Goal: Task Accomplishment & Management: Use online tool/utility

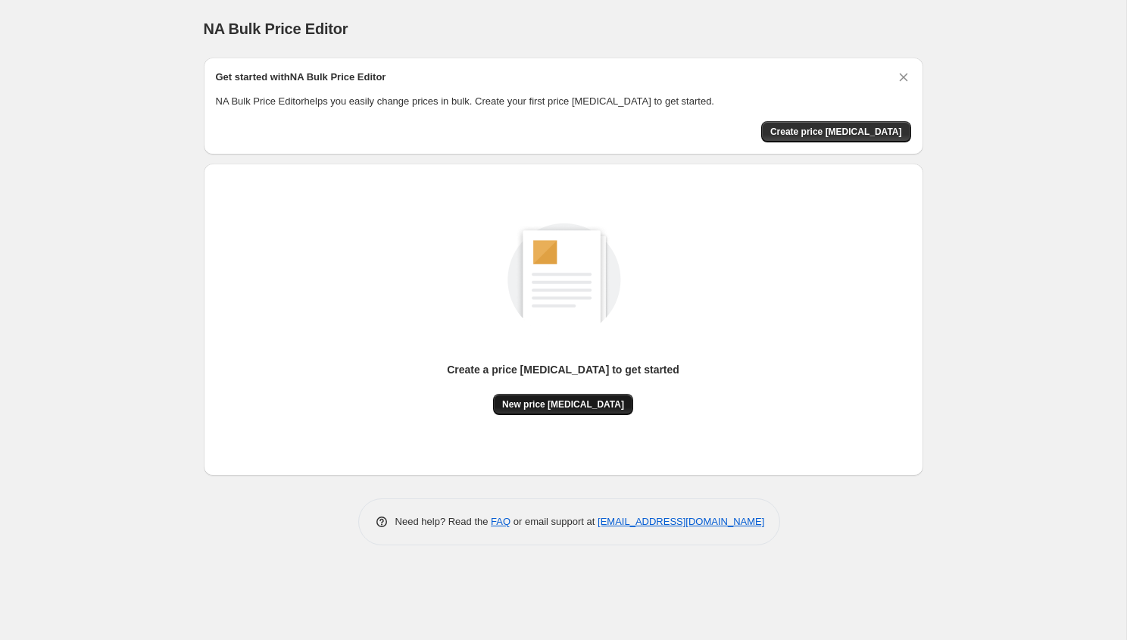
click at [545, 398] on span "New price [MEDICAL_DATA]" at bounding box center [563, 404] width 122 height 12
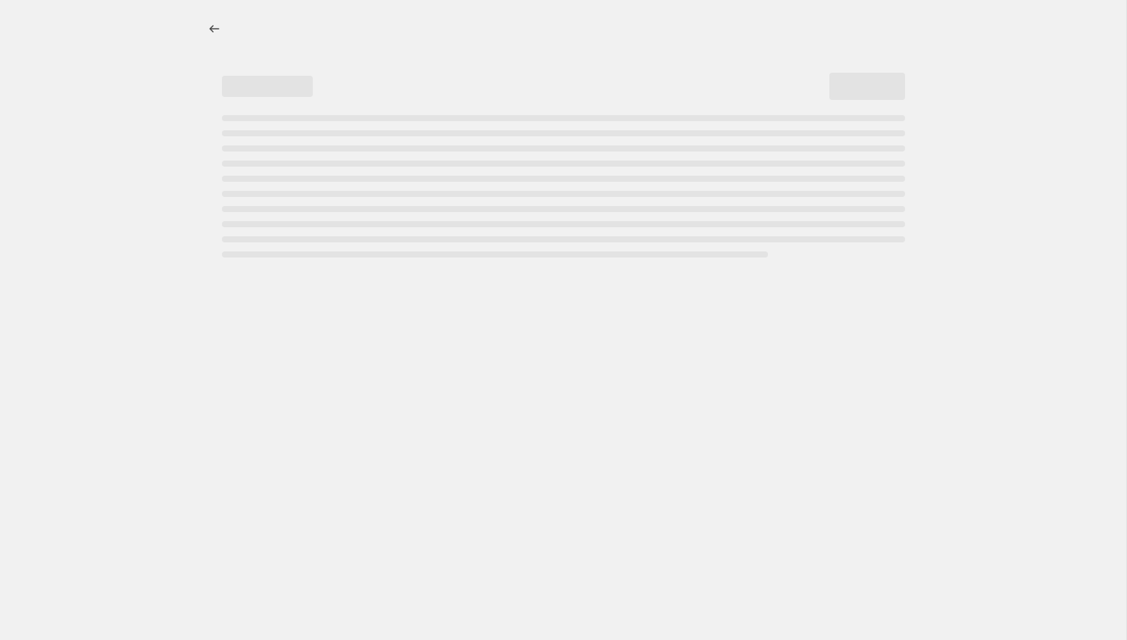
select select "percentage"
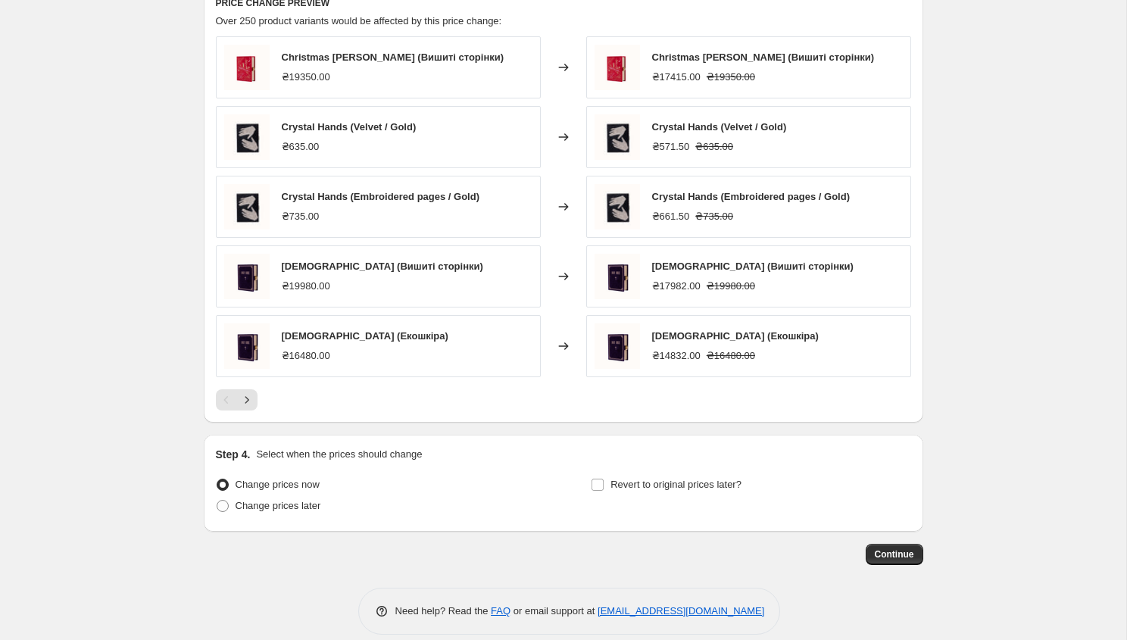
scroll to position [857, 0]
click at [245, 404] on icon "Next" at bounding box center [246, 399] width 15 height 15
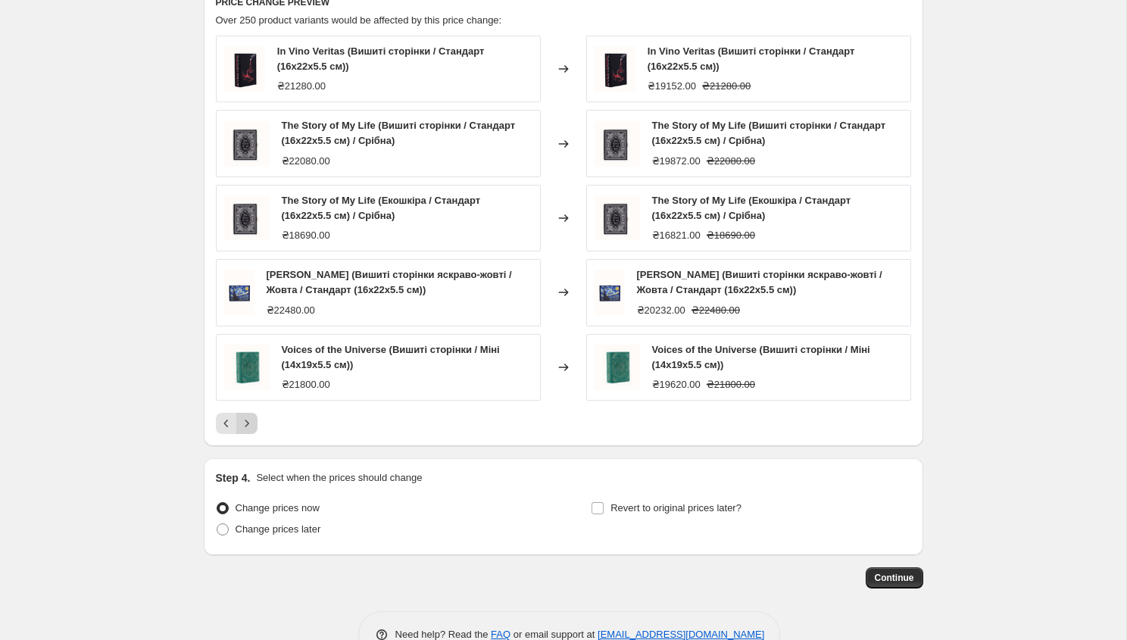
click at [245, 425] on icon "Next" at bounding box center [246, 423] width 15 height 15
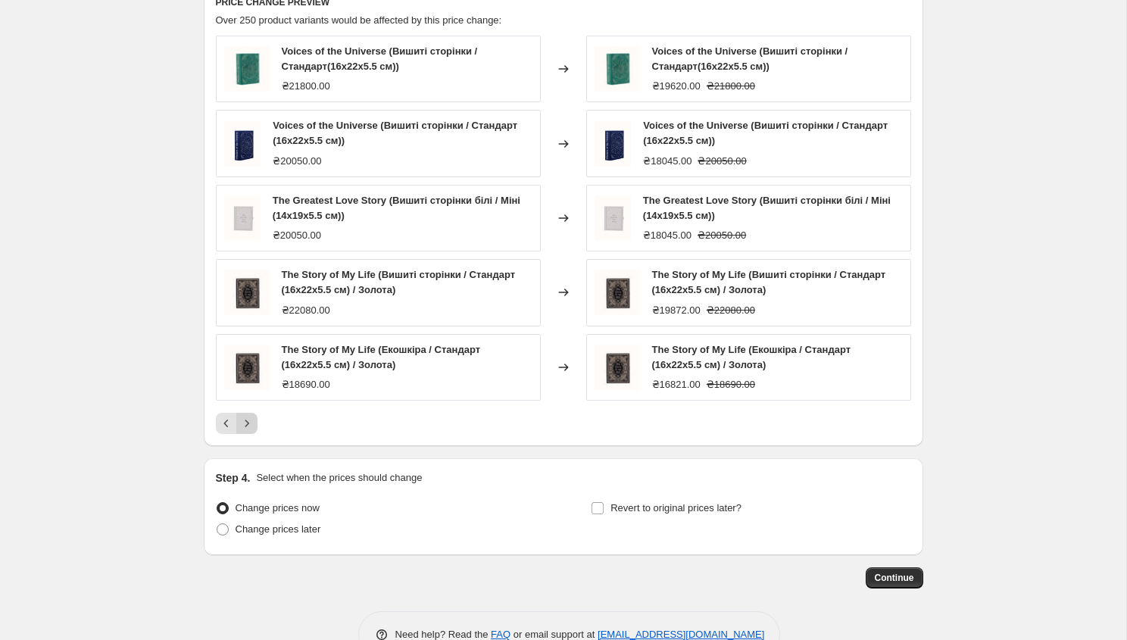
click at [245, 425] on icon "Next" at bounding box center [246, 423] width 15 height 15
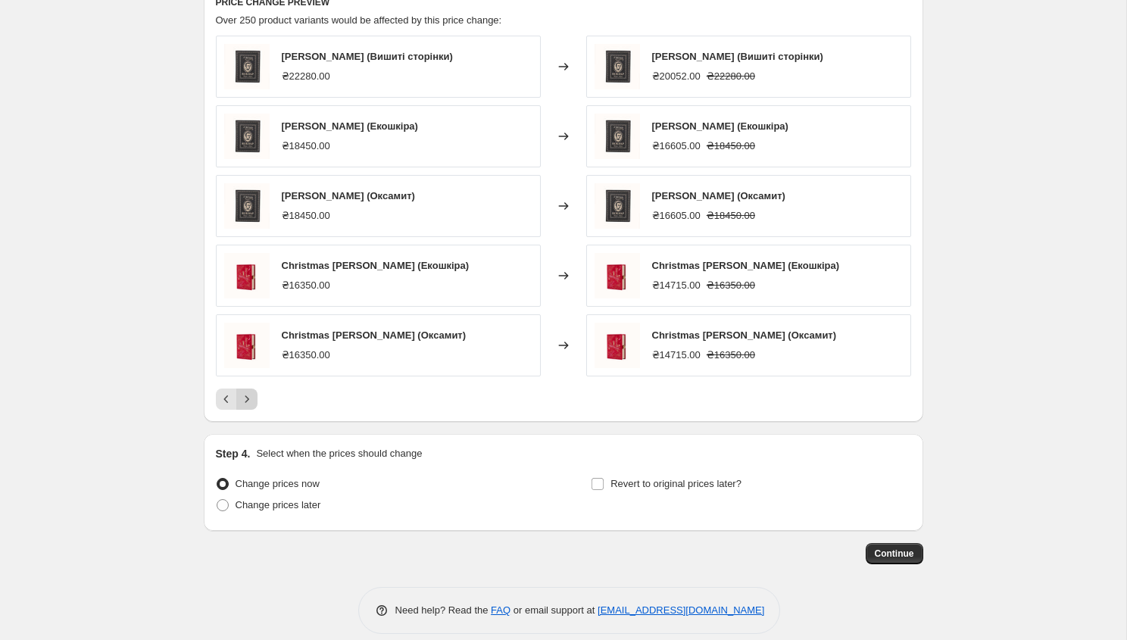
click at [247, 398] on icon "Next" at bounding box center [247, 398] width 4 height 7
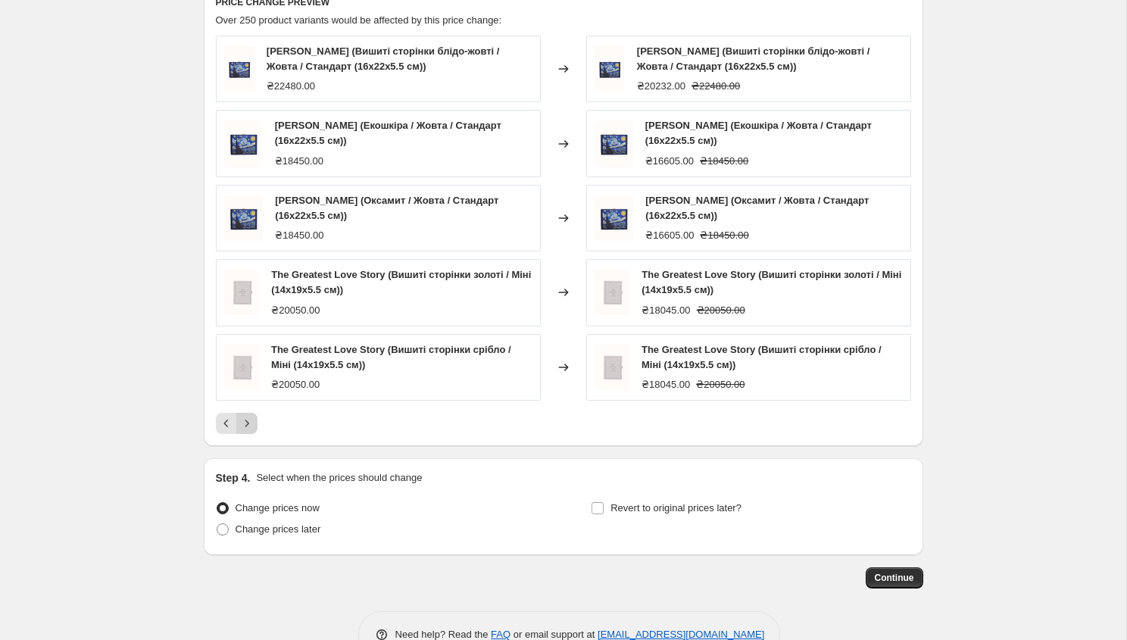
click at [246, 425] on icon "Next" at bounding box center [247, 423] width 4 height 7
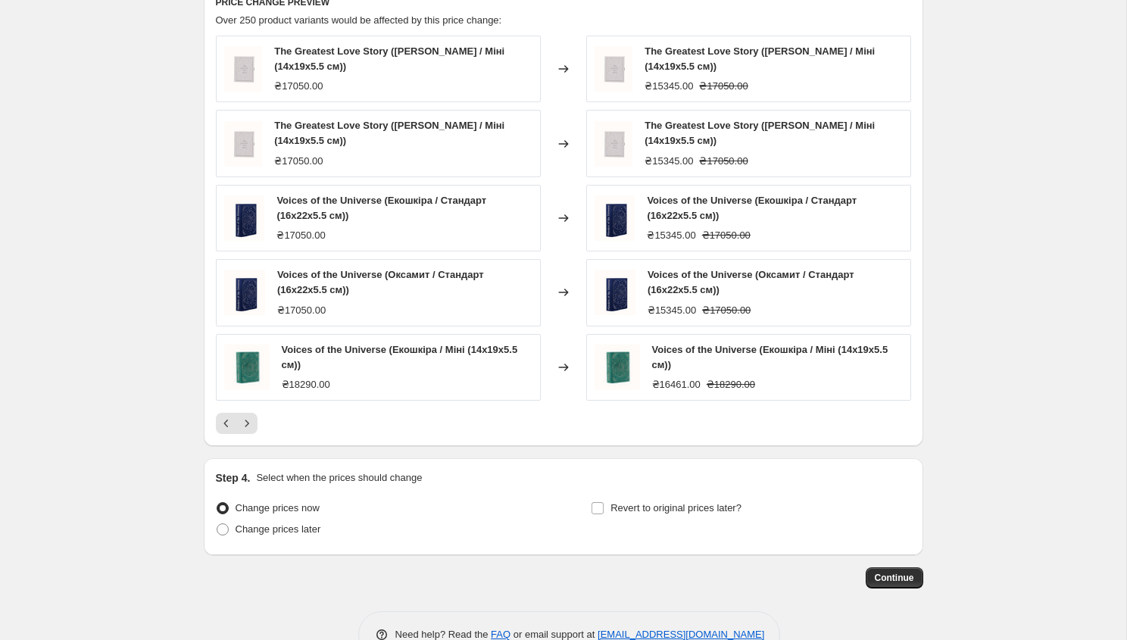
click at [246, 423] on icon "Next" at bounding box center [246, 423] width 15 height 15
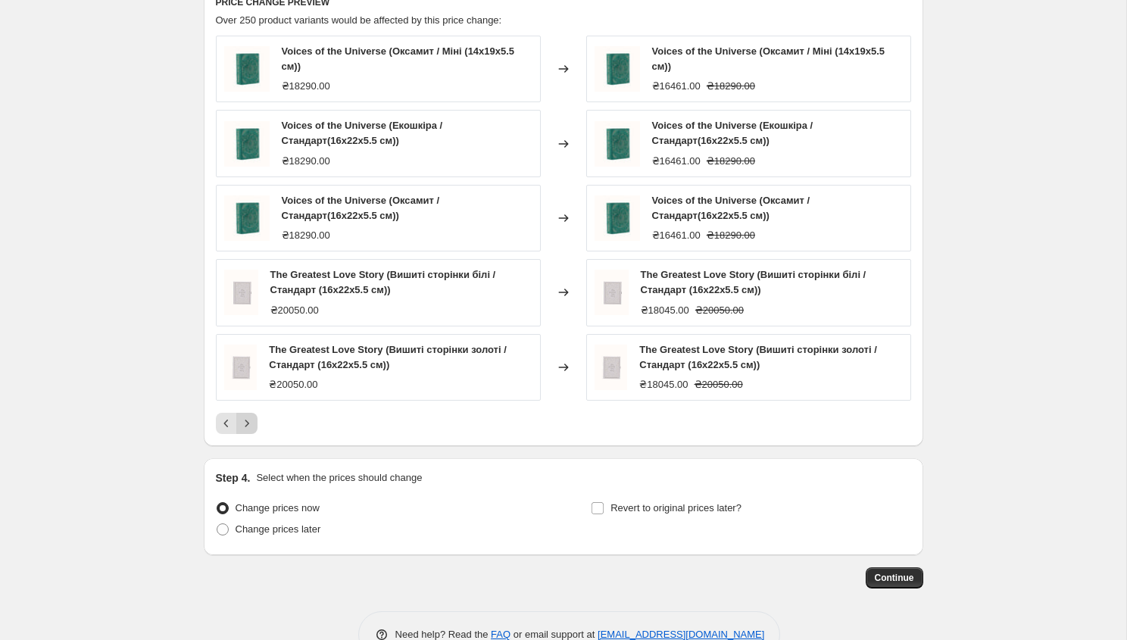
click at [247, 425] on icon "Next" at bounding box center [246, 423] width 15 height 15
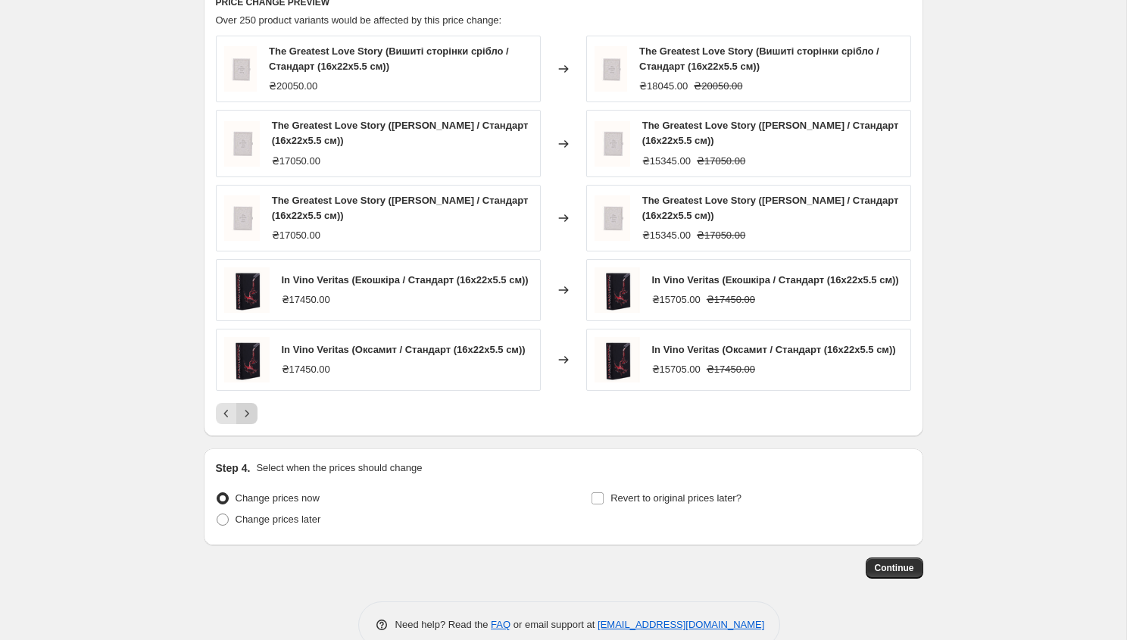
click at [247, 421] on icon "Next" at bounding box center [246, 413] width 15 height 15
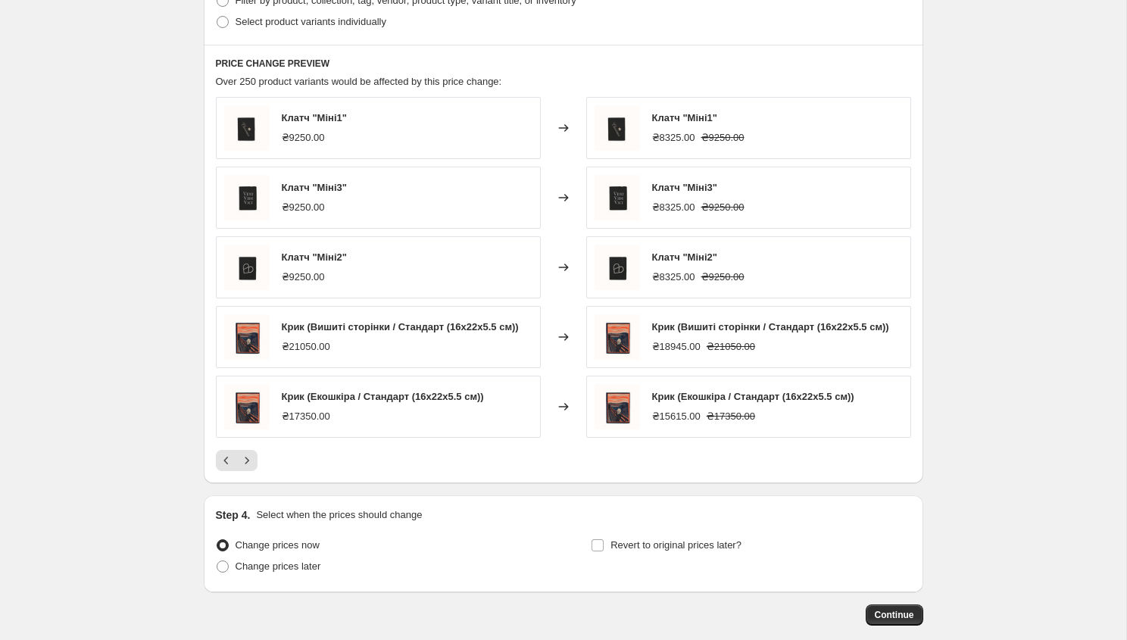
scroll to position [792, 0]
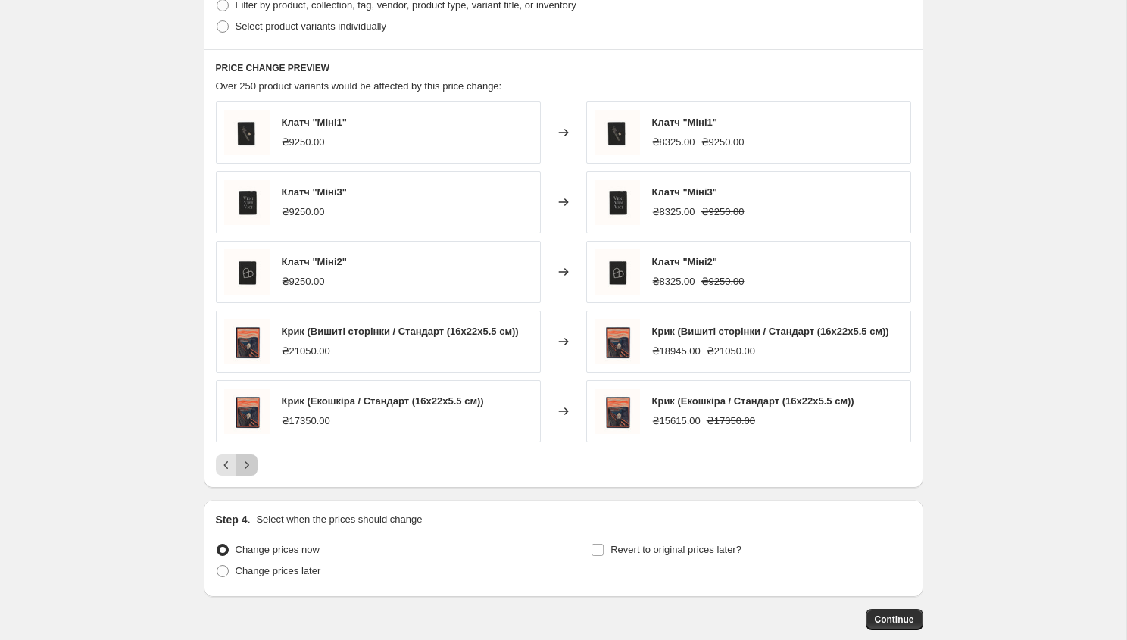
click at [248, 469] on icon "Next" at bounding box center [246, 464] width 15 height 15
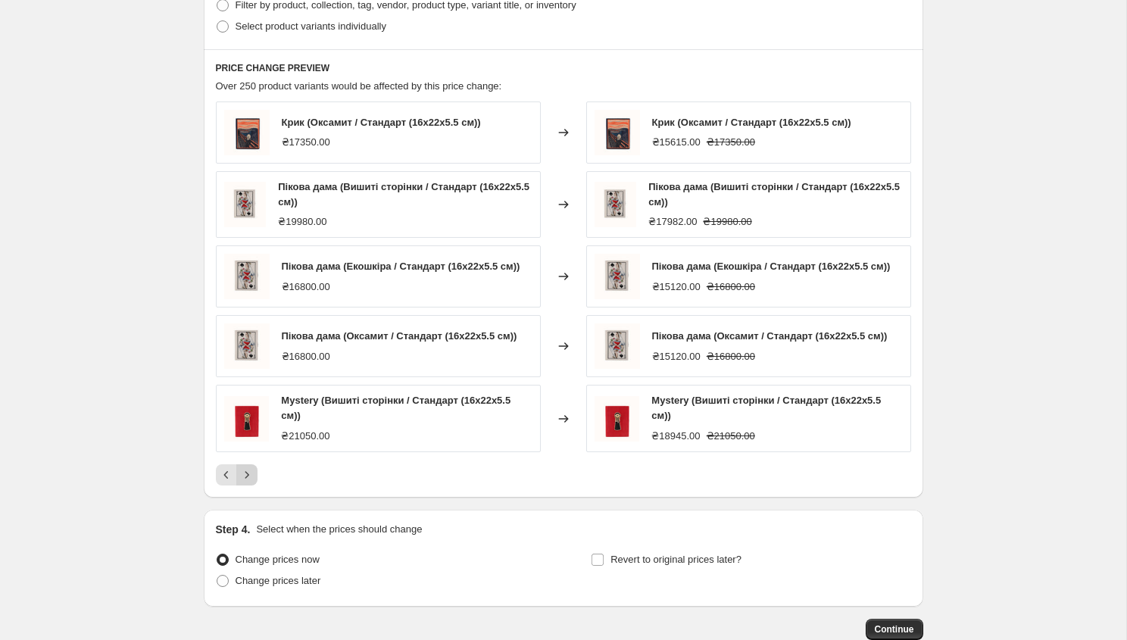
click at [247, 473] on icon "Next" at bounding box center [246, 474] width 15 height 15
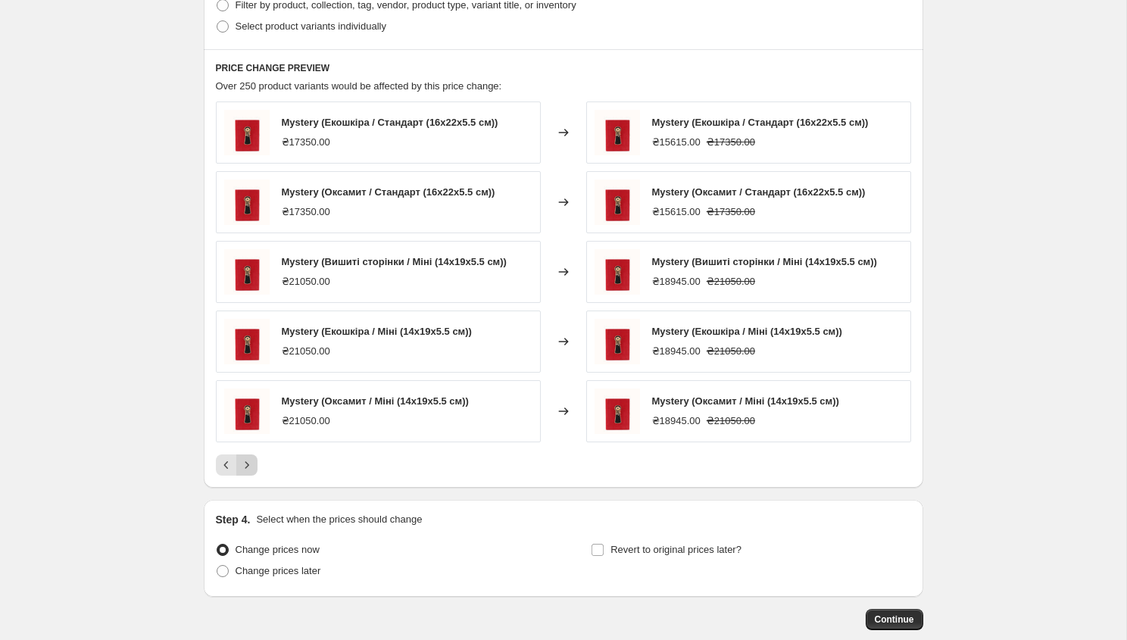
click at [247, 473] on button "Next" at bounding box center [246, 464] width 21 height 21
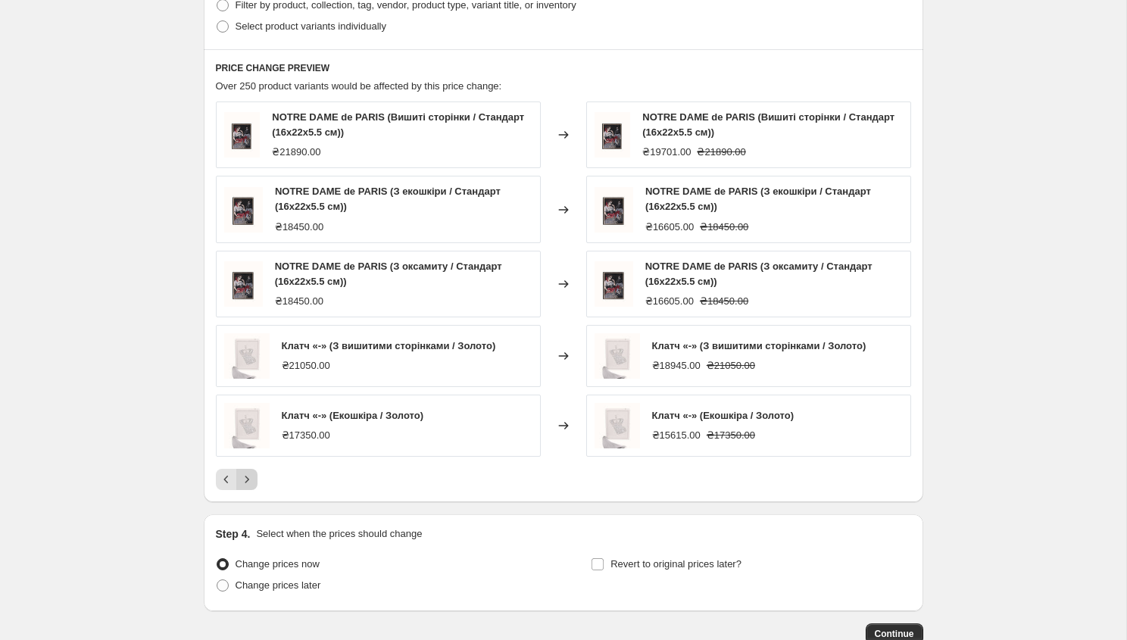
click at [247, 473] on icon "Next" at bounding box center [246, 479] width 15 height 15
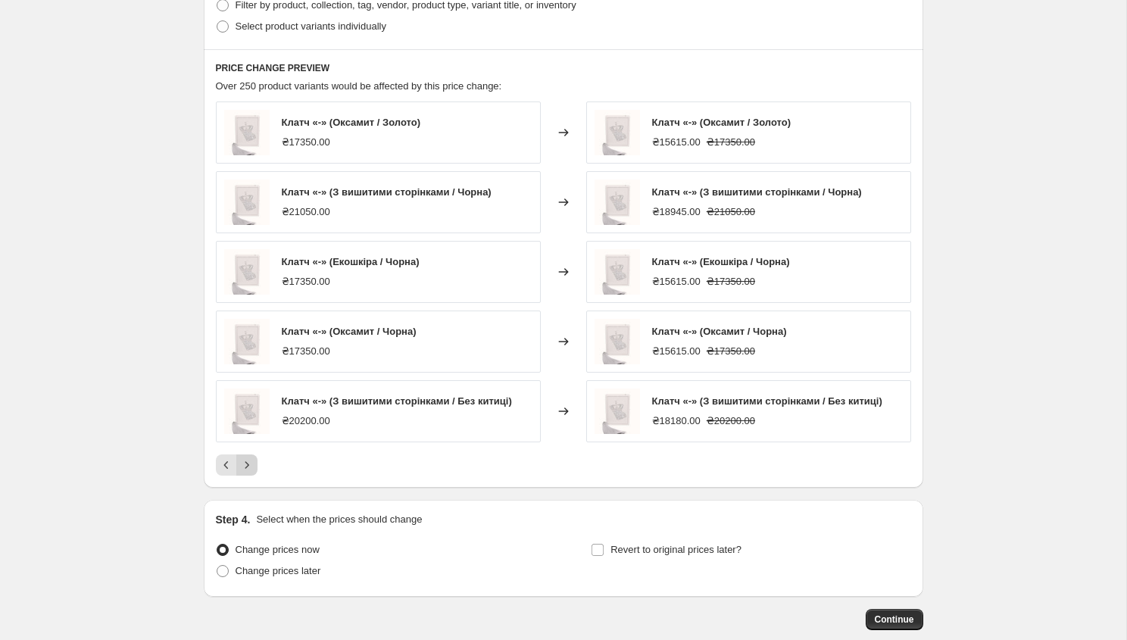
click at [247, 473] on button "Next" at bounding box center [246, 464] width 21 height 21
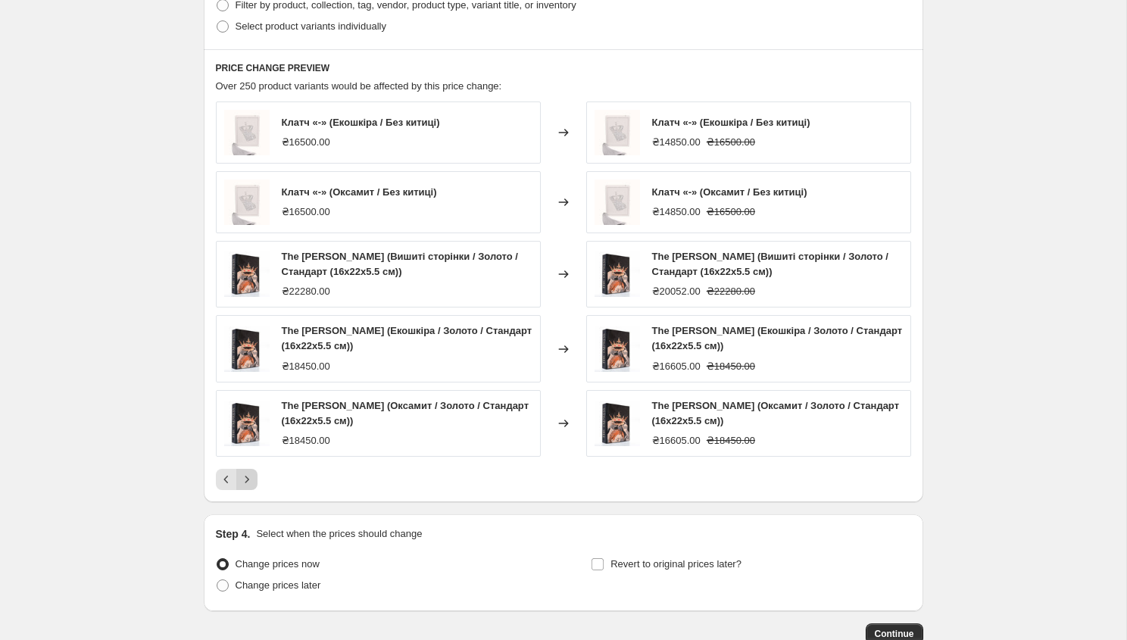
click at [247, 473] on icon "Next" at bounding box center [246, 479] width 15 height 15
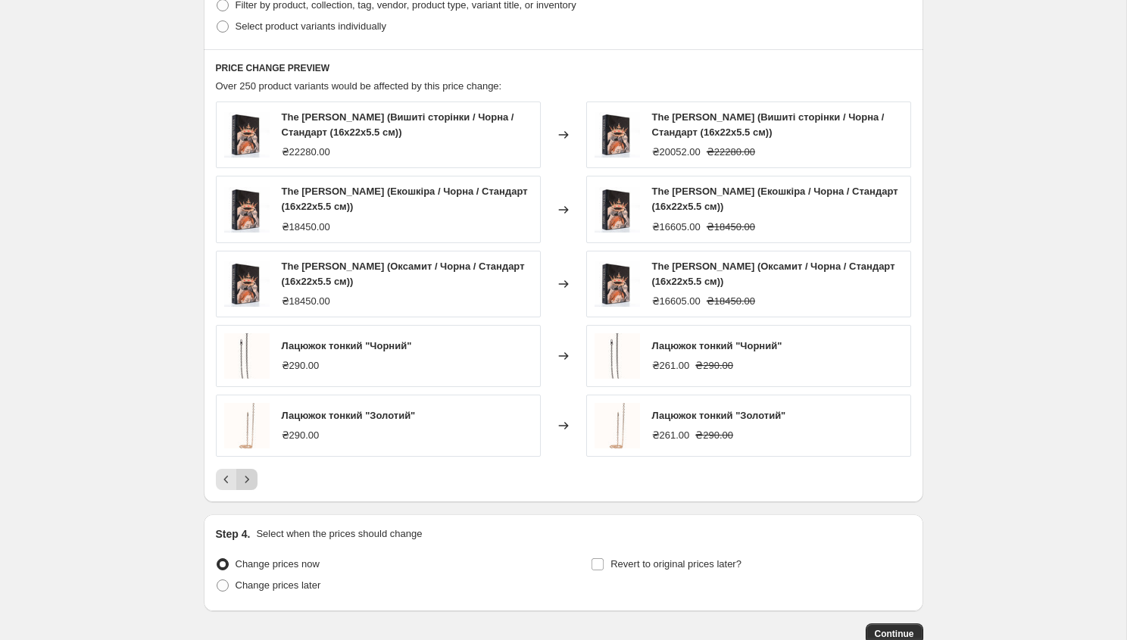
click at [247, 473] on icon "Next" at bounding box center [246, 479] width 15 height 15
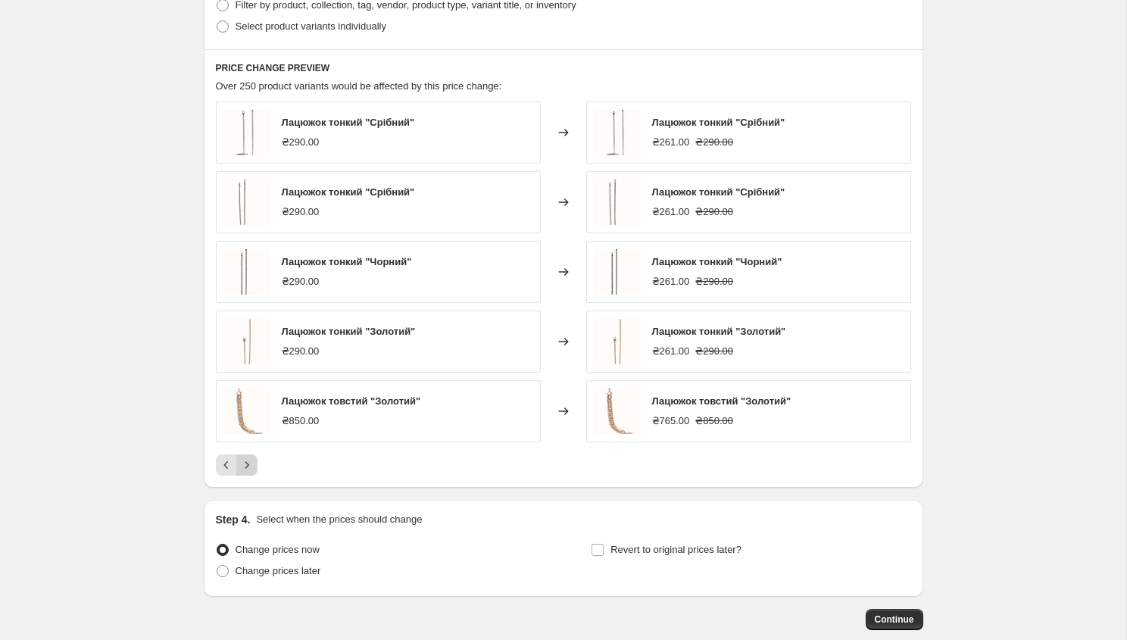
click at [247, 473] on button "Next" at bounding box center [246, 464] width 21 height 21
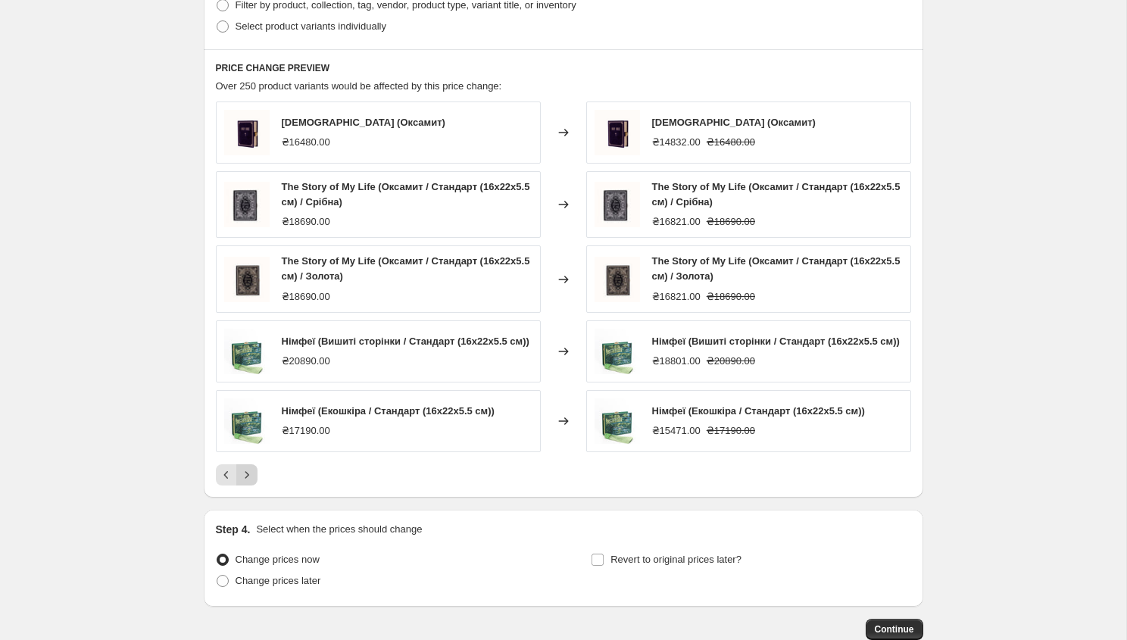
click at [247, 473] on icon "Next" at bounding box center [246, 474] width 15 height 15
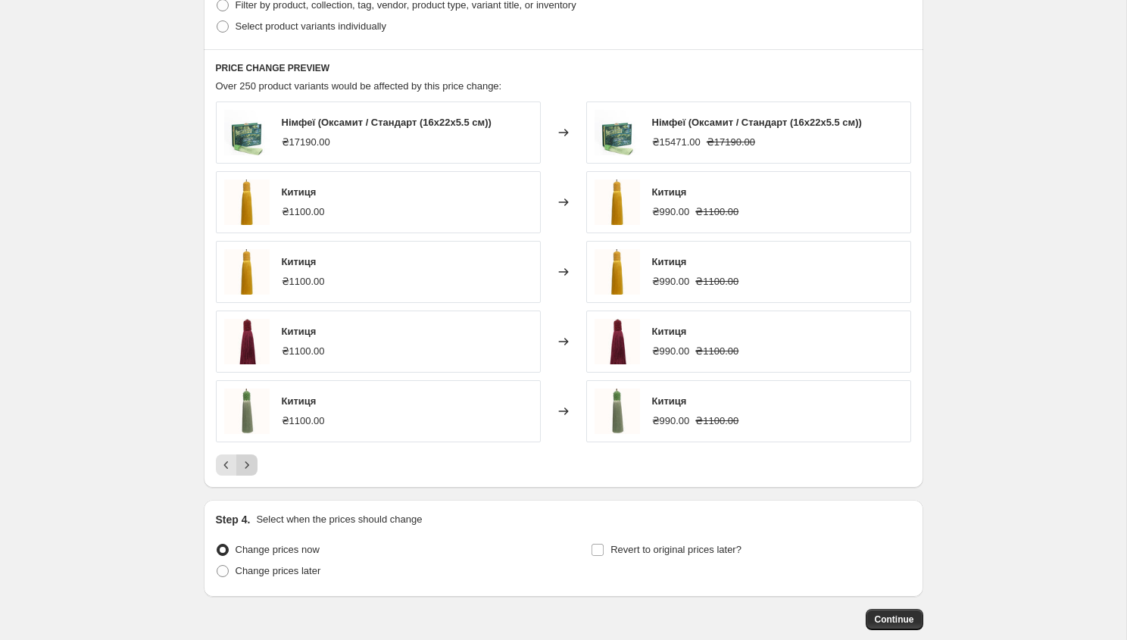
click at [247, 473] on button "Next" at bounding box center [246, 464] width 21 height 21
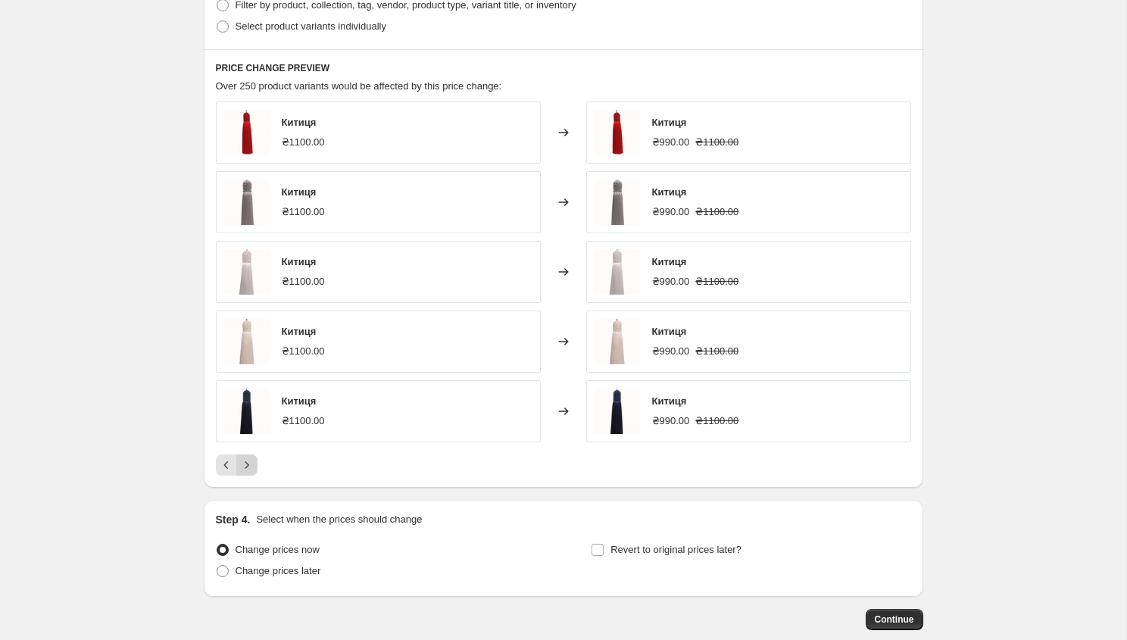
click at [247, 473] on button "Next" at bounding box center [246, 464] width 21 height 21
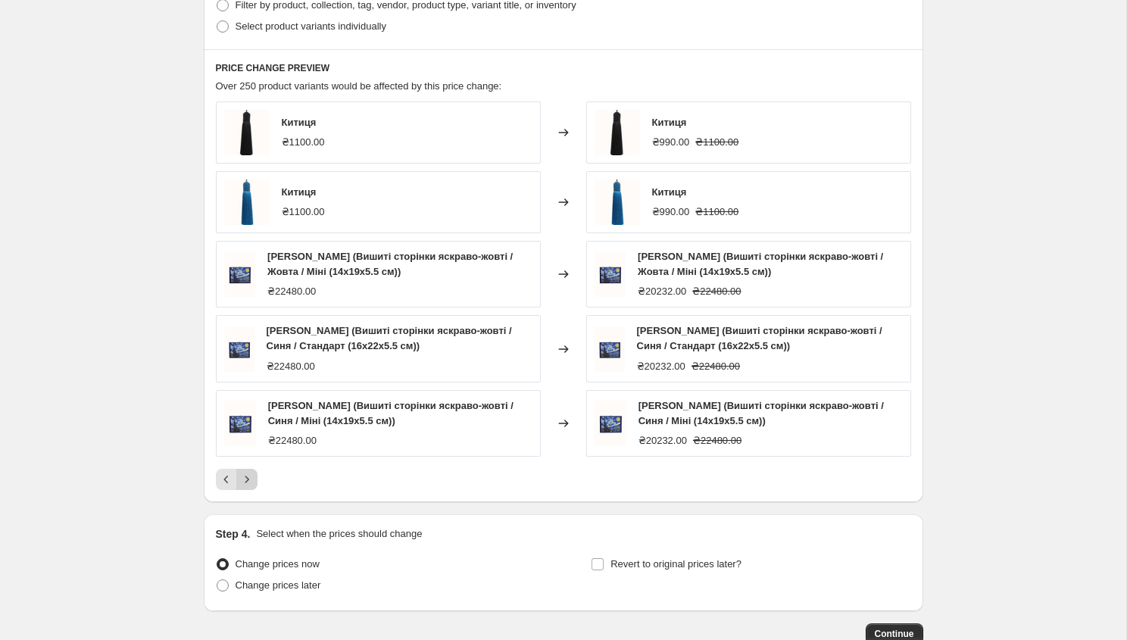
click at [247, 473] on icon "Next" at bounding box center [246, 479] width 15 height 15
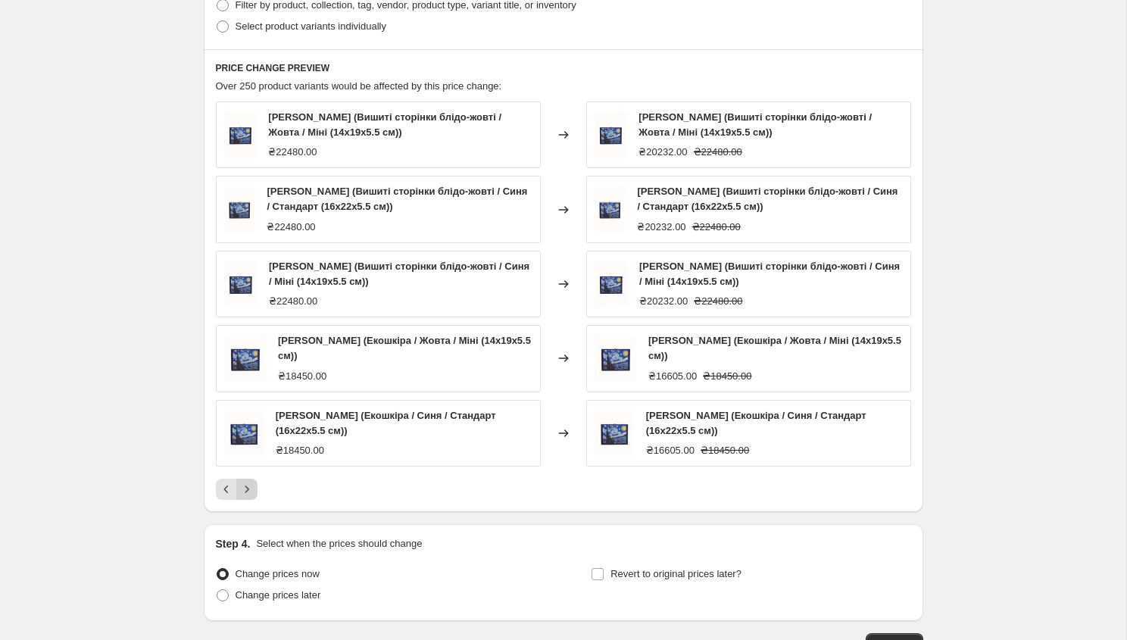
click at [247, 479] on button "Next" at bounding box center [246, 489] width 21 height 21
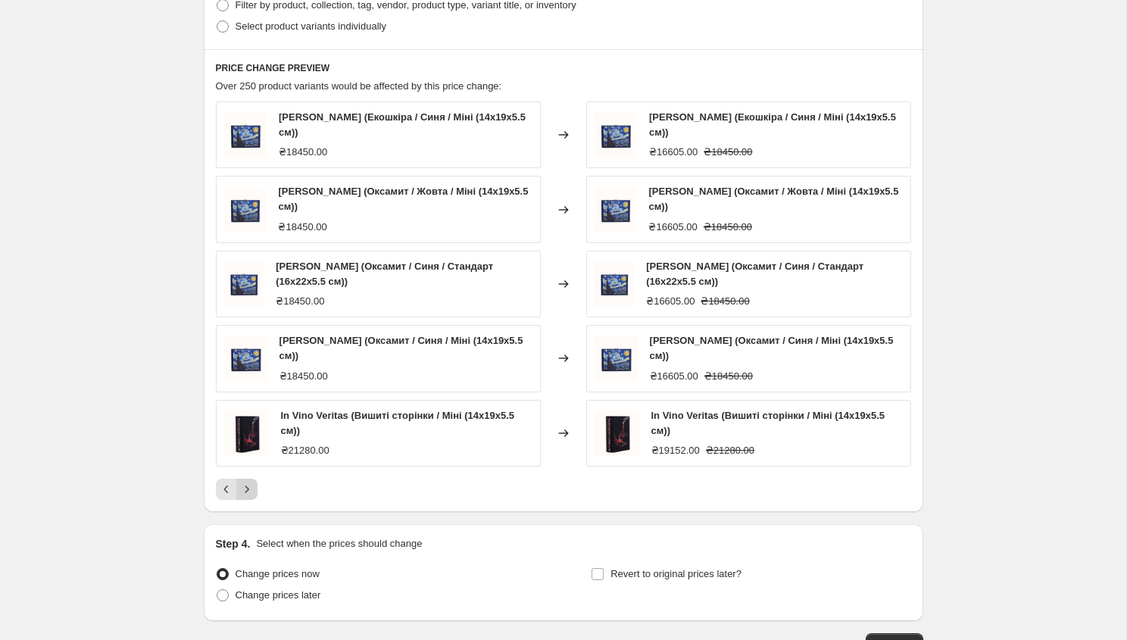
click at [247, 482] on icon "Next" at bounding box center [246, 489] width 15 height 15
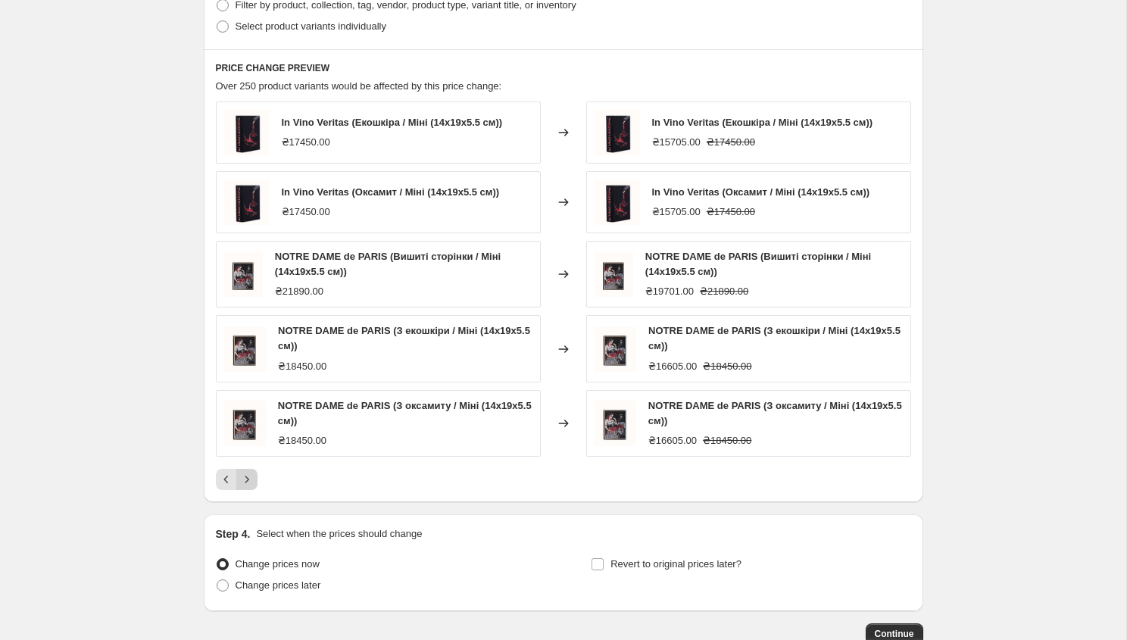
click at [247, 473] on icon "Next" at bounding box center [246, 479] width 15 height 15
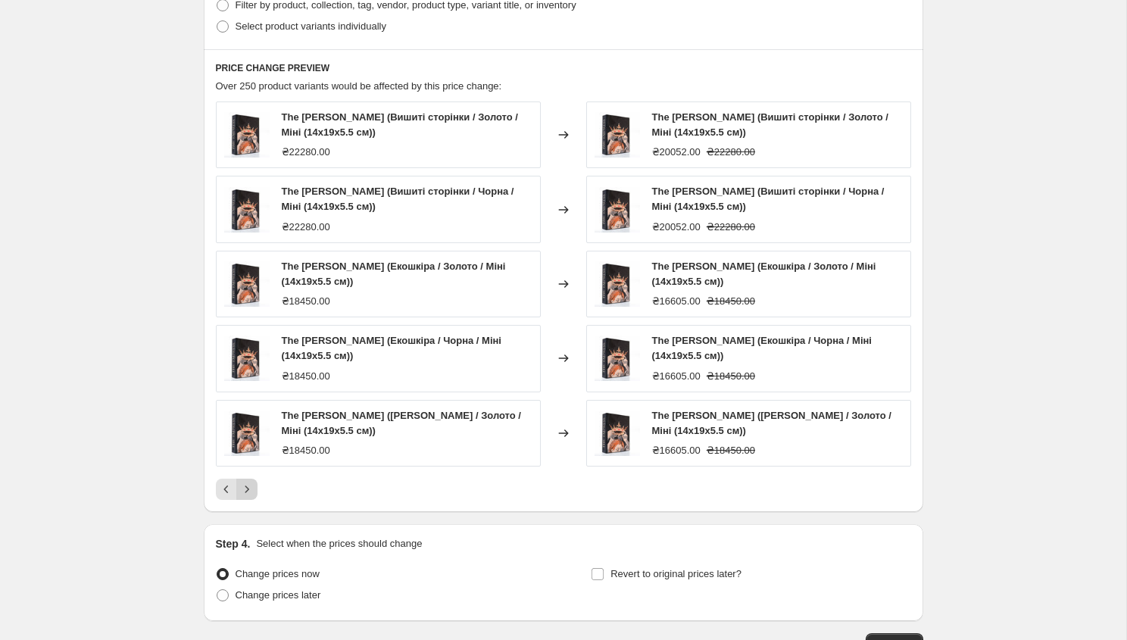
click at [247, 473] on div "The [PERSON_NAME] (Вишиті сторінки / Золото / Міні (14x19x5.5 см)) ₴22280.00 Ch…" at bounding box center [563, 300] width 695 height 398
click at [226, 489] on icon "Previous" at bounding box center [226, 489] width 15 height 15
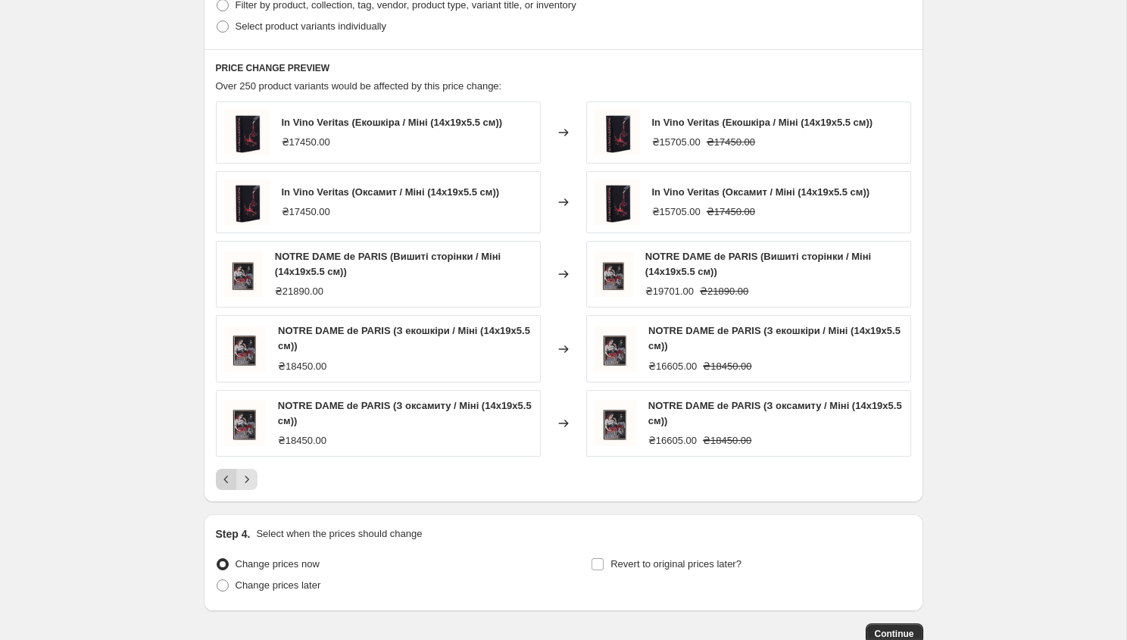
click at [230, 486] on icon "Previous" at bounding box center [226, 479] width 15 height 15
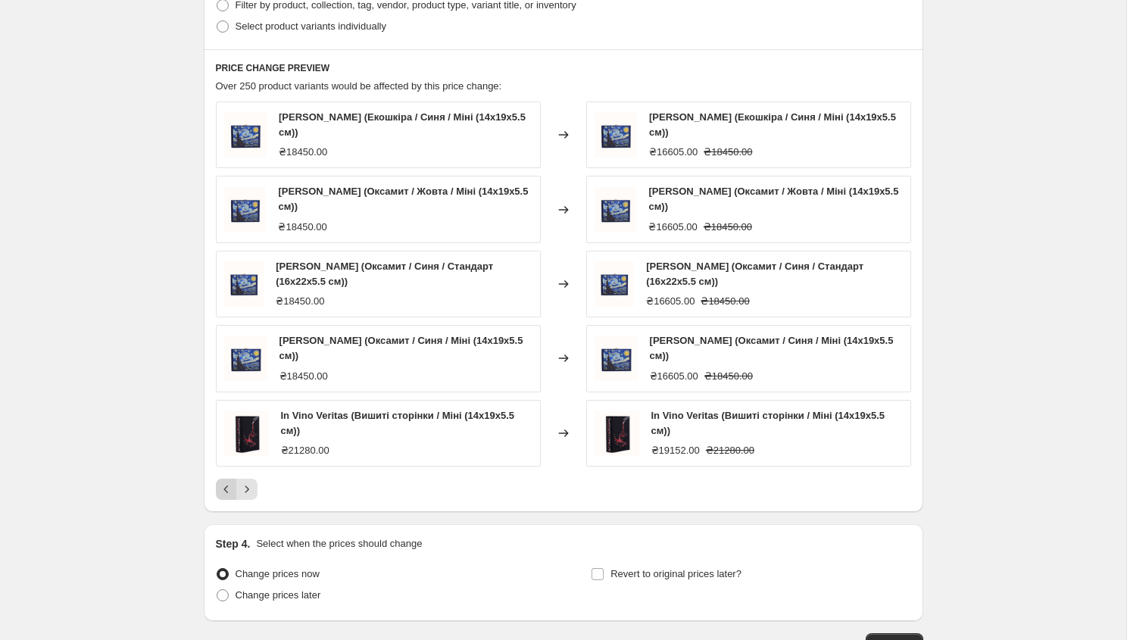
click at [230, 486] on div "PRICE CHANGE PREVIEW Over 250 product variants would be affected by this price …" at bounding box center [564, 280] width 720 height 463
click at [227, 485] on button "Previous" at bounding box center [226, 489] width 21 height 21
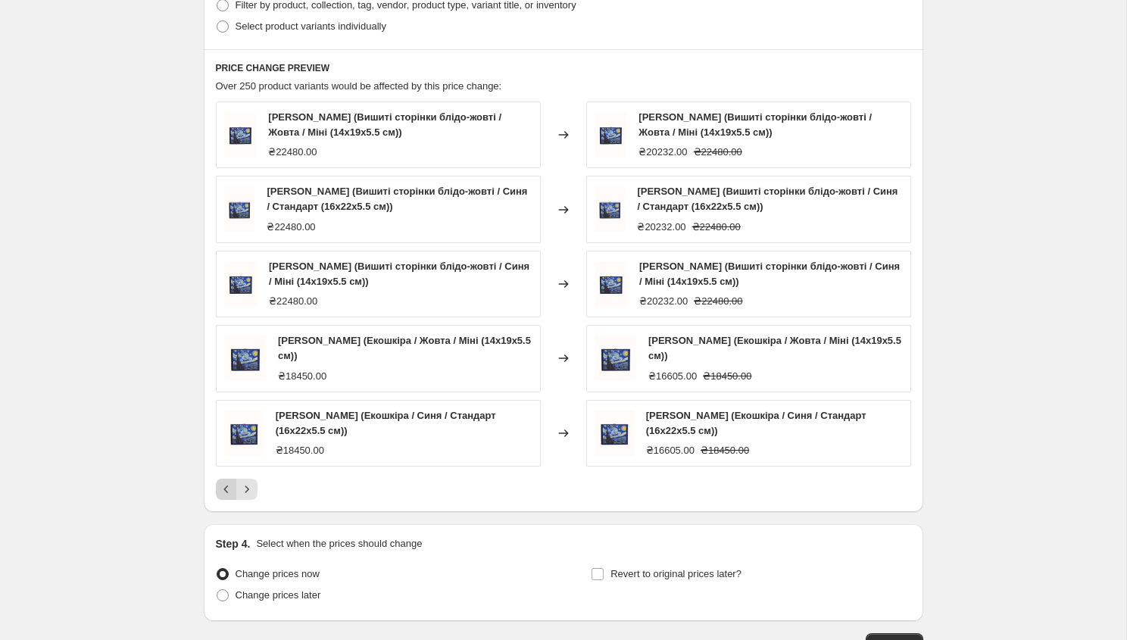
click at [227, 485] on icon "Previous" at bounding box center [226, 489] width 15 height 15
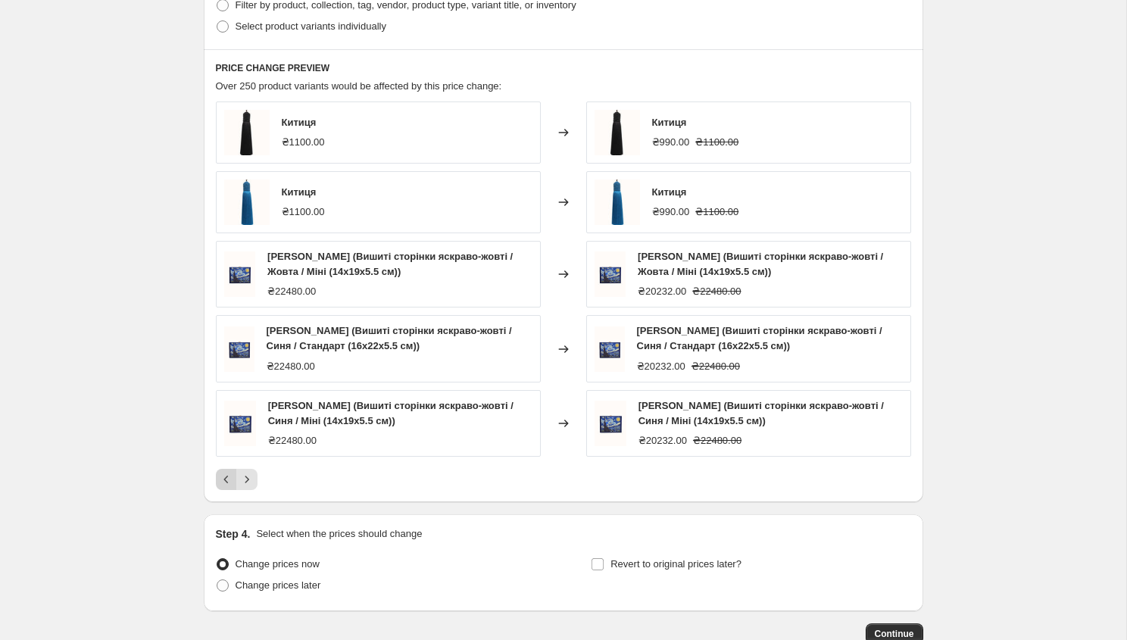
click at [227, 485] on icon "Previous" at bounding box center [226, 479] width 15 height 15
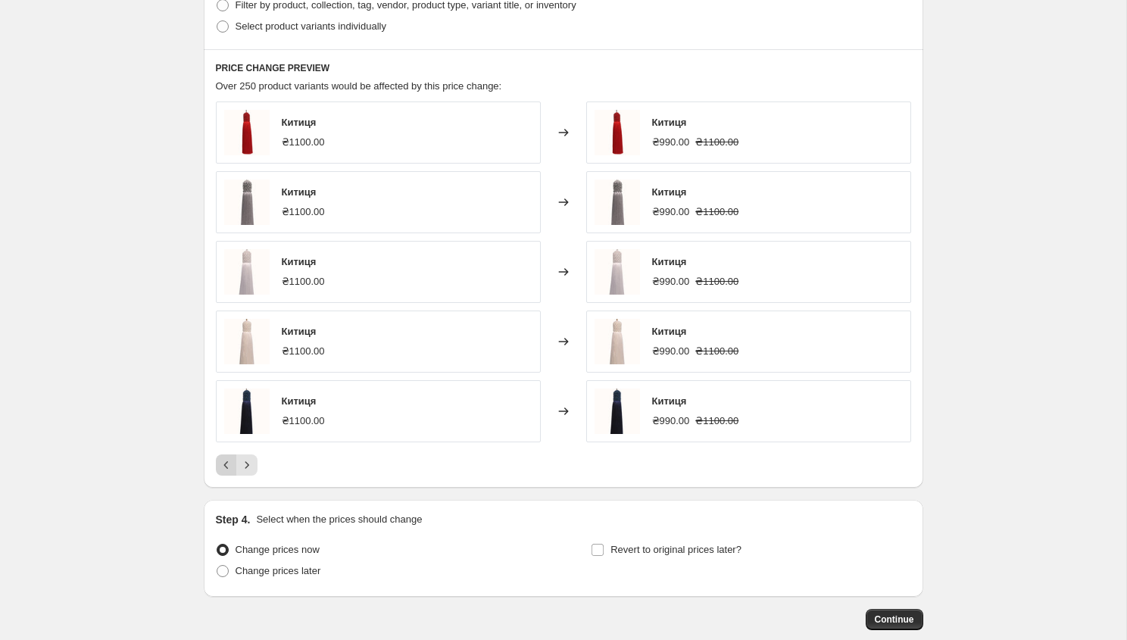
click at [227, 485] on div "PRICE CHANGE PREVIEW Over 250 product variants would be affected by this price …" at bounding box center [564, 268] width 720 height 439
click at [223, 473] on button "Previous" at bounding box center [226, 464] width 21 height 21
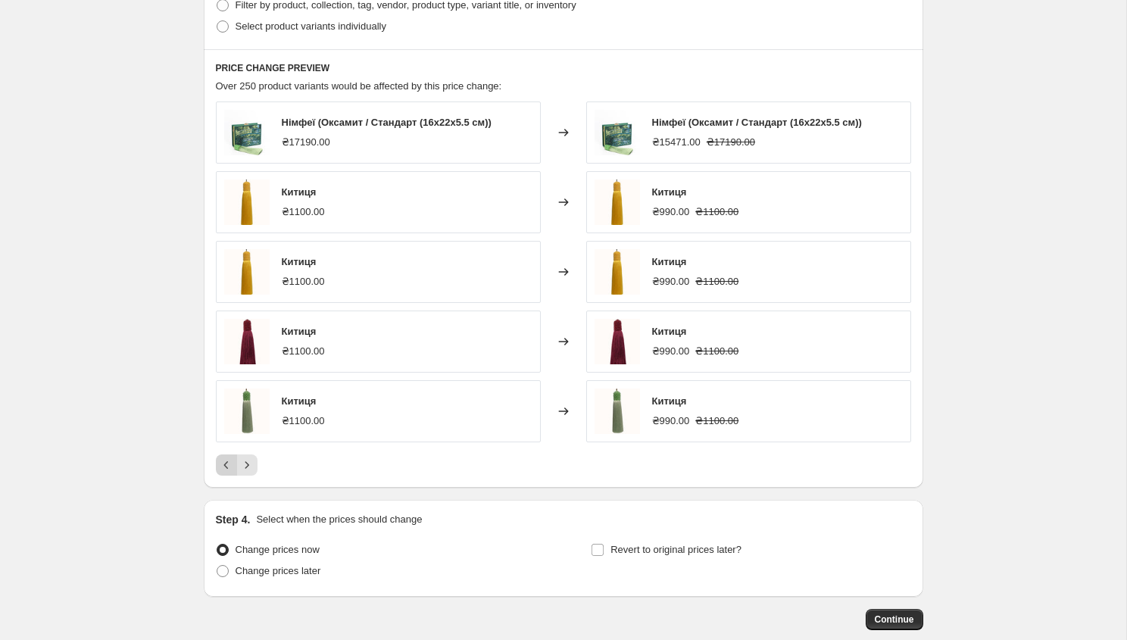
click at [223, 473] on button "Previous" at bounding box center [226, 464] width 21 height 21
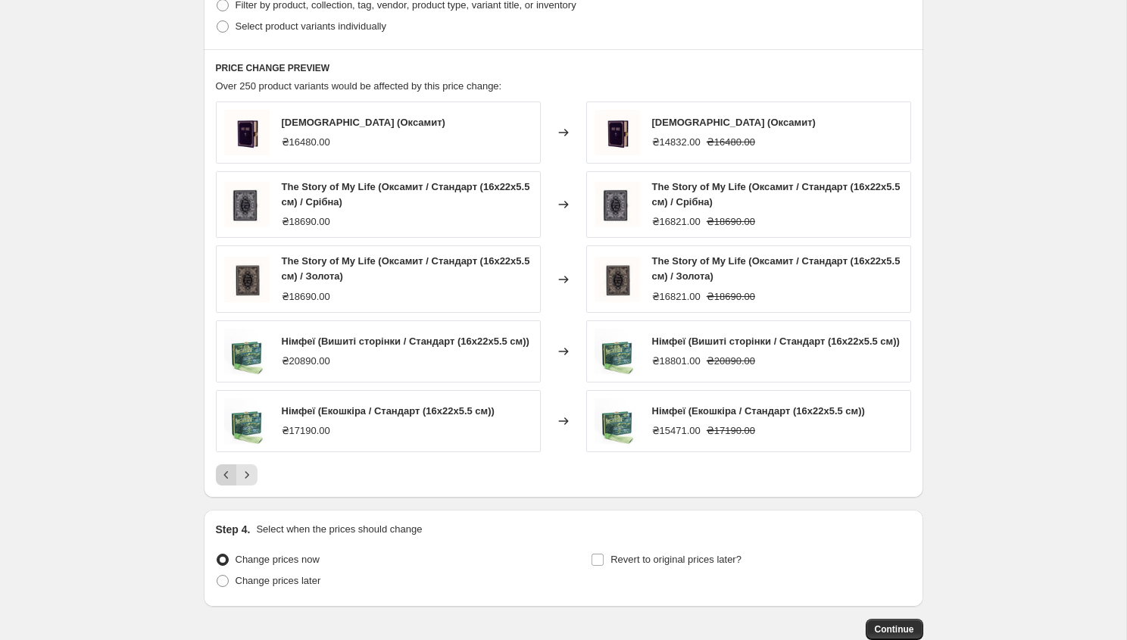
click at [223, 473] on icon "Previous" at bounding box center [226, 474] width 15 height 15
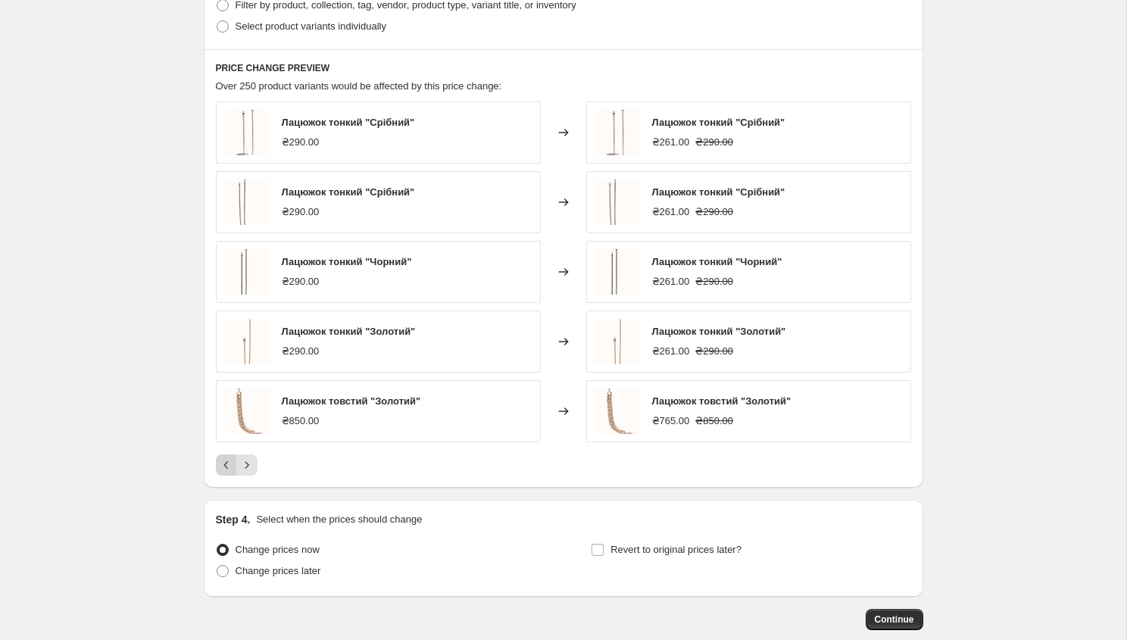
click at [223, 473] on button "Previous" at bounding box center [226, 464] width 21 height 21
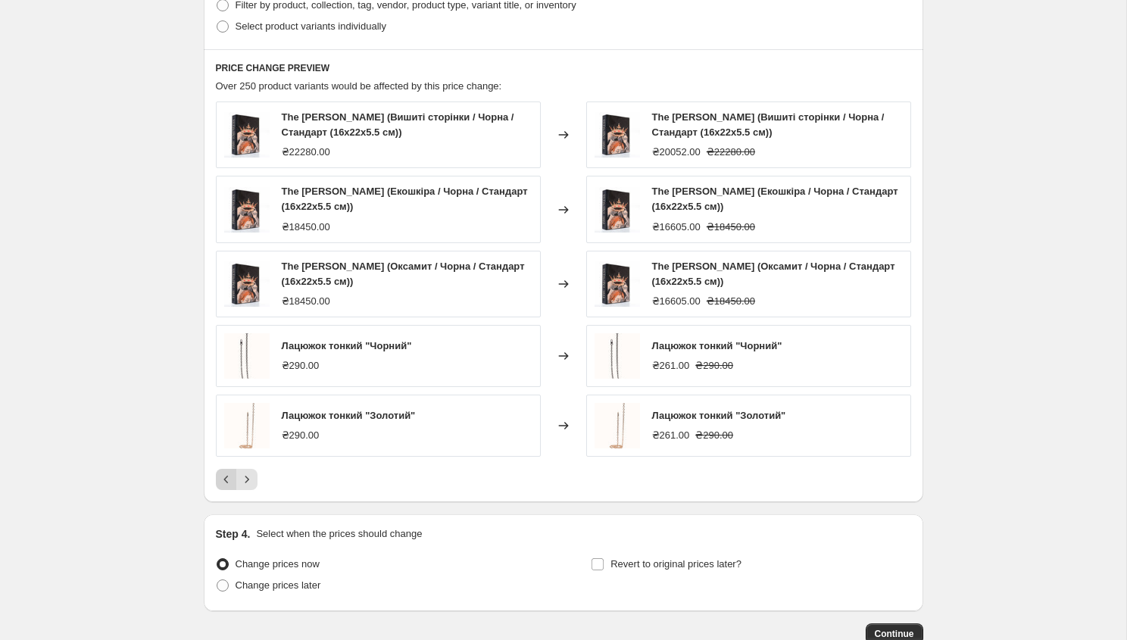
click at [223, 473] on icon "Previous" at bounding box center [226, 479] width 15 height 15
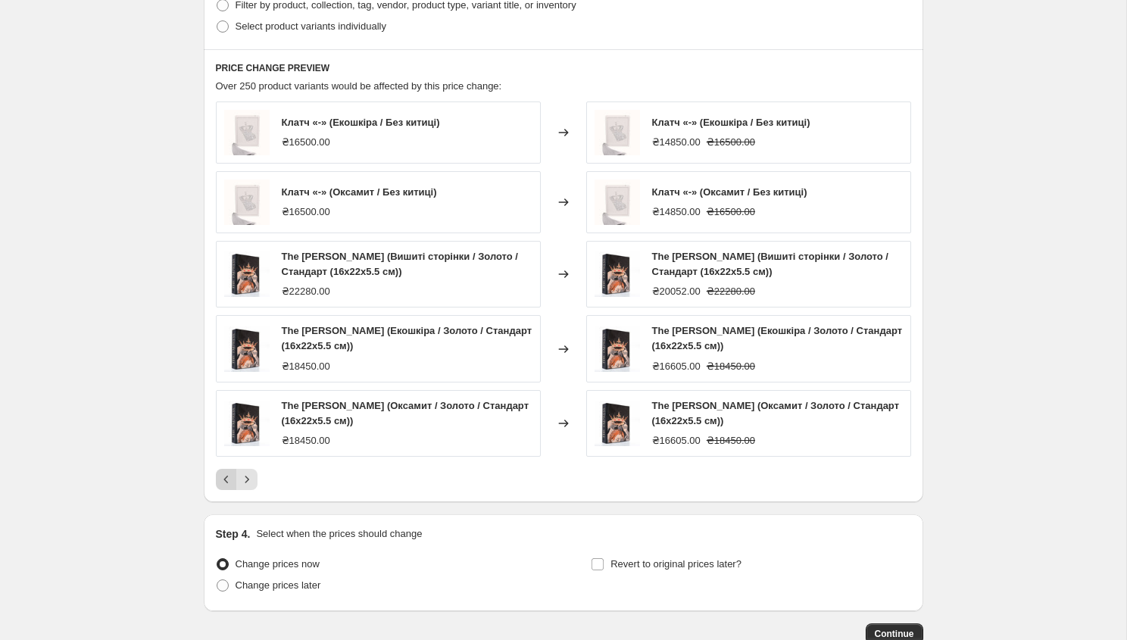
click at [223, 473] on icon "Previous" at bounding box center [226, 479] width 15 height 15
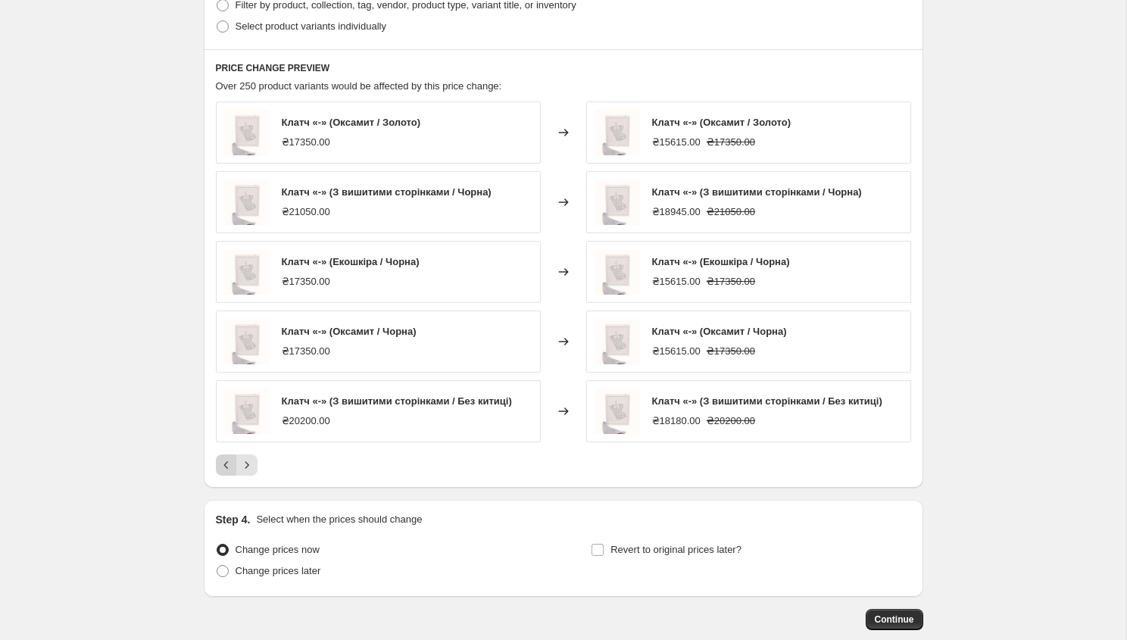
click at [223, 473] on button "Previous" at bounding box center [226, 464] width 21 height 21
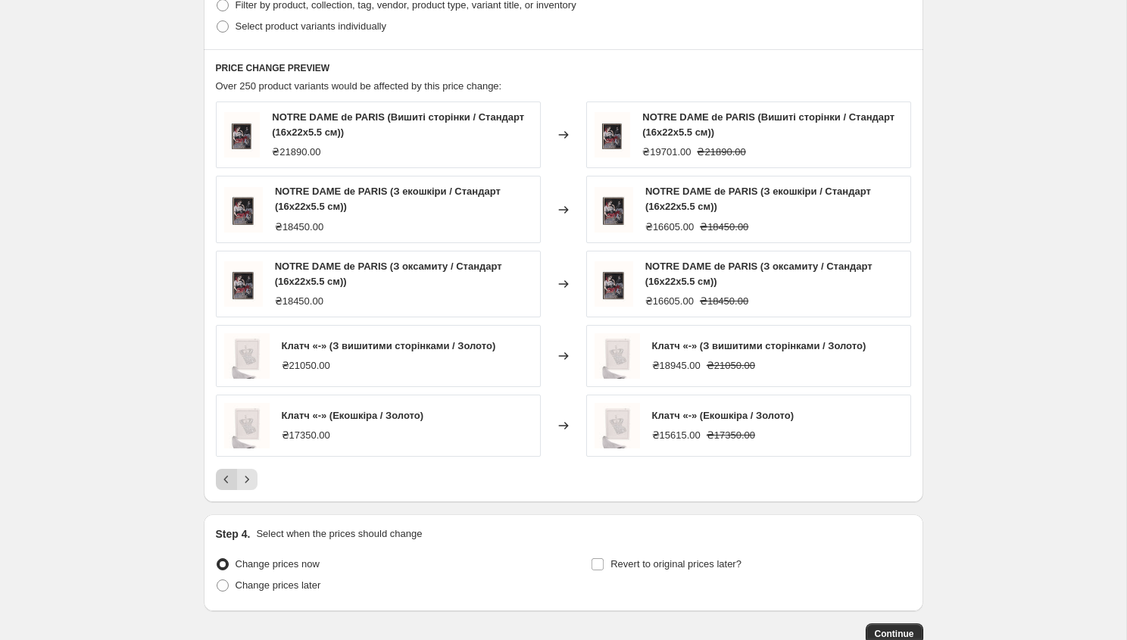
click at [223, 473] on icon "Previous" at bounding box center [226, 479] width 15 height 15
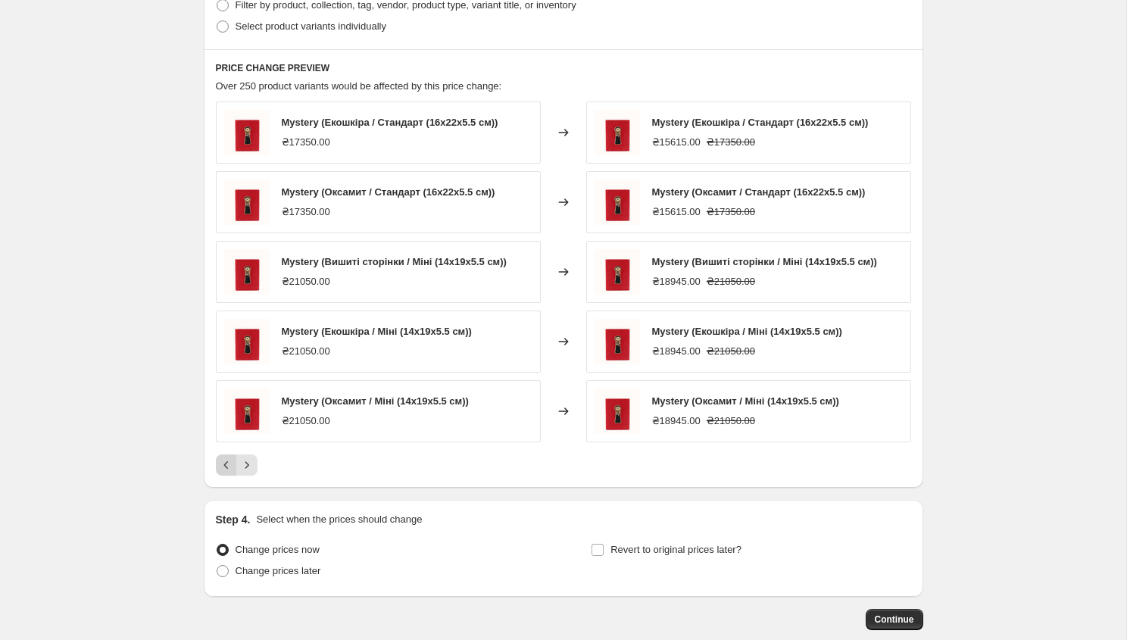
click at [223, 473] on button "Previous" at bounding box center [226, 464] width 21 height 21
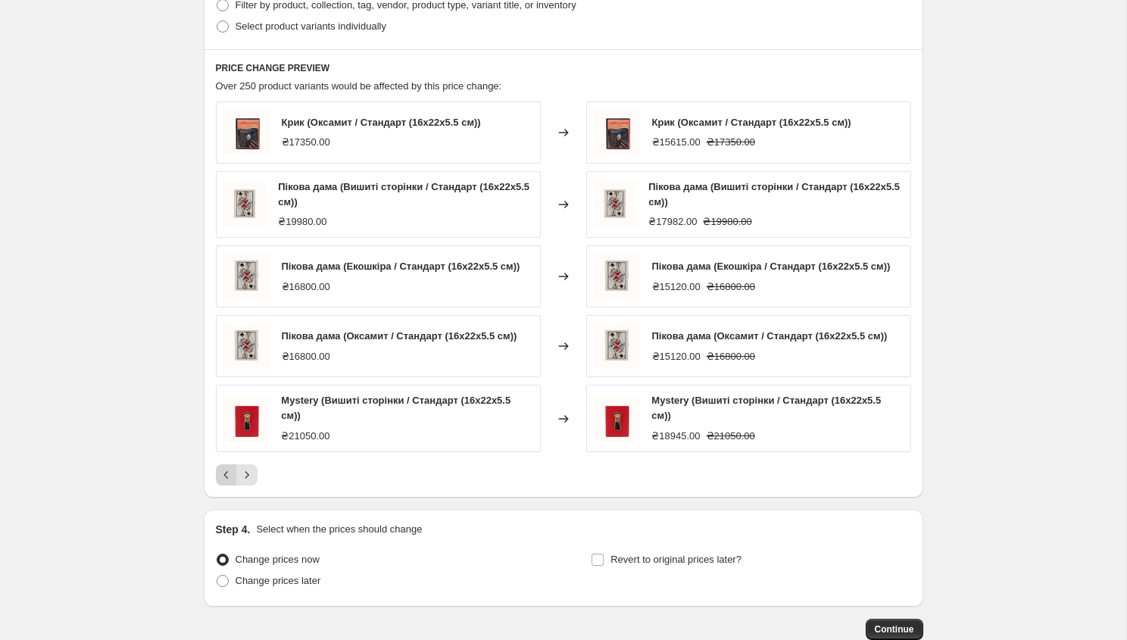
click at [223, 473] on icon "Previous" at bounding box center [226, 474] width 15 height 15
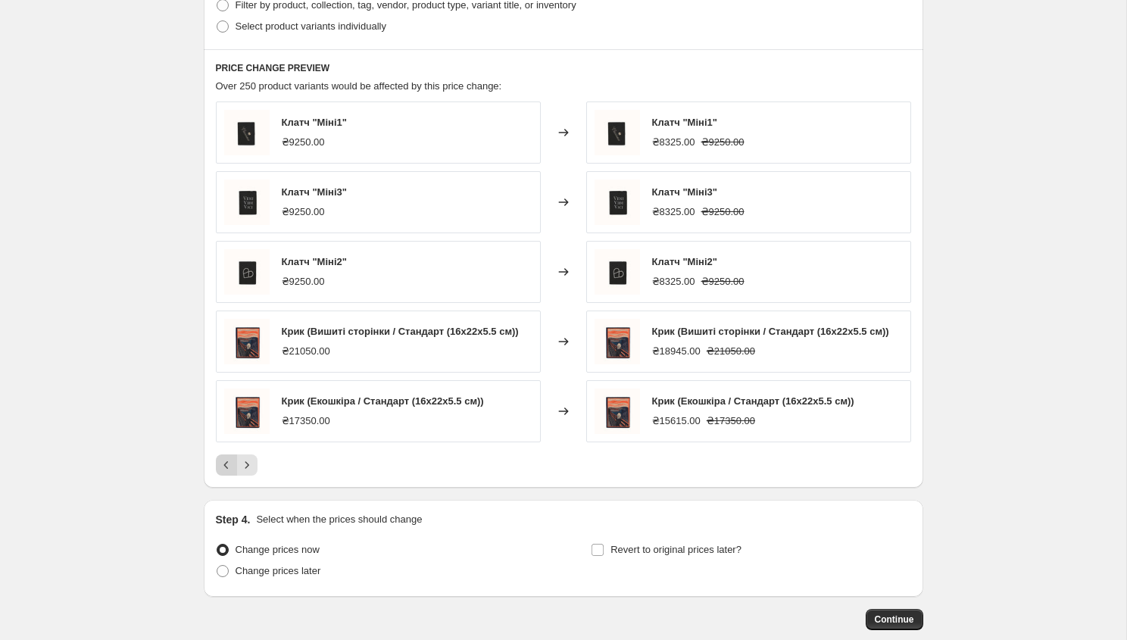
click at [223, 473] on button "Previous" at bounding box center [226, 464] width 21 height 21
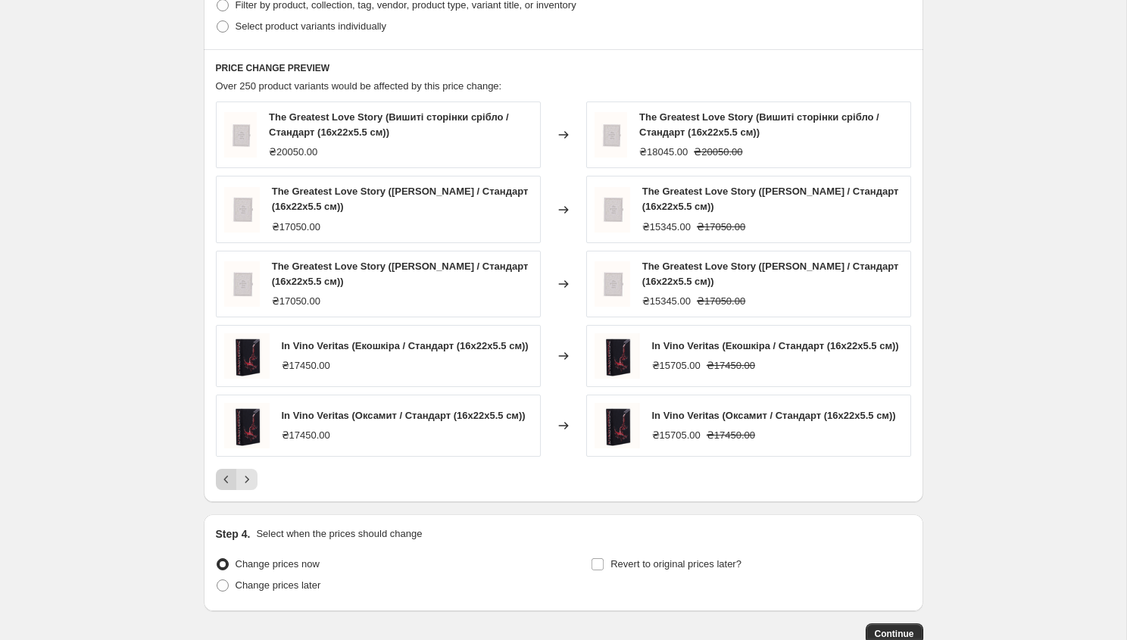
click at [223, 473] on div "The Greatest Love Story (Вишиті сторінки срібло / Стандарт (16x22x5.5 см)) ₴200…" at bounding box center [563, 295] width 695 height 389
click at [223, 486] on icon "Previous" at bounding box center [226, 479] width 15 height 15
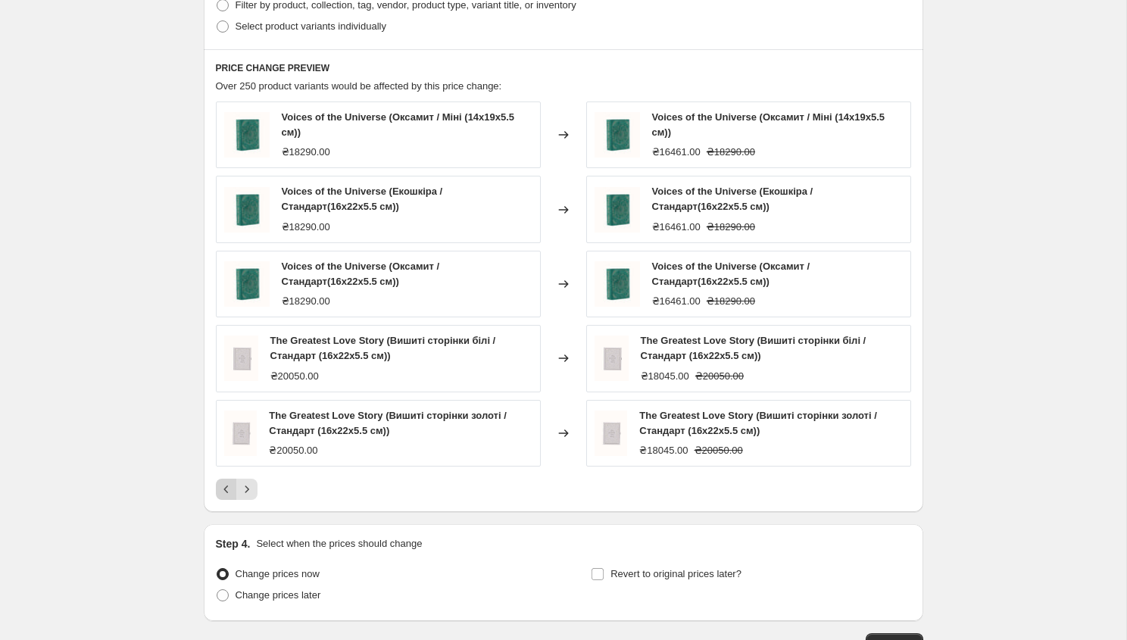
click at [223, 486] on icon "Previous" at bounding box center [226, 489] width 15 height 15
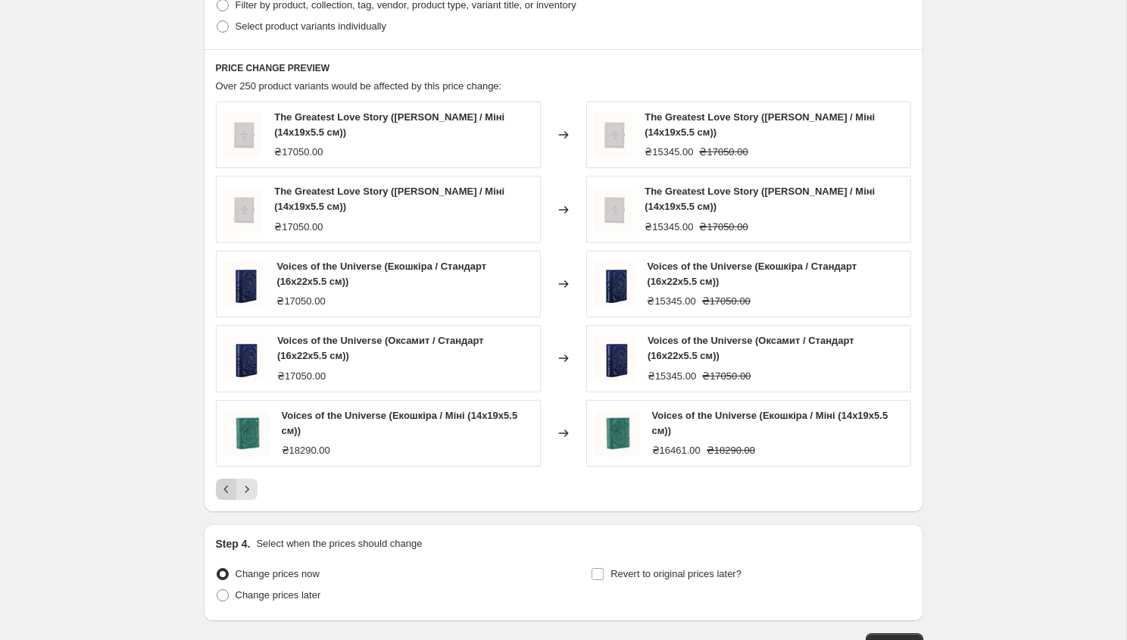
click at [223, 486] on icon "Previous" at bounding box center [226, 489] width 15 height 15
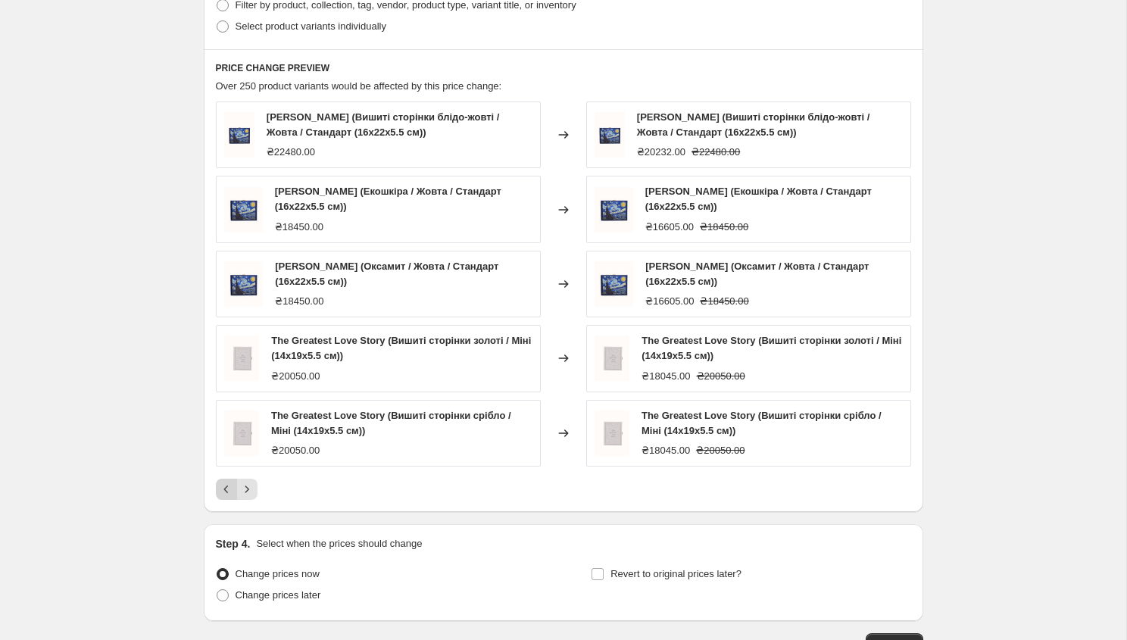
click at [223, 486] on icon "Previous" at bounding box center [226, 489] width 15 height 15
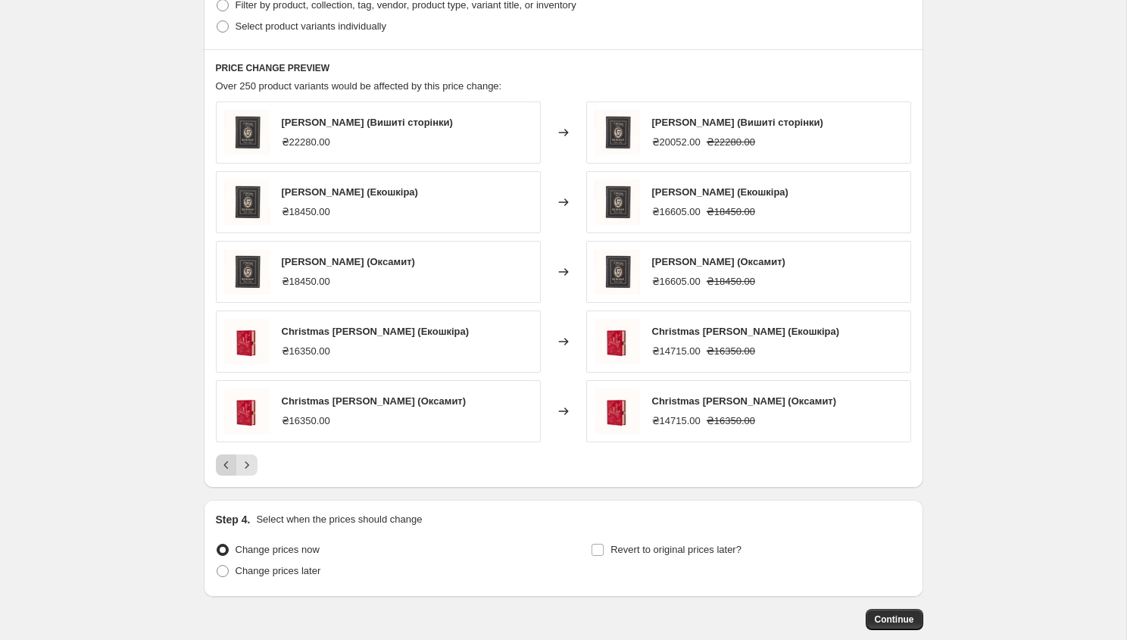
click at [223, 486] on div "PRICE CHANGE PREVIEW Over 250 product variants would be affected by this price …" at bounding box center [564, 268] width 720 height 439
click at [223, 476] on div "PRICE CHANGE PREVIEW Over 250 product variants would be affected by this price …" at bounding box center [564, 268] width 720 height 439
click at [222, 465] on icon "Previous" at bounding box center [226, 464] width 15 height 15
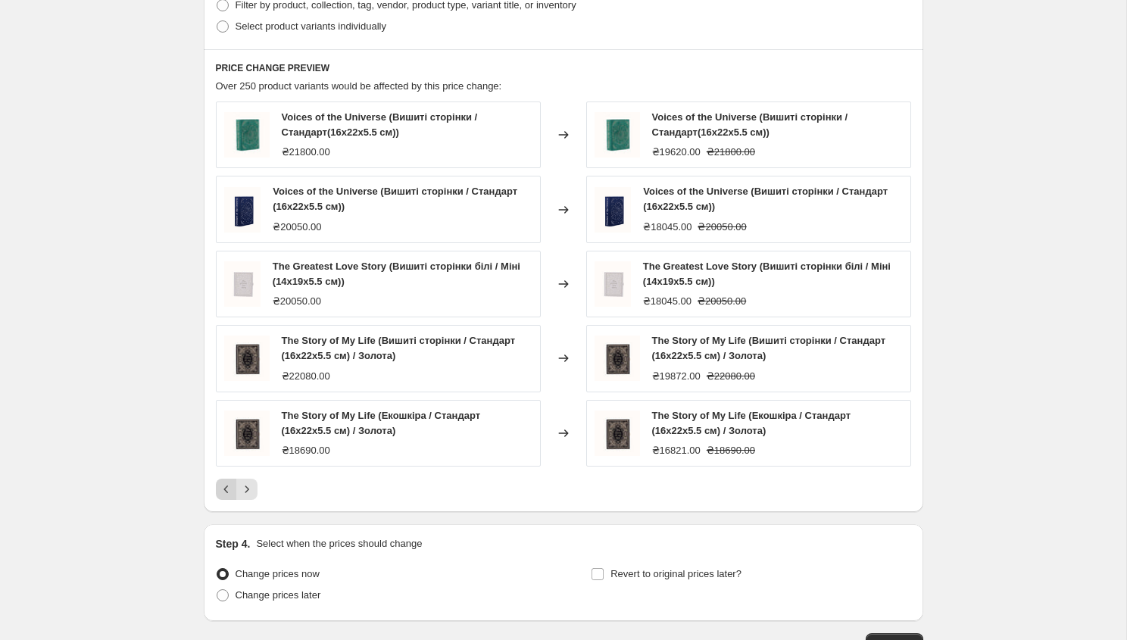
click at [222, 465] on div "The Story of My Life (Екошкіра / Стандарт (16x22x5.5 см) / Золота) ₴18690.00" at bounding box center [378, 433] width 325 height 67
click at [225, 492] on icon "Previous" at bounding box center [226, 489] width 15 height 15
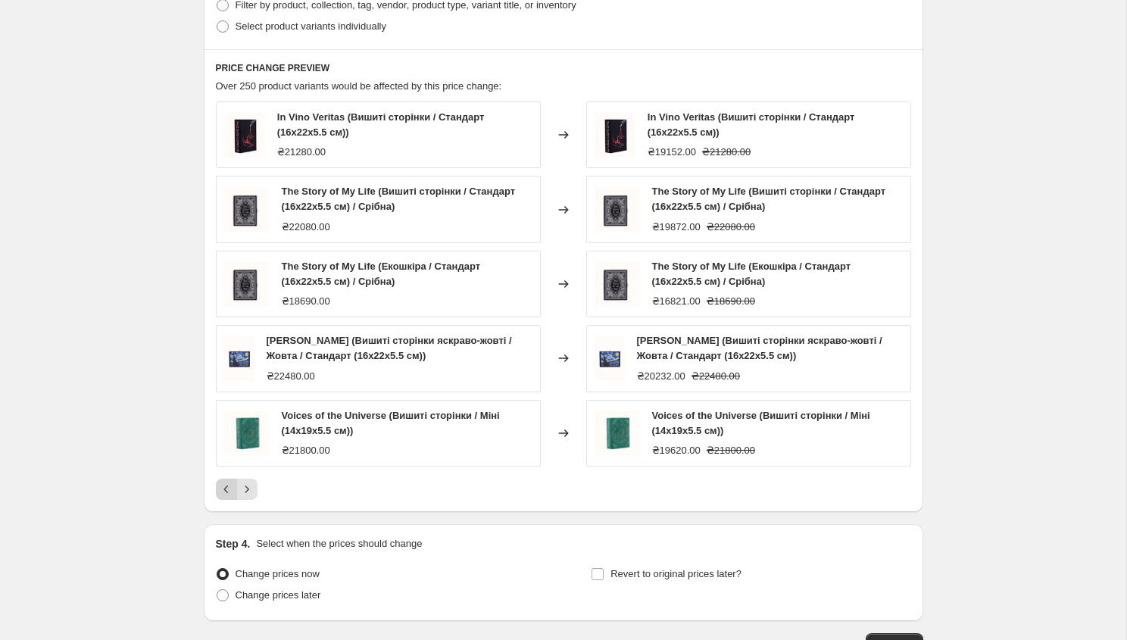
click at [226, 483] on icon "Previous" at bounding box center [226, 489] width 15 height 15
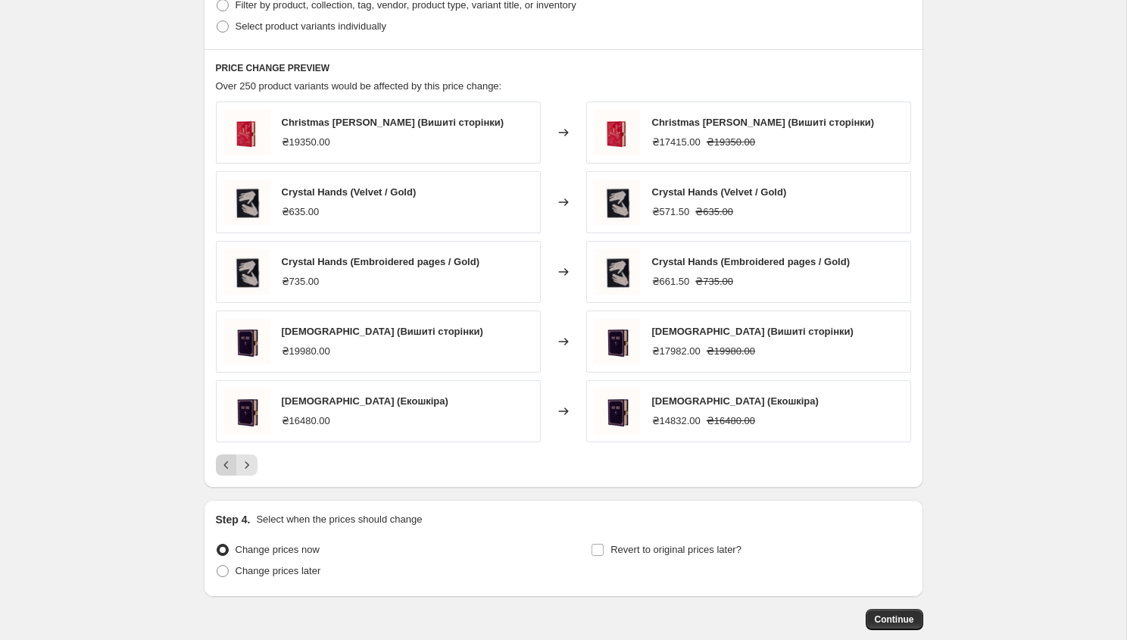
click at [226, 483] on div "PRICE CHANGE PREVIEW Over 250 product variants would be affected by this price …" at bounding box center [564, 268] width 720 height 439
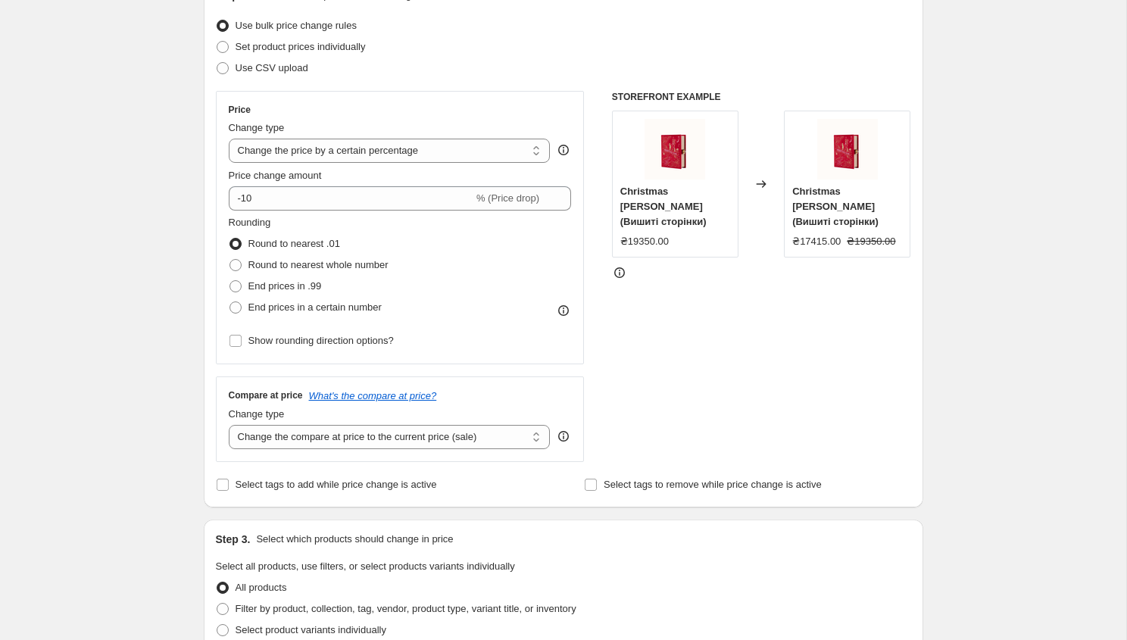
scroll to position [161, 0]
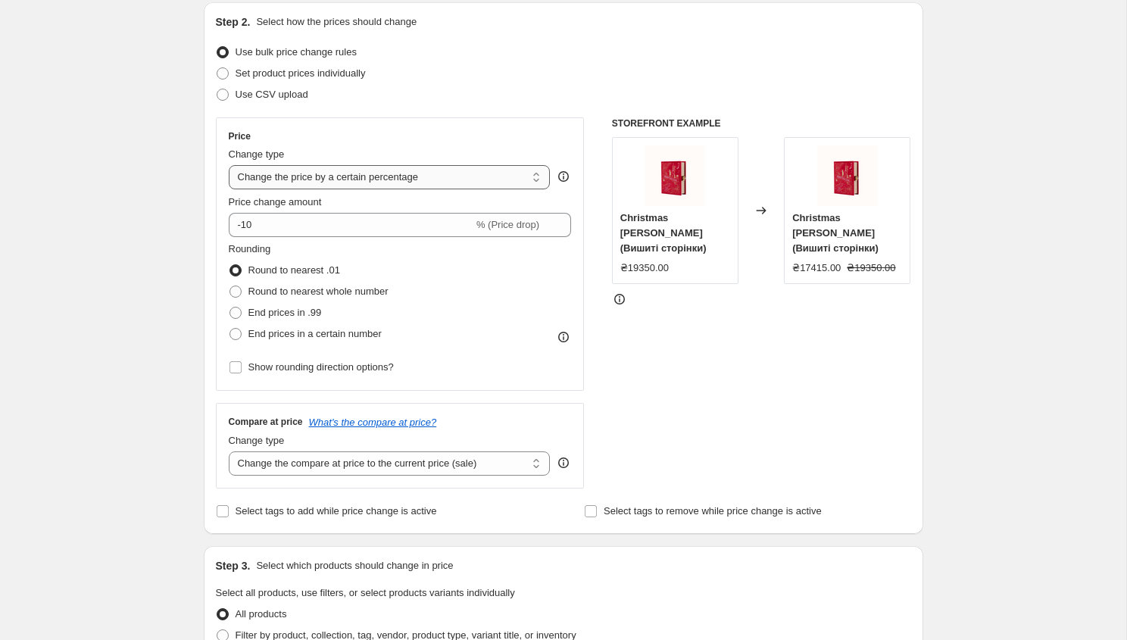
click at [454, 173] on select "Change the price to a certain amount Change the price by a certain amount Chang…" at bounding box center [390, 177] width 322 height 24
click at [229, 165] on select "Change the price to a certain amount Change the price by a certain amount Chang…" at bounding box center [390, 177] width 322 height 24
click at [233, 312] on span at bounding box center [236, 313] width 12 height 12
click at [230, 308] on input "End prices in .99" at bounding box center [230, 307] width 1 height 1
radio input "true"
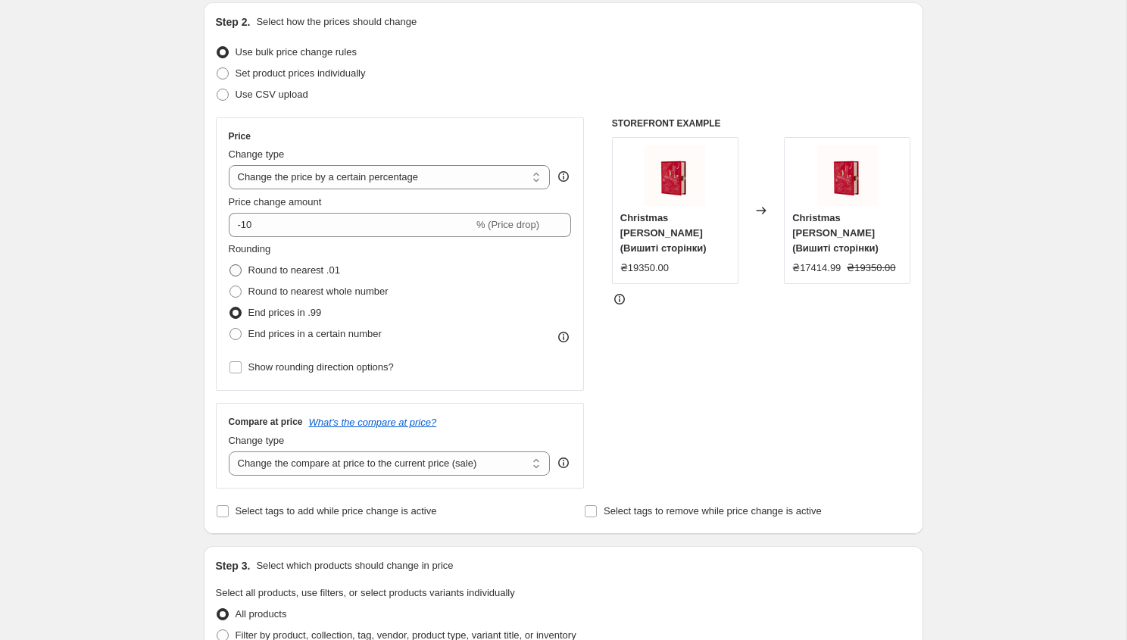
click at [237, 271] on span at bounding box center [236, 270] width 12 height 12
click at [230, 265] on input "Round to nearest .01" at bounding box center [230, 264] width 1 height 1
radio input "true"
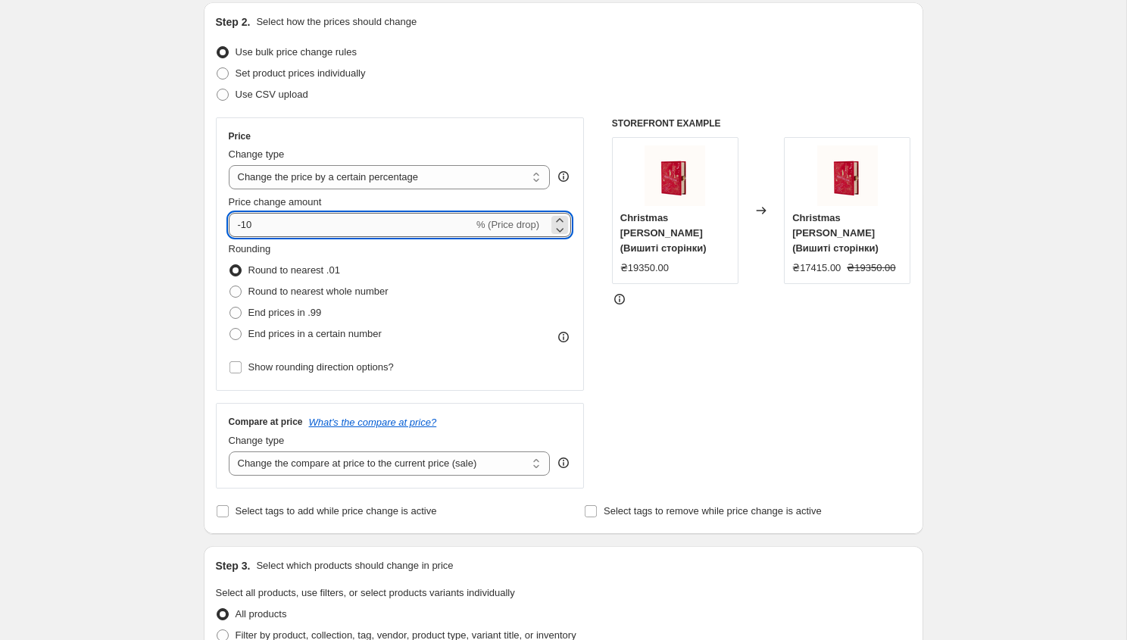
click at [321, 227] on input "-10" at bounding box center [351, 225] width 245 height 24
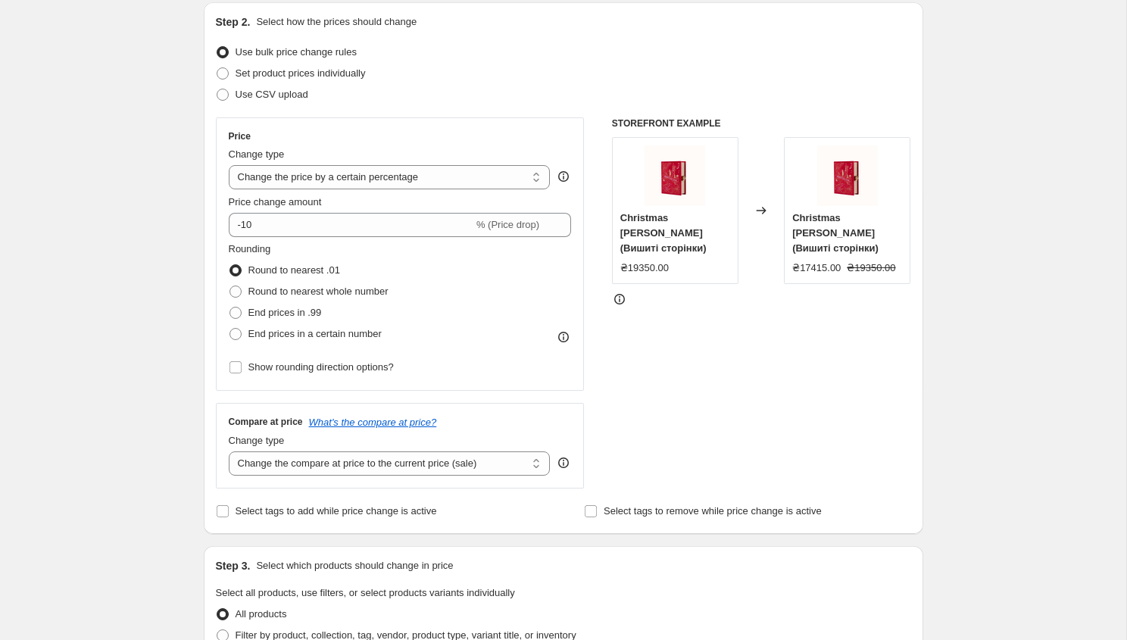
click at [759, 203] on icon at bounding box center [761, 210] width 15 height 15
click at [221, 70] on span at bounding box center [223, 73] width 12 height 12
click at [217, 68] on input "Set product prices individually" at bounding box center [217, 67] width 1 height 1
radio input "true"
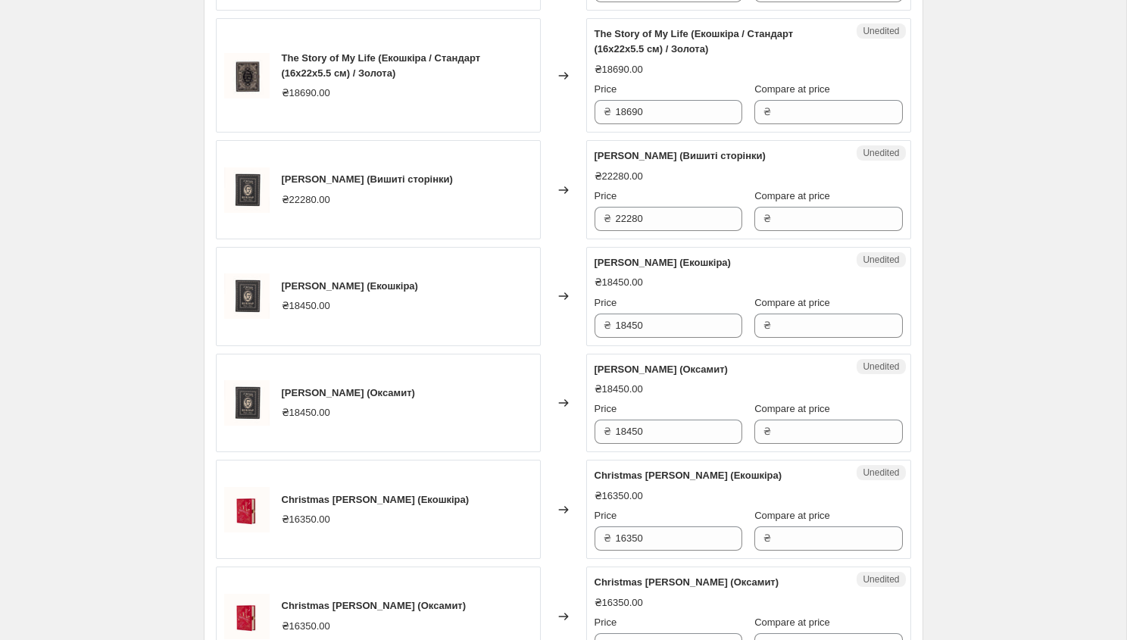
scroll to position [2397, 0]
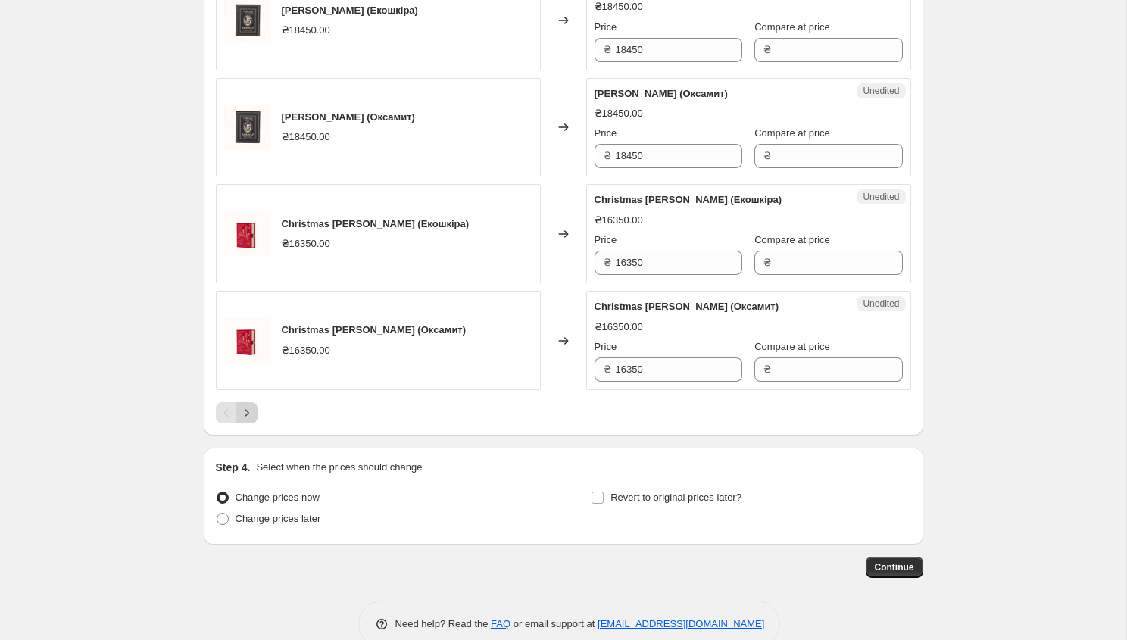
click at [244, 409] on icon "Next" at bounding box center [246, 412] width 15 height 15
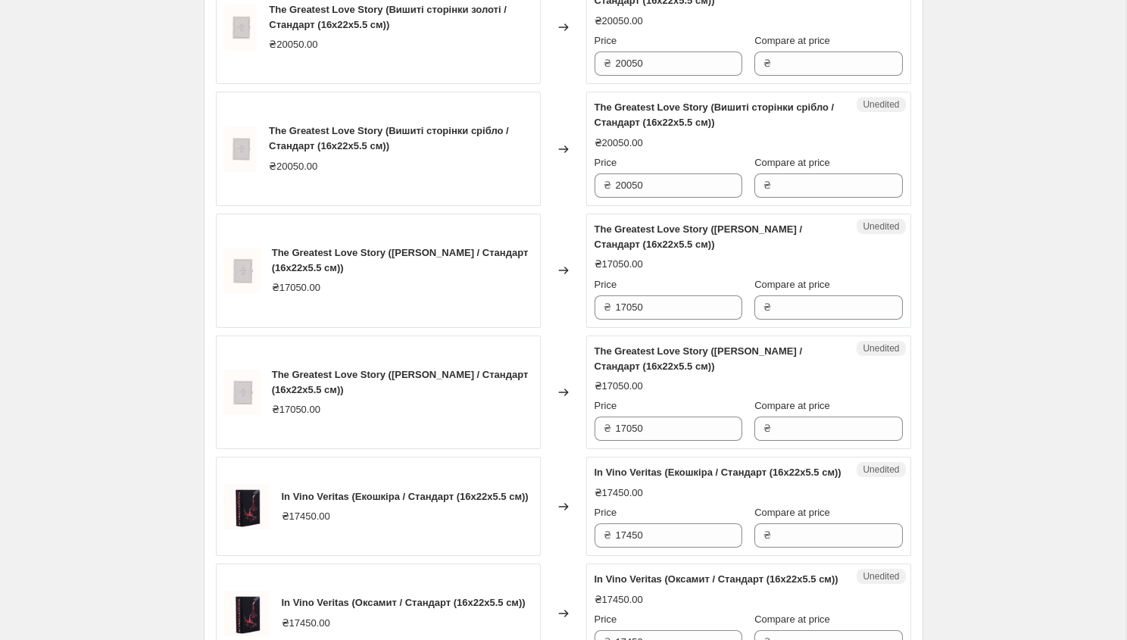
scroll to position [2578, 0]
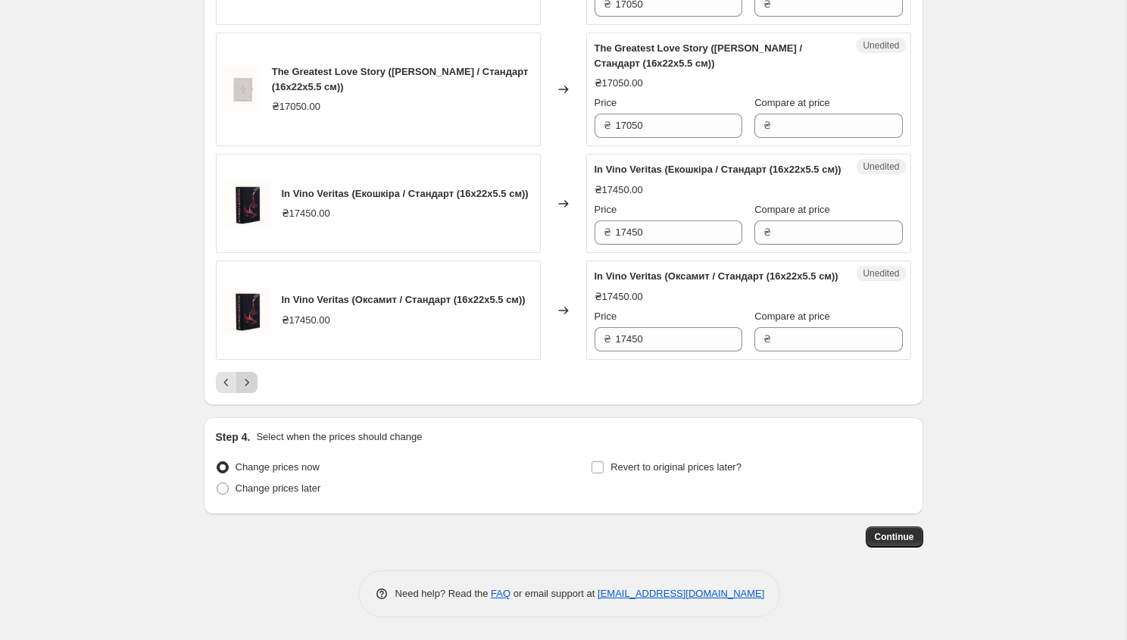
click at [245, 379] on icon "Next" at bounding box center [246, 382] width 15 height 15
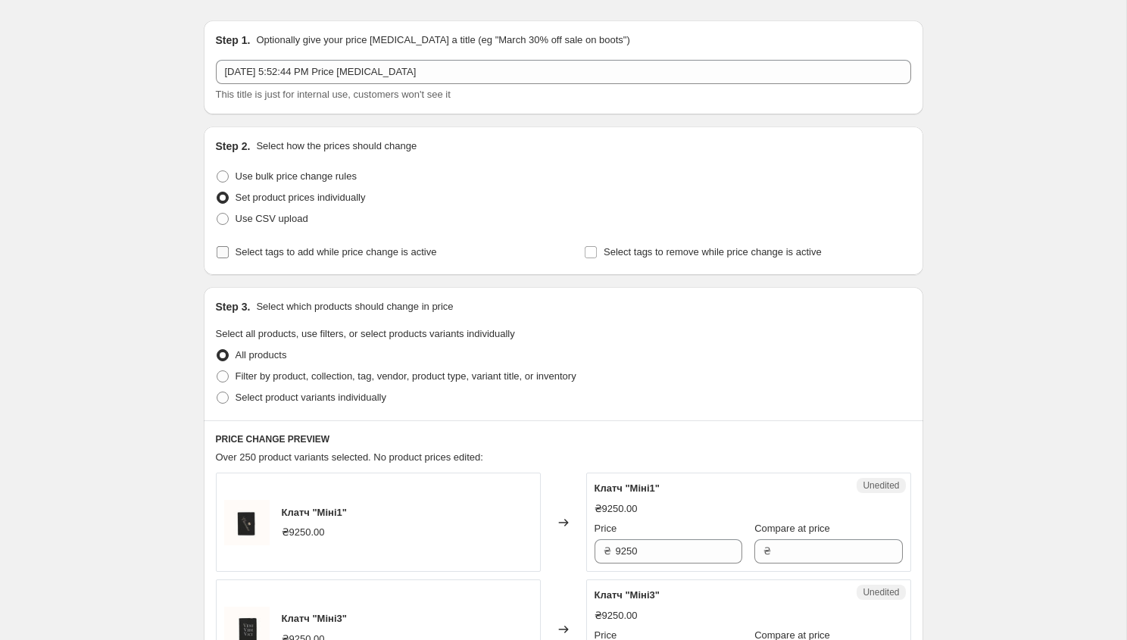
scroll to position [39, 0]
click at [225, 374] on span at bounding box center [223, 375] width 12 height 12
click at [217, 370] on input "Filter by product, collection, tag, vendor, product type, variant title, or inv…" at bounding box center [217, 369] width 1 height 1
radio input "true"
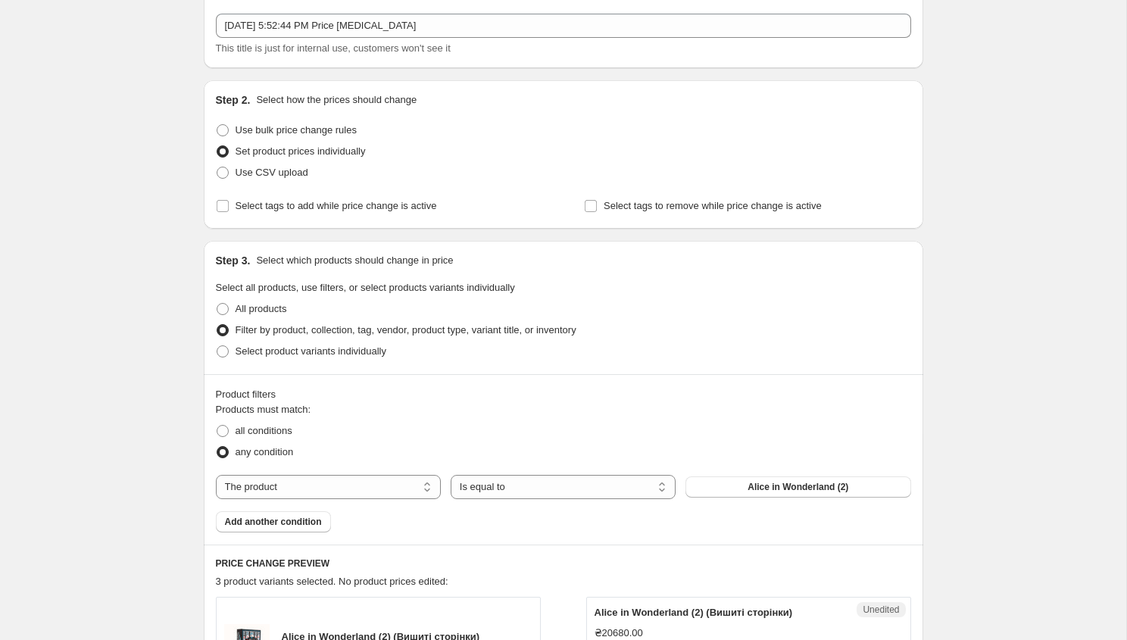
scroll to position [88, 0]
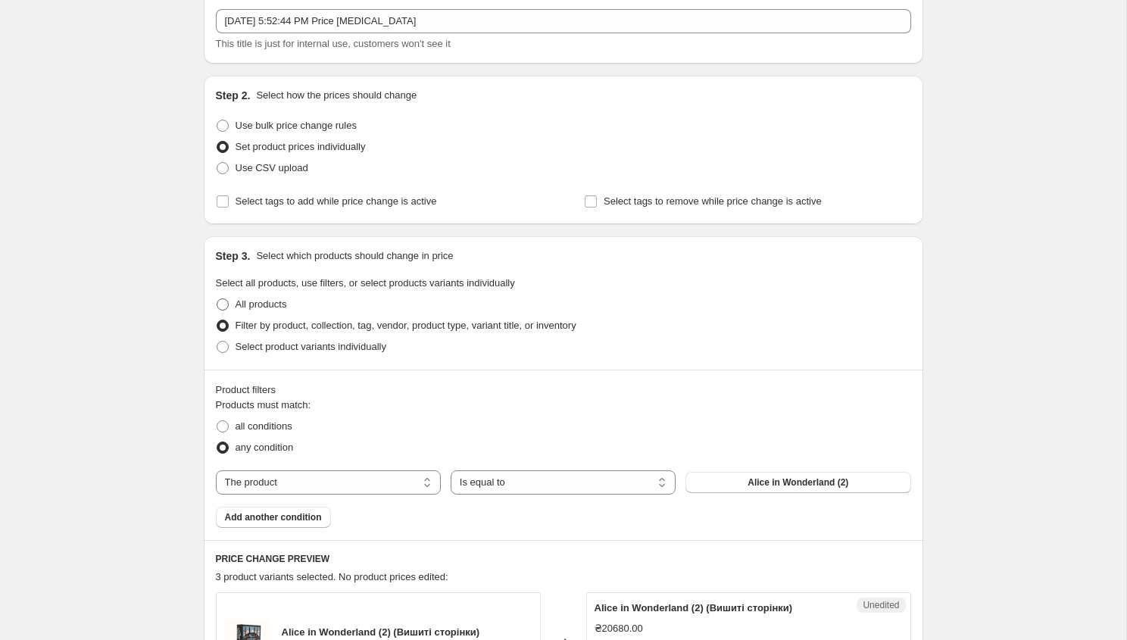
click at [223, 307] on span at bounding box center [223, 304] width 12 height 12
click at [217, 299] on input "All products" at bounding box center [217, 298] width 1 height 1
radio input "true"
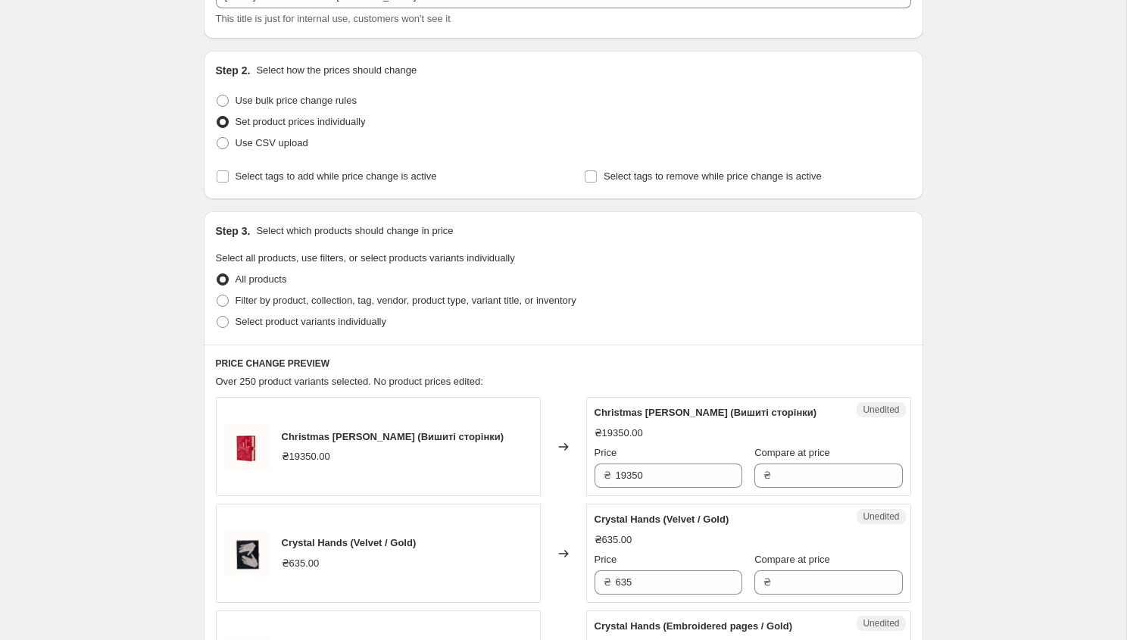
scroll to position [122, 0]
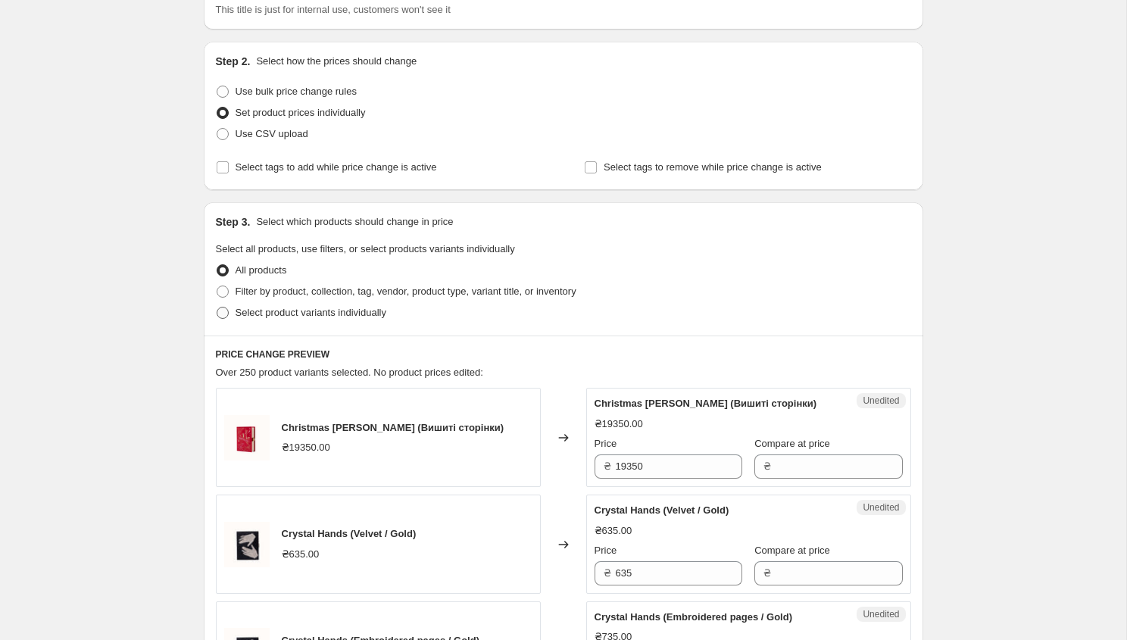
click at [223, 311] on span at bounding box center [223, 313] width 12 height 12
click at [217, 308] on input "Select product variants individually" at bounding box center [217, 307] width 1 height 1
radio input "true"
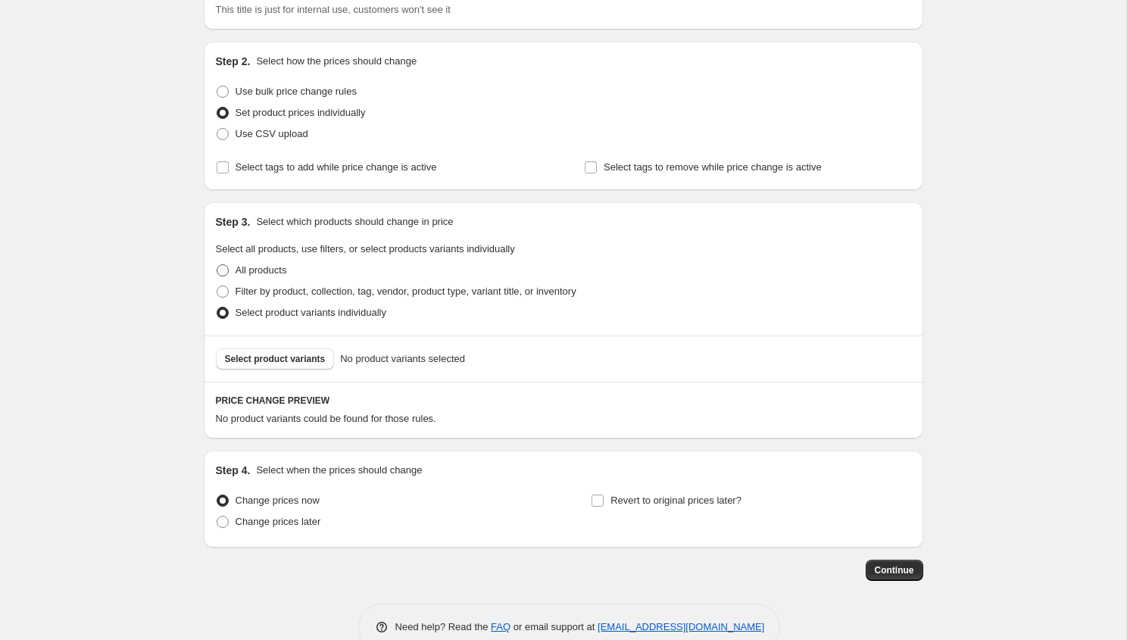
click at [217, 267] on span at bounding box center [223, 270] width 12 height 12
click at [217, 265] on input "All products" at bounding box center [217, 264] width 1 height 1
radio input "true"
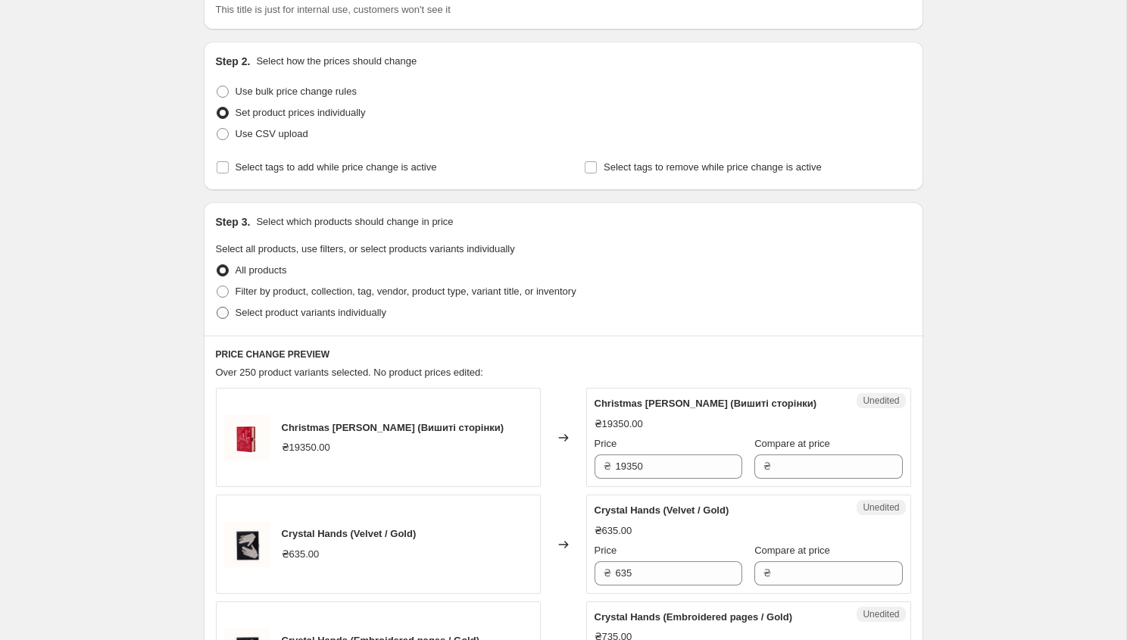
click at [219, 314] on span at bounding box center [223, 313] width 12 height 12
click at [217, 308] on input "Select product variants individually" at bounding box center [217, 307] width 1 height 1
radio input "true"
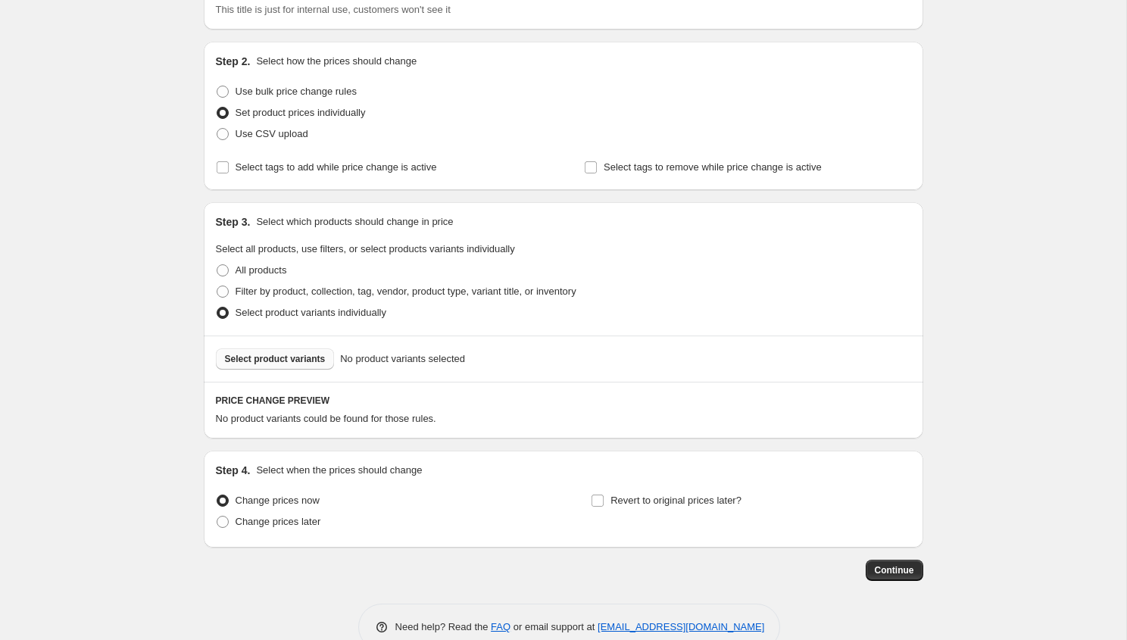
click at [251, 366] on button "Select product variants" at bounding box center [275, 358] width 119 height 21
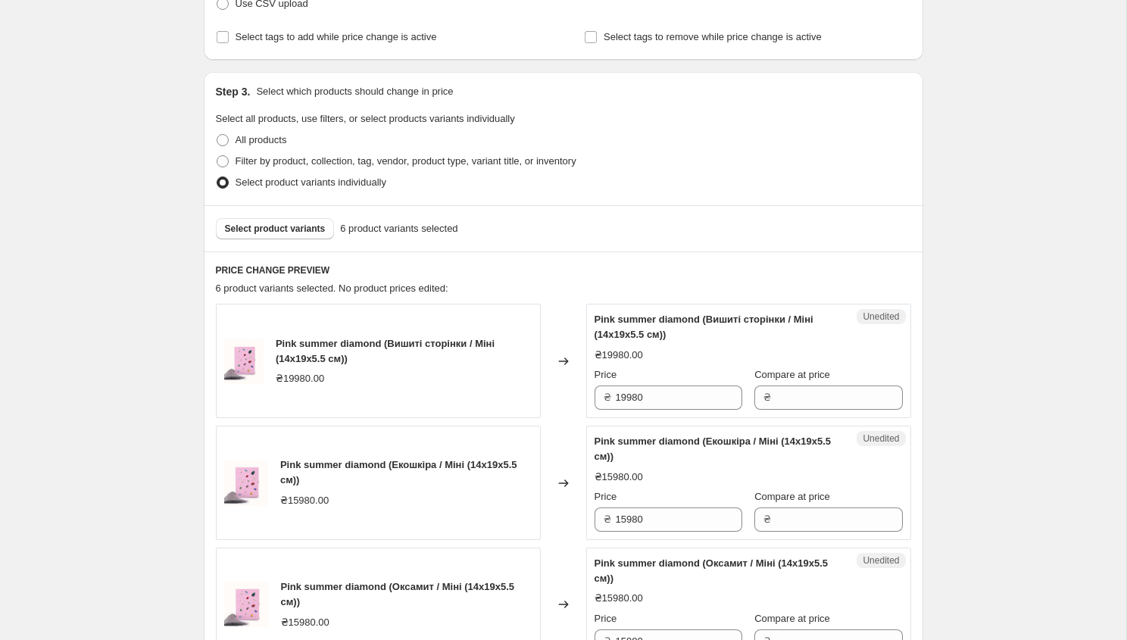
scroll to position [167, 0]
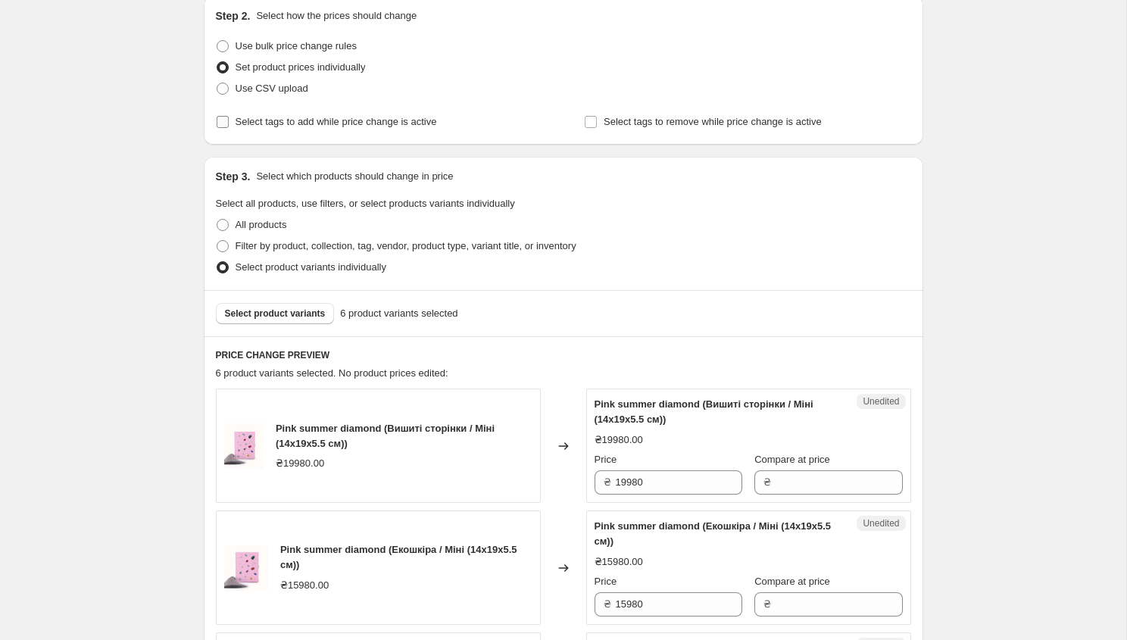
click at [220, 123] on input "Select tags to add while price change is active" at bounding box center [223, 122] width 12 height 12
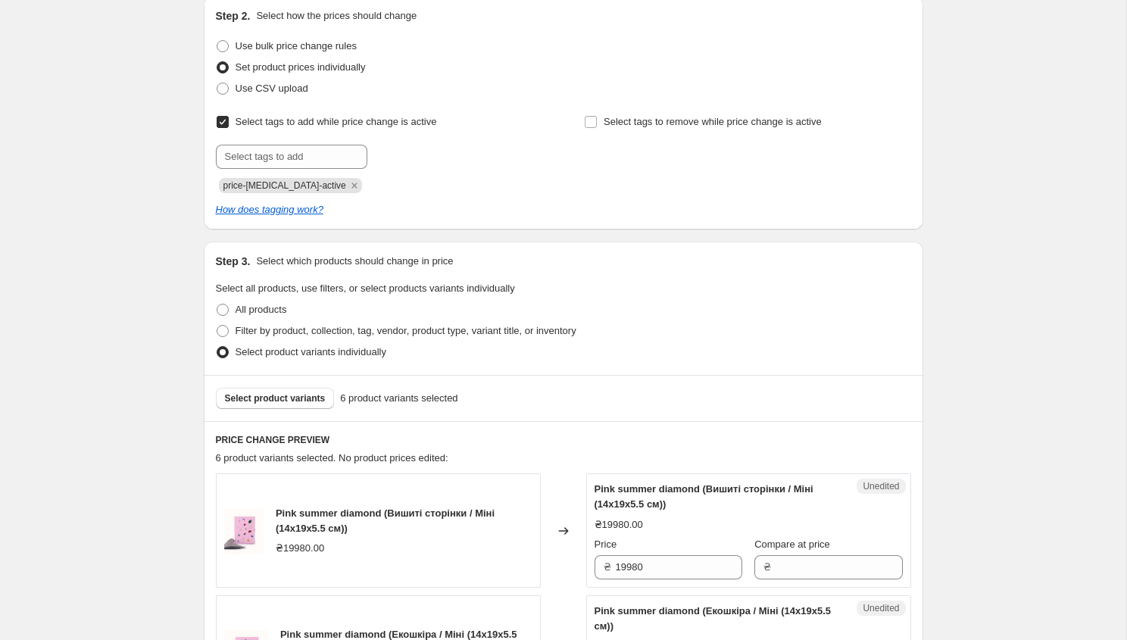
click at [220, 123] on input "Select tags to add while price change is active" at bounding box center [223, 122] width 12 height 12
checkbox input "false"
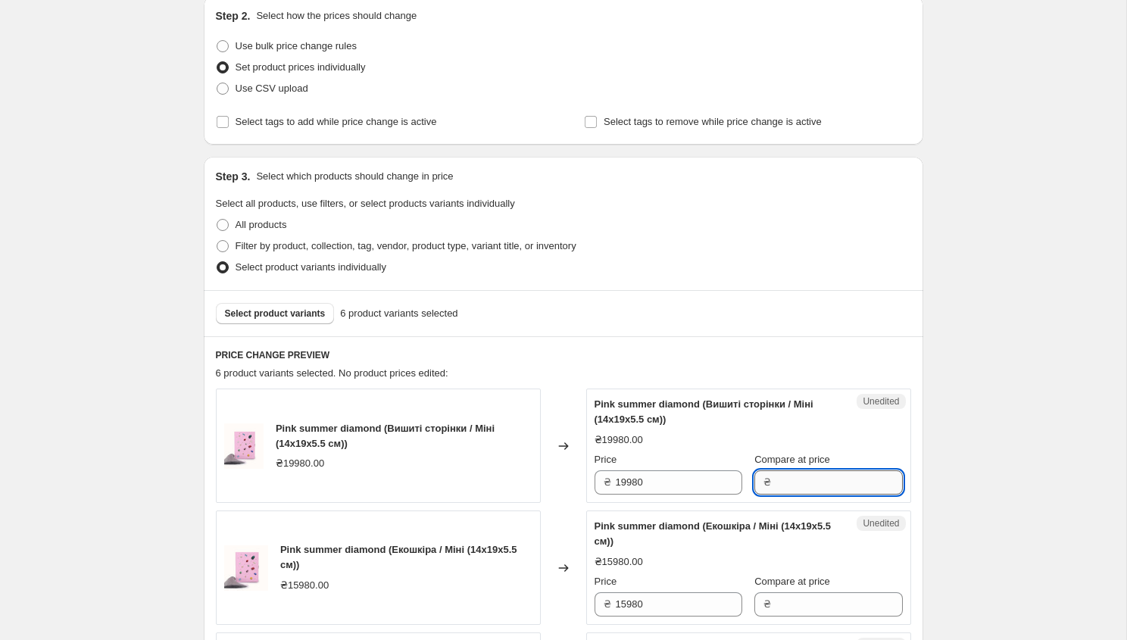
click at [809, 481] on input "Compare at price" at bounding box center [839, 482] width 126 height 24
type input "16983"
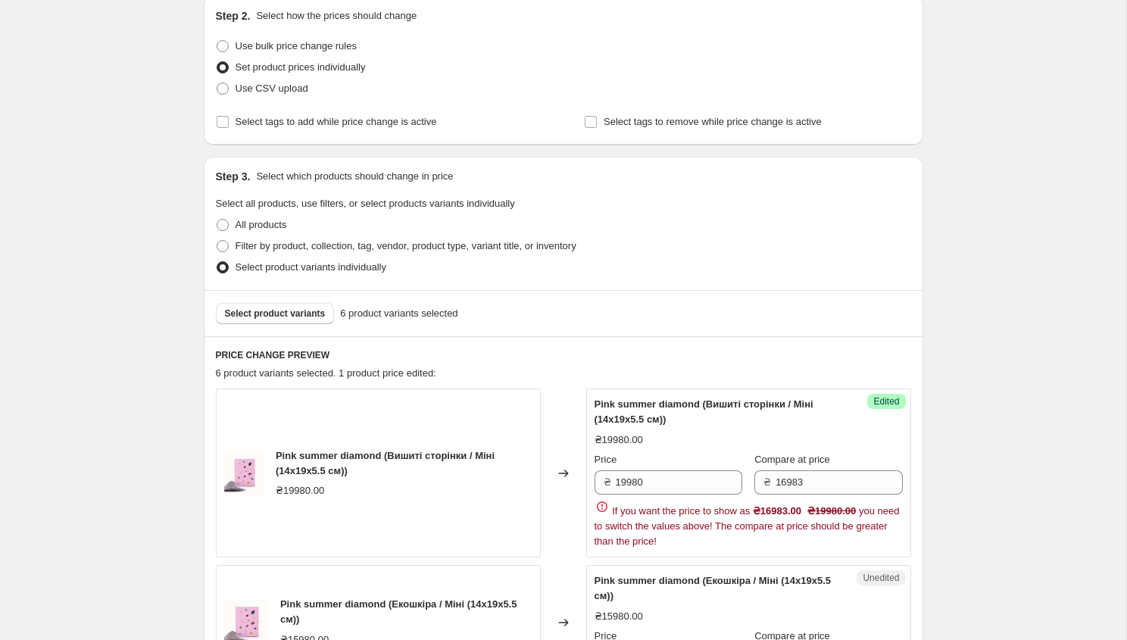
click at [769, 598] on div "Pink summer diamond (Екошкіра / Міні (14x19x5.5 см)) ₴15980.00 Price ₴ 15980 Co…" at bounding box center [749, 622] width 308 height 98
click at [854, 510] on span "₴19980.00" at bounding box center [831, 510] width 48 height 11
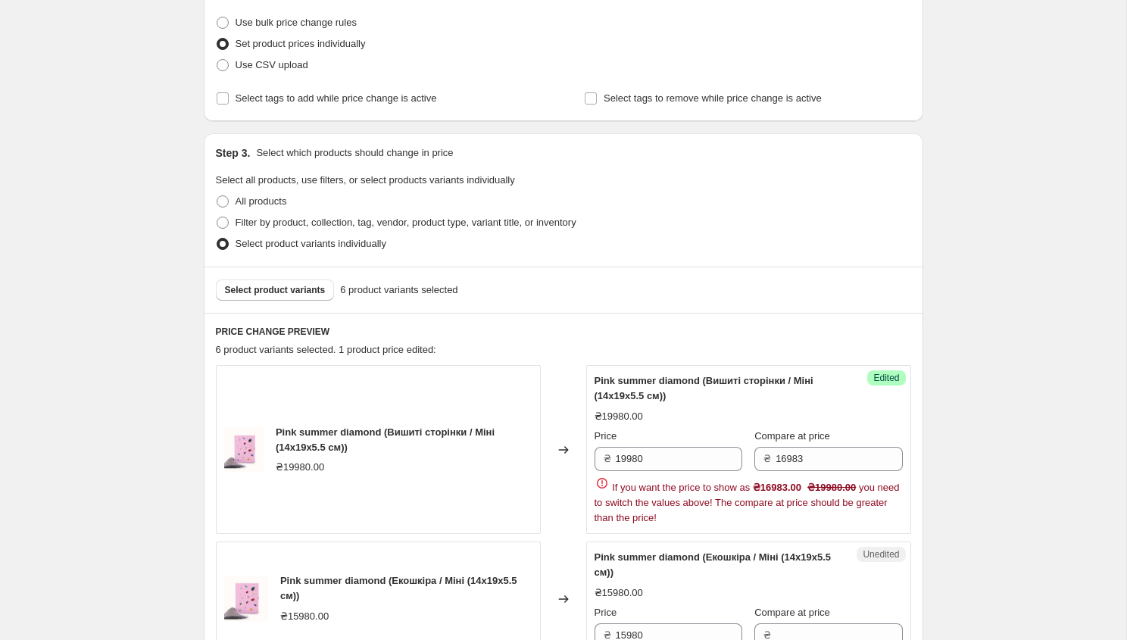
scroll to position [205, 0]
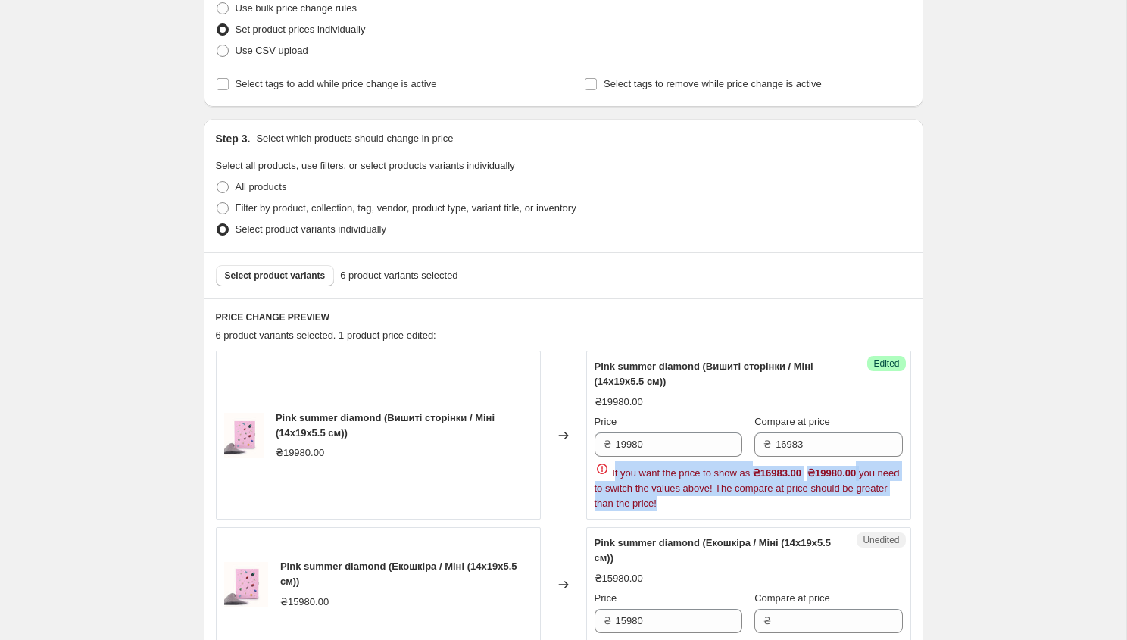
drag, startPoint x: 614, startPoint y: 470, endPoint x: 713, endPoint y: 501, distance: 103.7
click at [713, 501] on div "If you want the price to show as ₴16983.00 ₴19980.00 you need to switch the val…" at bounding box center [749, 486] width 308 height 50
copy span "f you want the price to show as ₴16983.00 ₴19980.00 you need to switch the valu…"
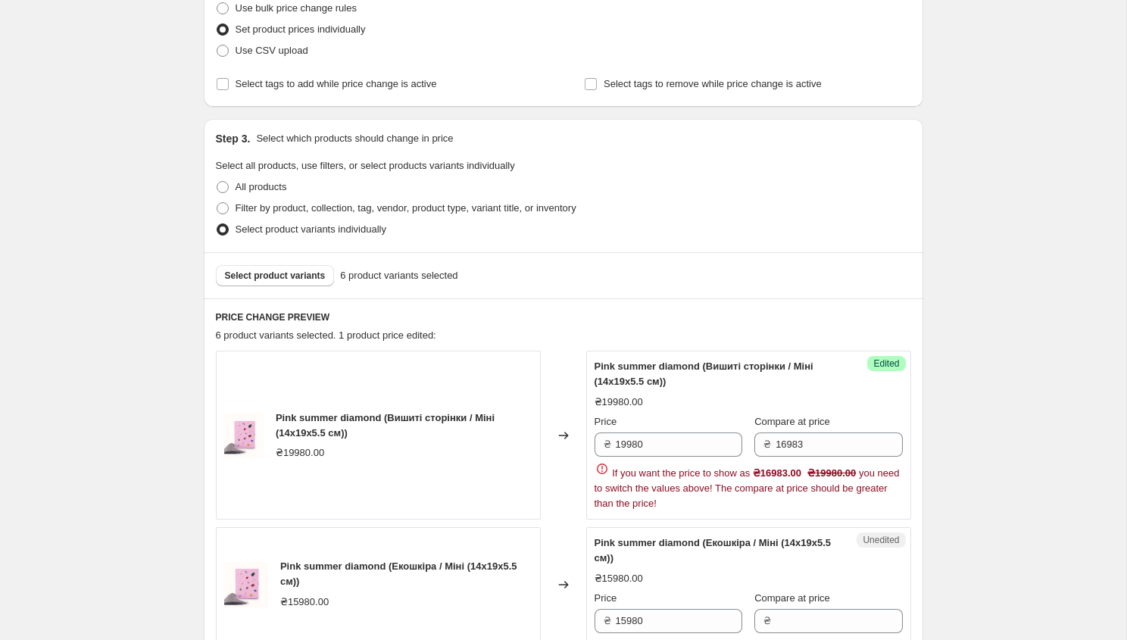
click at [732, 406] on div "₴19980.00" at bounding box center [749, 402] width 308 height 15
drag, startPoint x: 811, startPoint y: 445, endPoint x: 773, endPoint y: 439, distance: 39.1
click at [771, 439] on div "₴ 16983" at bounding box center [828, 445] width 148 height 24
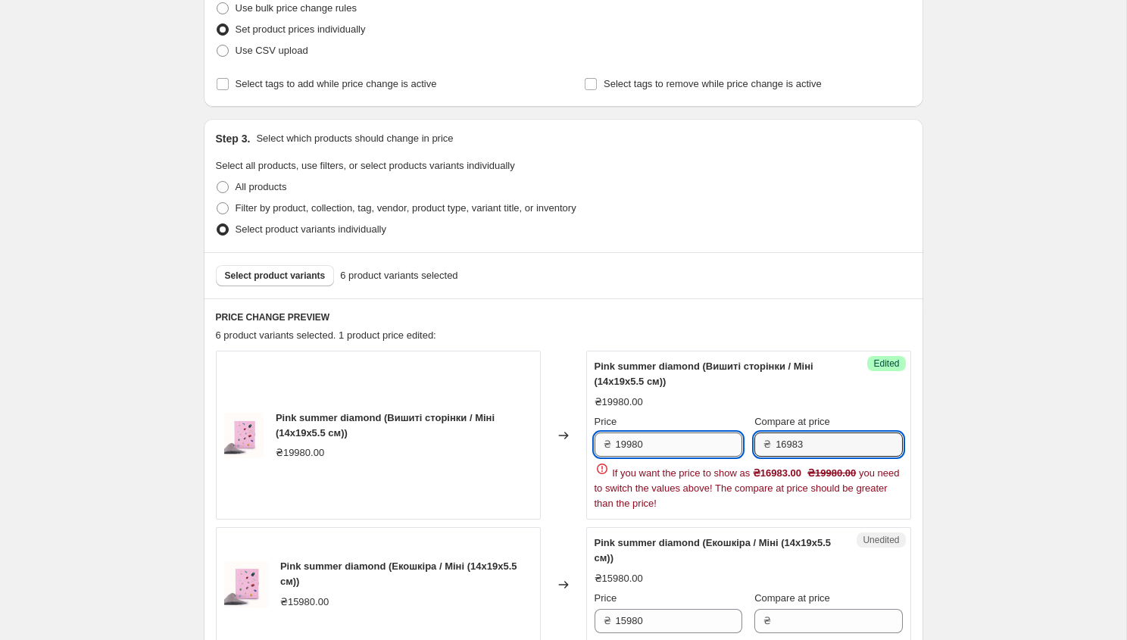
click at [680, 448] on input "19980" at bounding box center [679, 445] width 126 height 24
type input "1"
paste input "16983"
type input "16983"
click at [818, 447] on input "16983" at bounding box center [839, 445] width 126 height 24
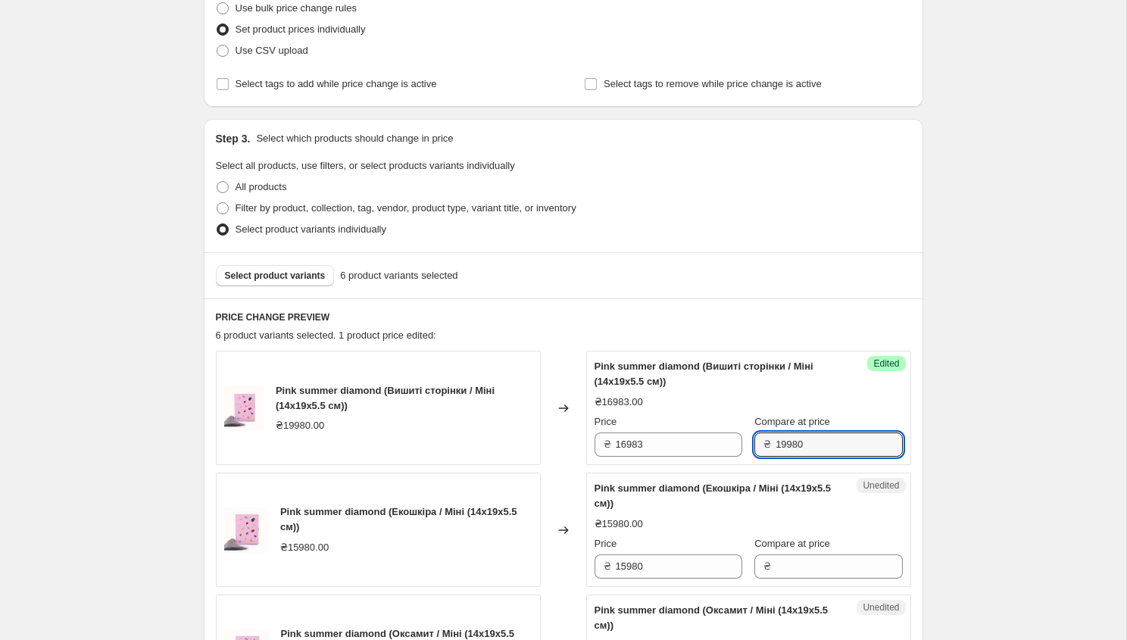
type input "19980"
click at [871, 410] on div "Pink summer diamond (Вишиті сторінки / Міні (14x19x5.5 см)) ₴16983.00 Price ₴ 1…" at bounding box center [749, 408] width 308 height 98
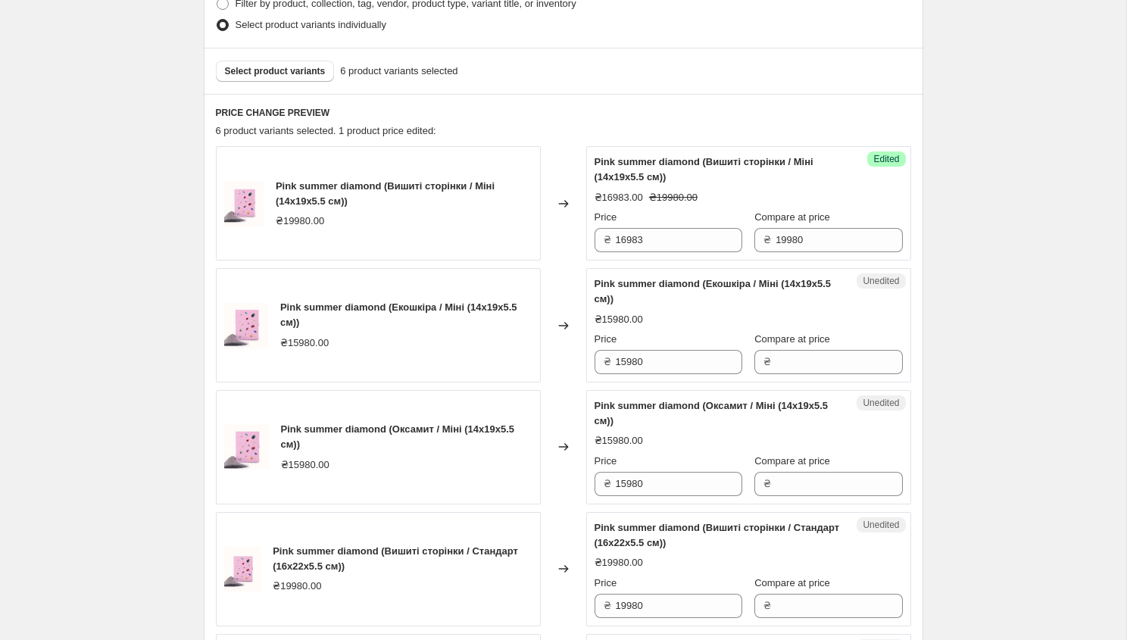
scroll to position [415, 0]
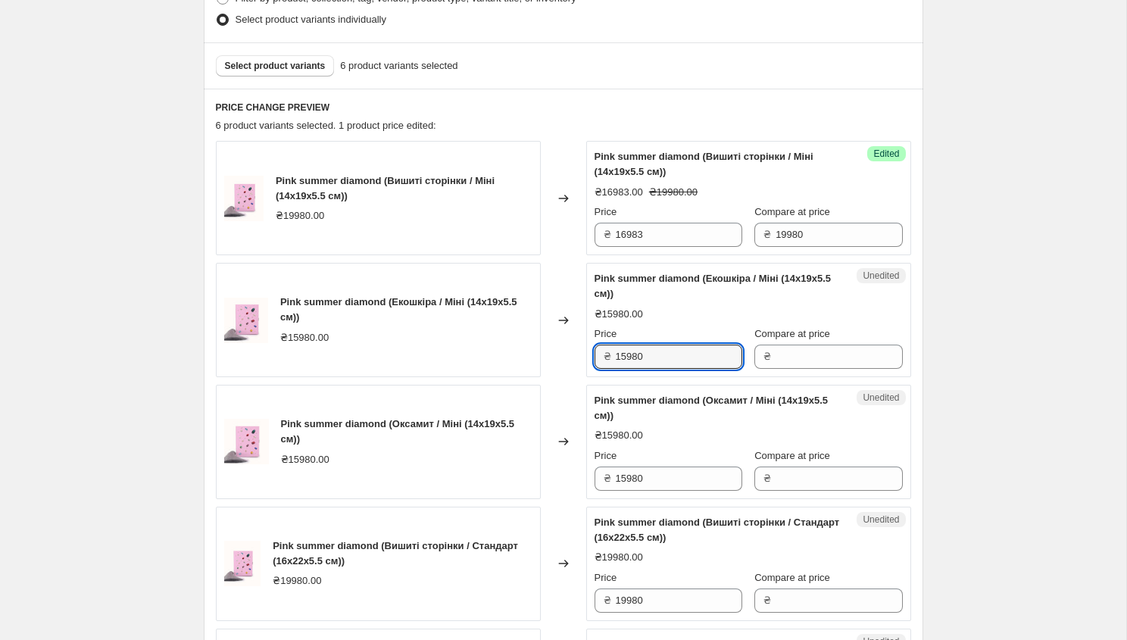
drag, startPoint x: 648, startPoint y: 355, endPoint x: 612, endPoint y: 353, distance: 36.4
click at [611, 353] on div "₴ 15980" at bounding box center [669, 357] width 148 height 24
click at [813, 601] on input "Compare at price" at bounding box center [839, 601] width 126 height 24
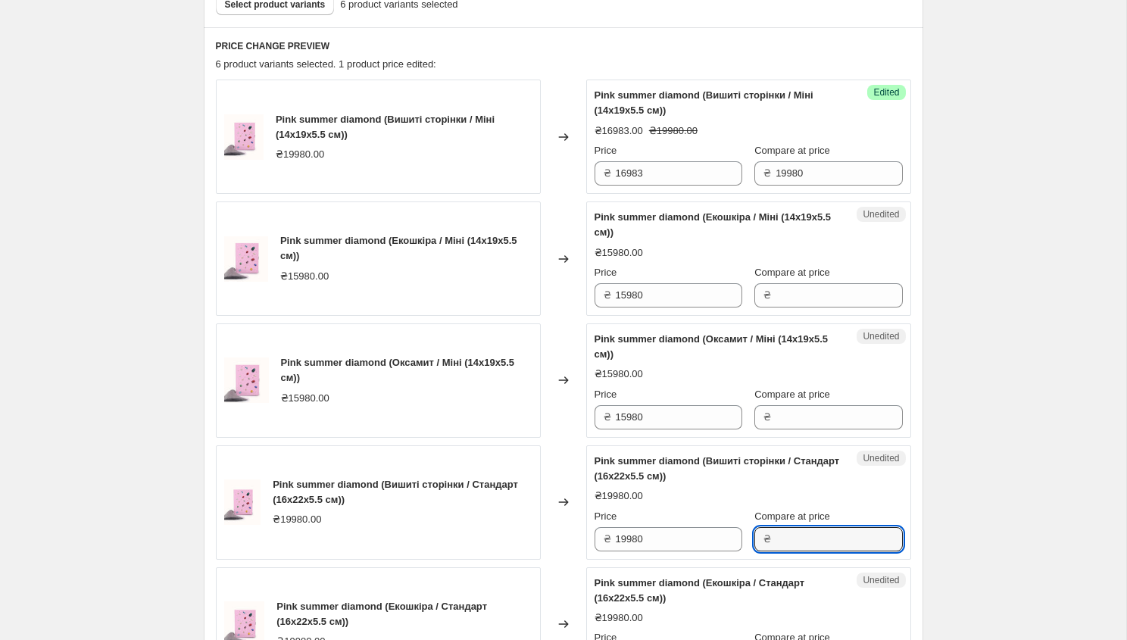
scroll to position [473, 0]
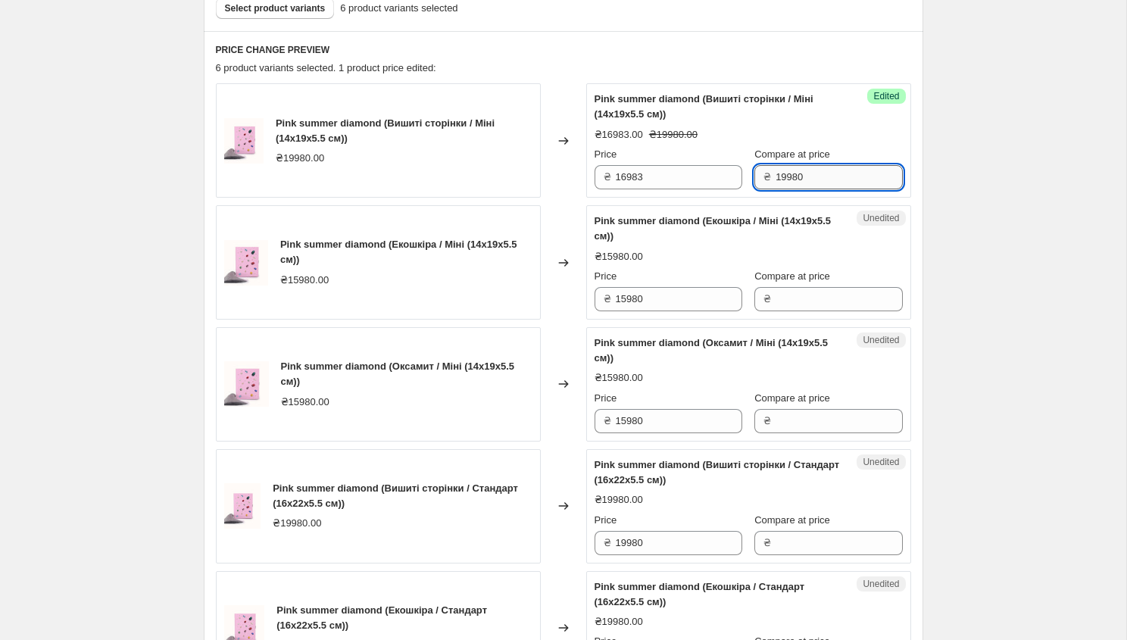
drag, startPoint x: 808, startPoint y: 178, endPoint x: 776, endPoint y: 177, distance: 32.6
click at [776, 177] on input "19980" at bounding box center [839, 177] width 126 height 24
click at [803, 540] on input "Compare at price" at bounding box center [839, 543] width 126 height 24
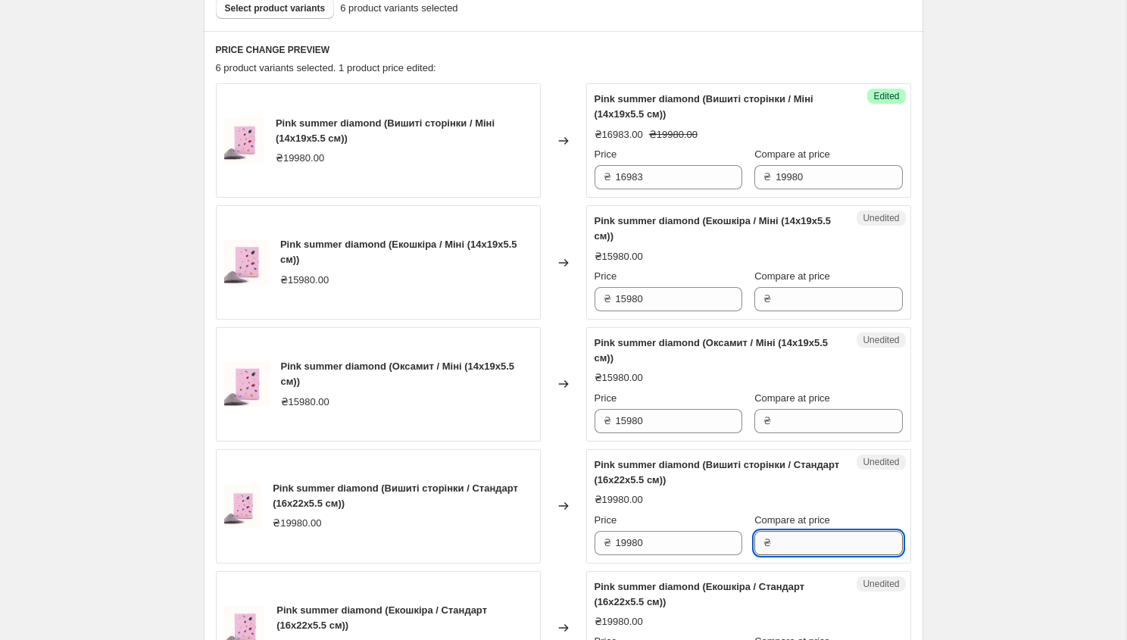
paste input "19980"
type input "19980"
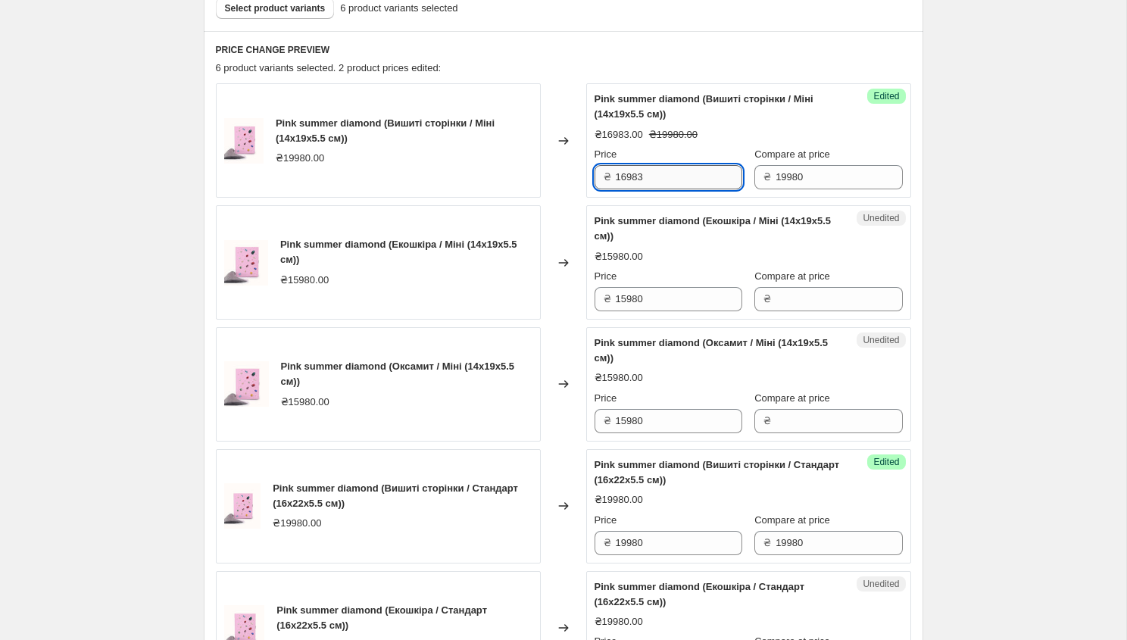
drag, startPoint x: 642, startPoint y: 179, endPoint x: 616, endPoint y: 179, distance: 25.8
click at [616, 179] on input "16983" at bounding box center [679, 177] width 126 height 24
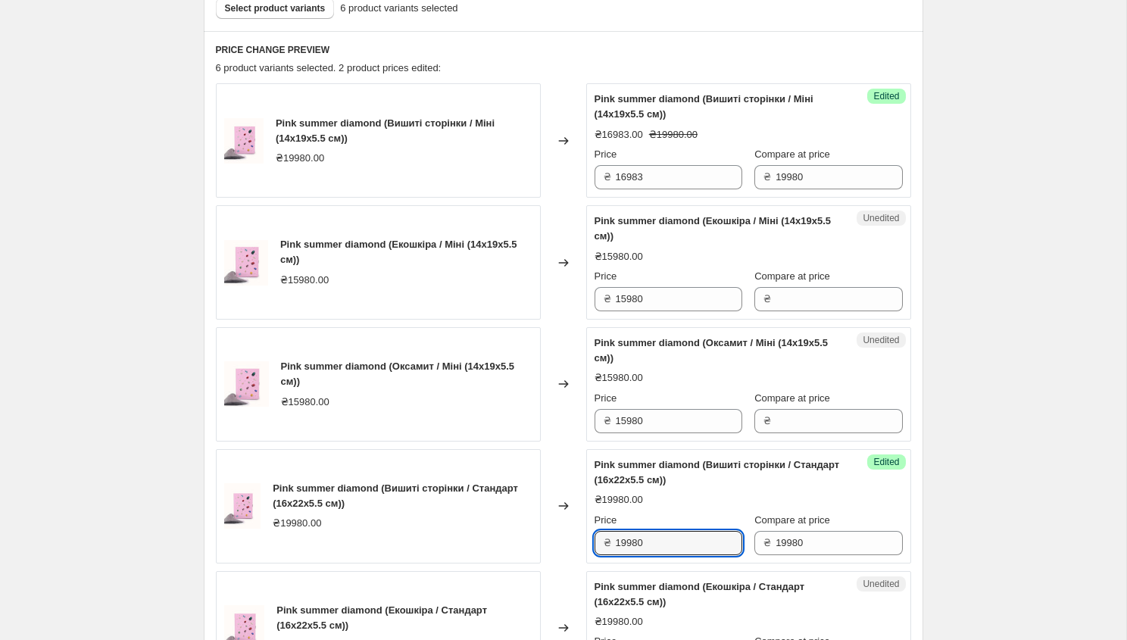
drag, startPoint x: 664, startPoint y: 540, endPoint x: 593, endPoint y: 537, distance: 70.5
click at [593, 537] on div "Success Edited Pink summer diamond (Вишиті сторінки / Стандарт (16x22x5.5 см)) …" at bounding box center [748, 506] width 325 height 114
paste input "16983"
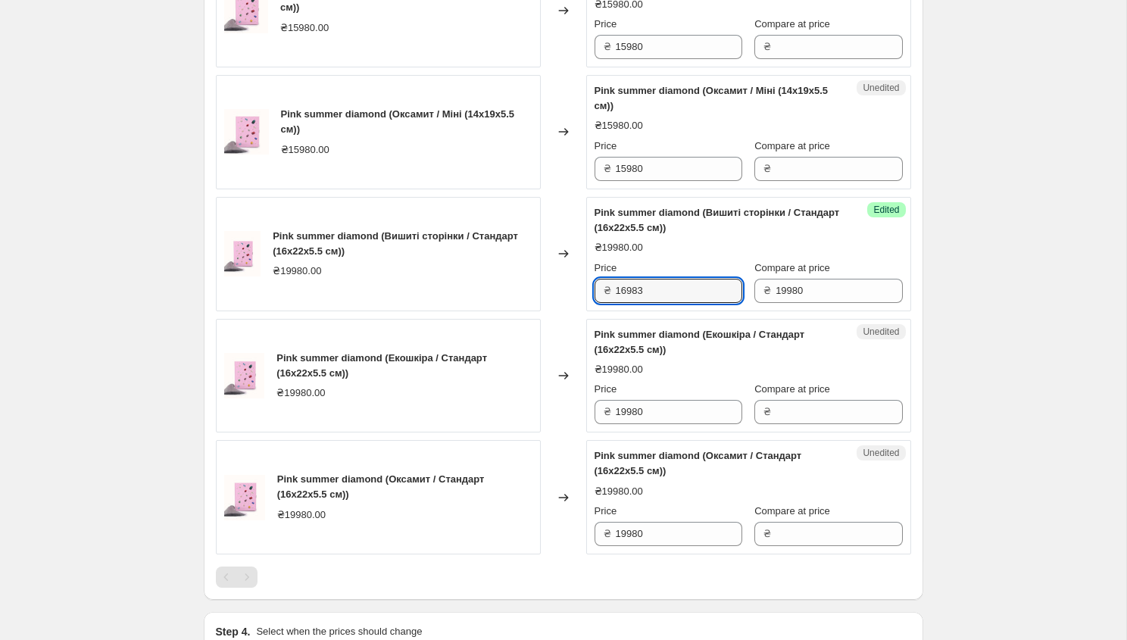
scroll to position [811, 0]
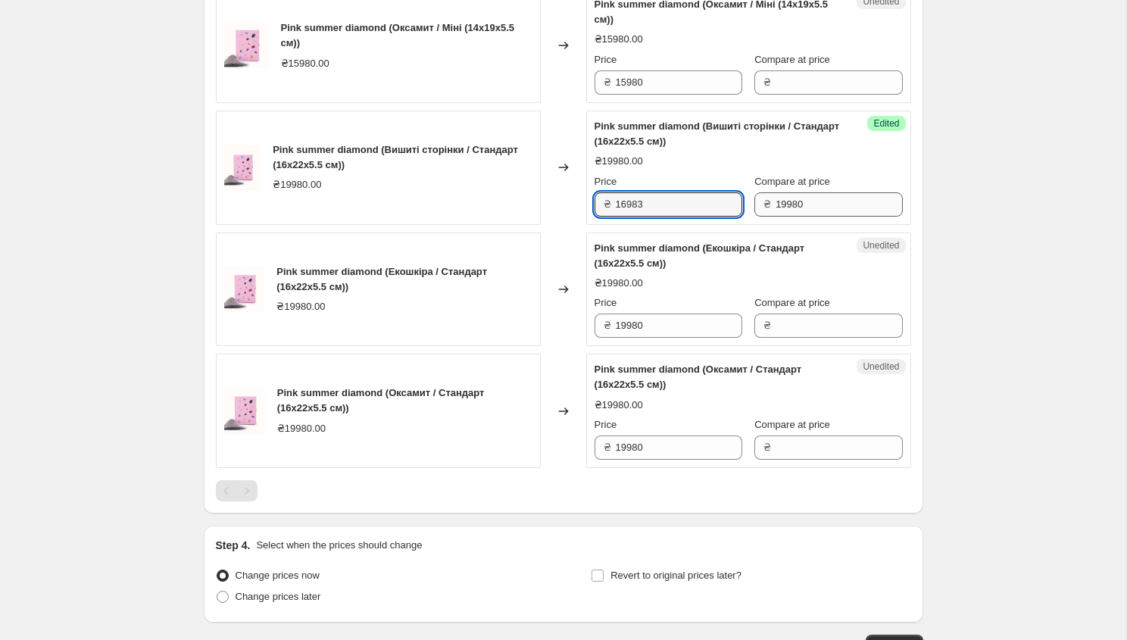
type input "16983"
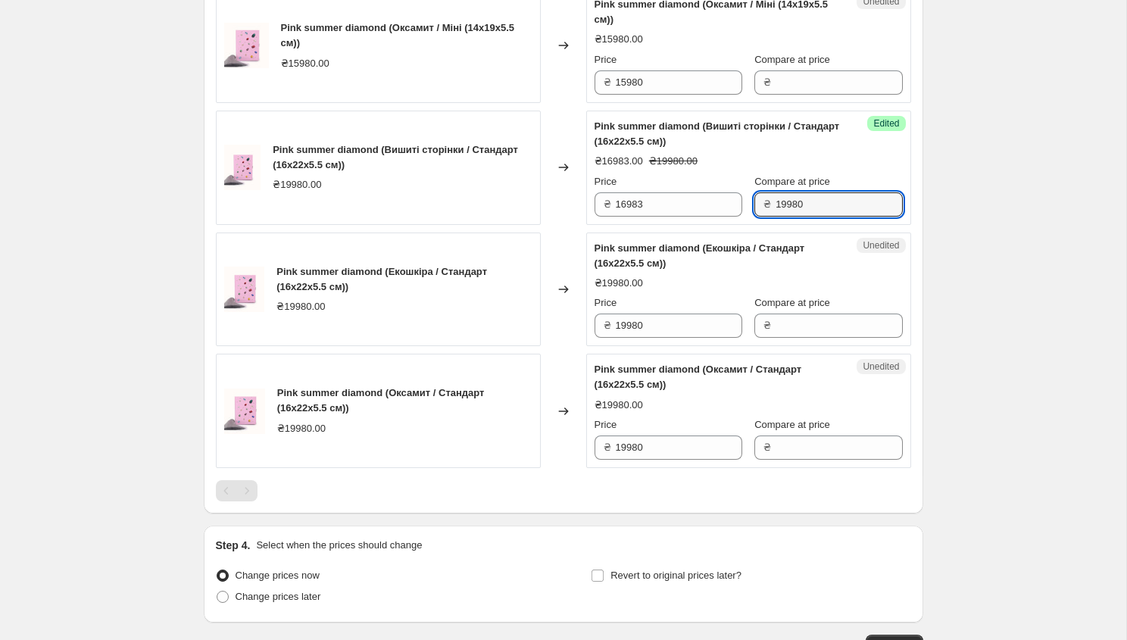
drag, startPoint x: 809, startPoint y: 207, endPoint x: 769, endPoint y: 206, distance: 40.2
click at [767, 206] on div "₴ 19980" at bounding box center [828, 204] width 148 height 24
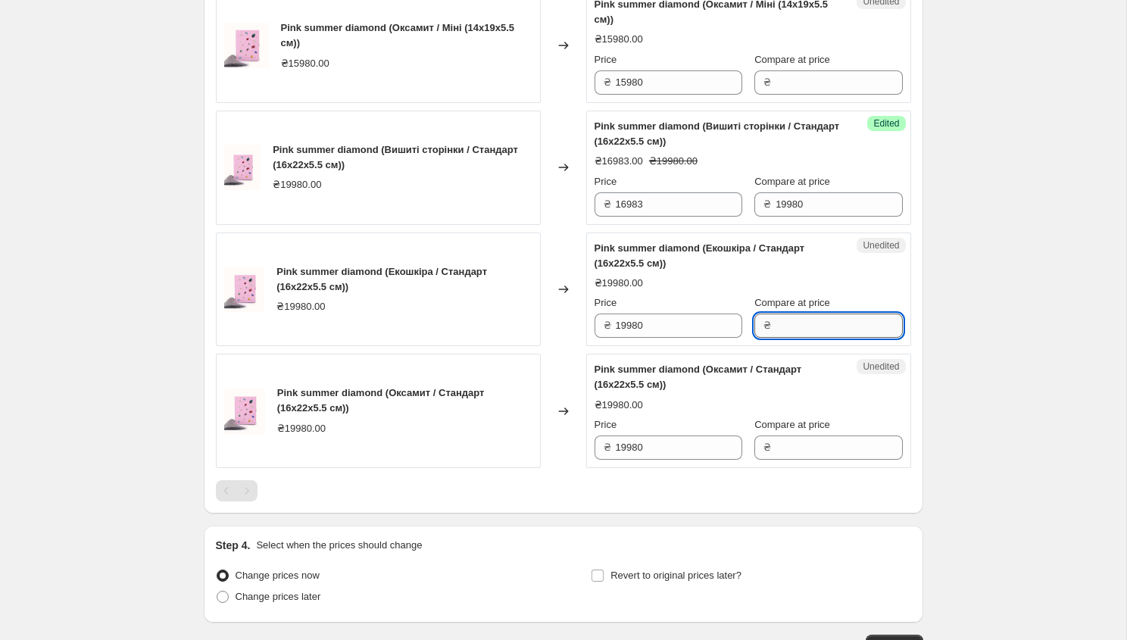
click at [789, 329] on input "Compare at price" at bounding box center [839, 326] width 126 height 24
paste input "19980"
type input "19980"
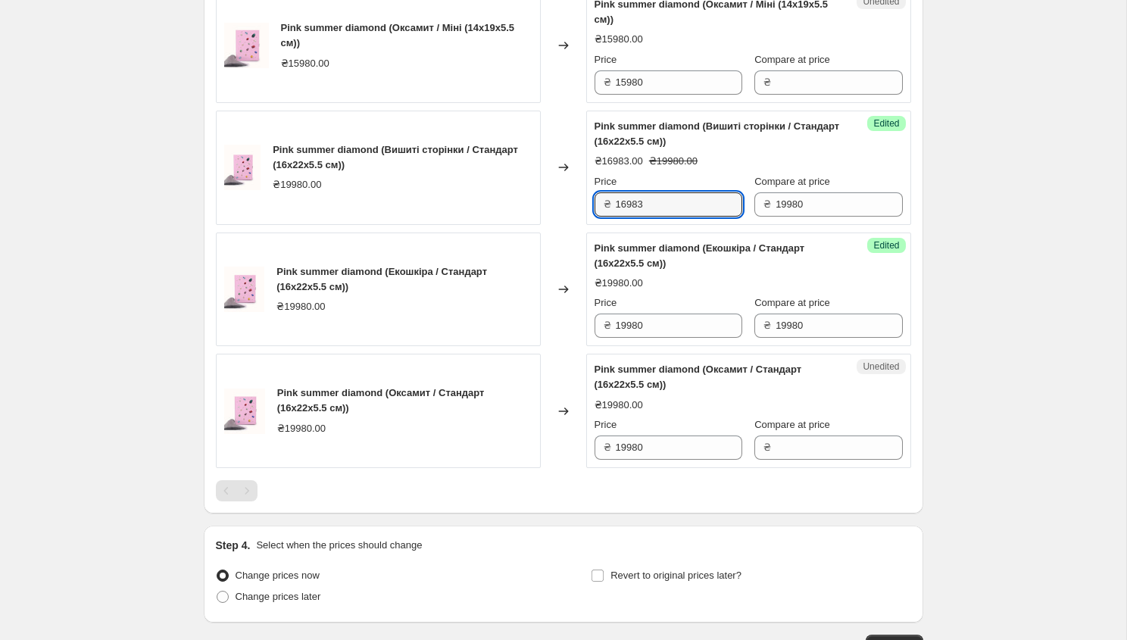
drag, startPoint x: 651, startPoint y: 208, endPoint x: 611, endPoint y: 206, distance: 40.9
click at [611, 206] on div "₴ 16983" at bounding box center [669, 204] width 148 height 24
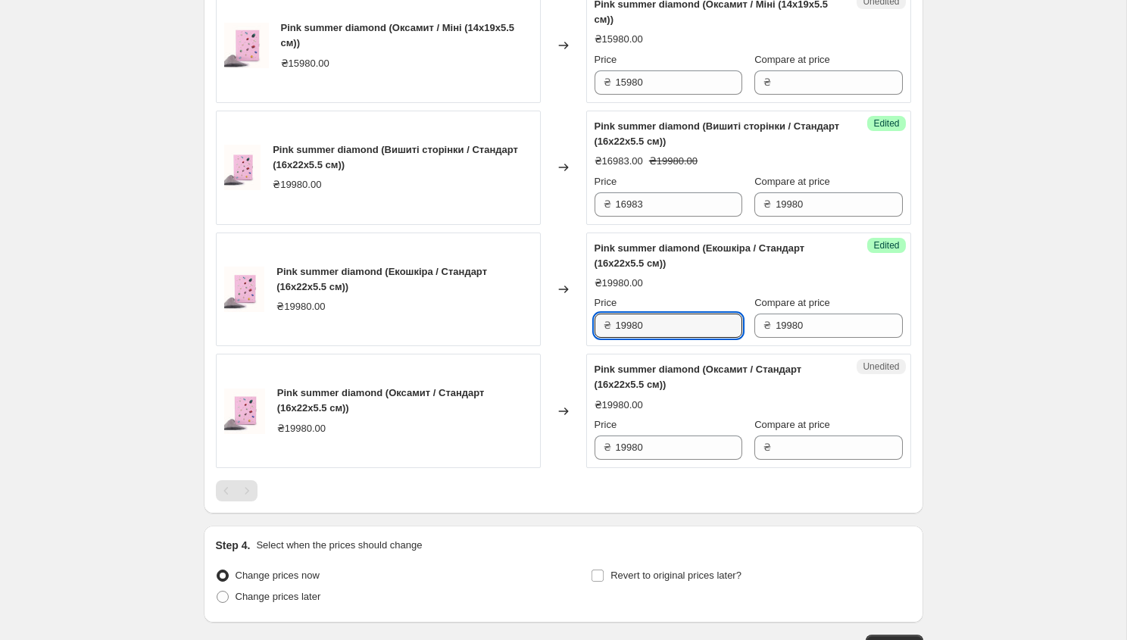
drag, startPoint x: 676, startPoint y: 332, endPoint x: 588, endPoint y: 329, distance: 87.9
click at [586, 329] on div "Success Edited Pink summer diamond (Екошкіра / Стандарт (16x22x5.5 см)) ₴19980.…" at bounding box center [748, 290] width 325 height 114
paste input "16983"
type input "16983"
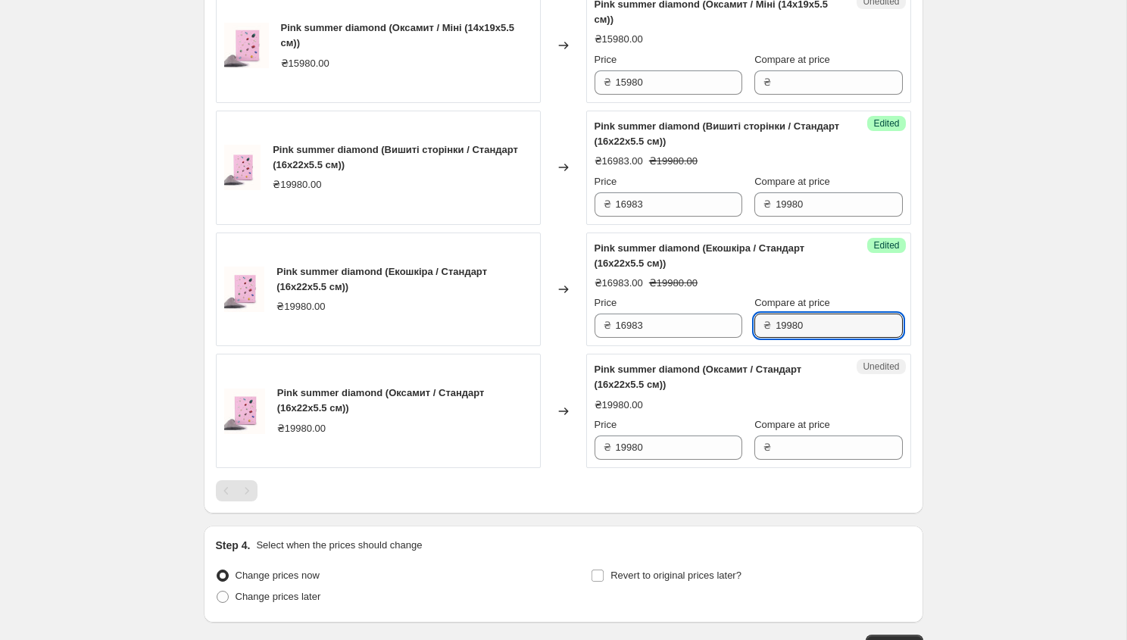
drag, startPoint x: 803, startPoint y: 327, endPoint x: 758, endPoint y: 325, distance: 44.7
click at [758, 325] on div "₴ 19980" at bounding box center [828, 326] width 148 height 24
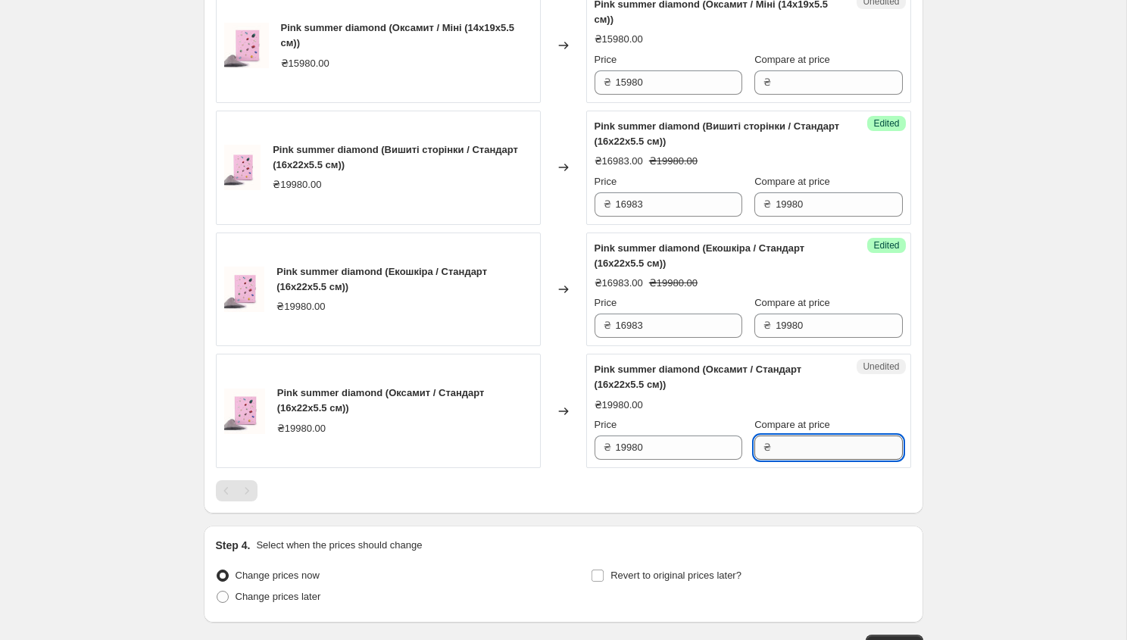
click at [786, 451] on input "Compare at price" at bounding box center [839, 448] width 126 height 24
paste input "19980"
type input "19980"
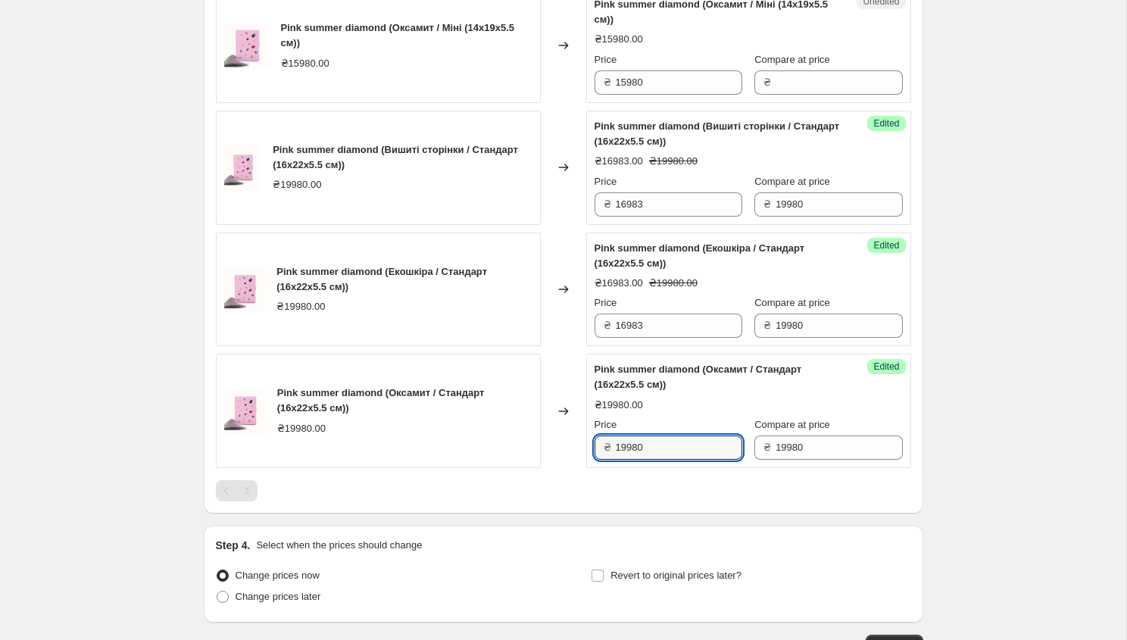
drag, startPoint x: 648, startPoint y: 448, endPoint x: 612, endPoint y: 444, distance: 35.8
click at [611, 445] on div "₴ 19980" at bounding box center [669, 448] width 148 height 24
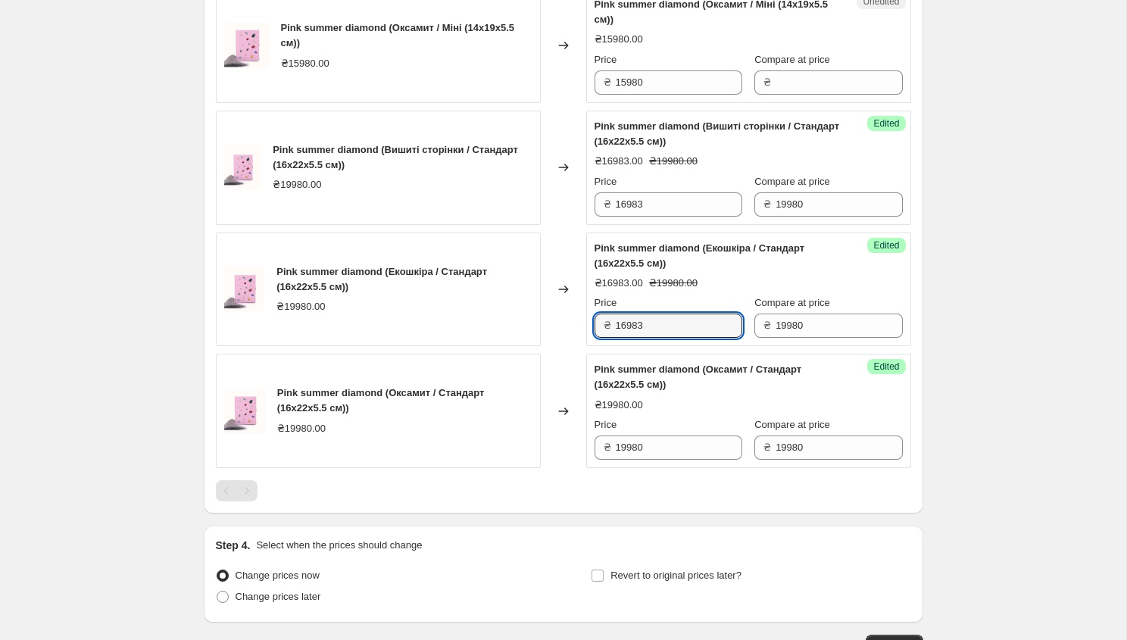
drag, startPoint x: 661, startPoint y: 321, endPoint x: 598, endPoint y: 319, distance: 62.9
click at [598, 320] on div "₴ 16983" at bounding box center [669, 326] width 148 height 24
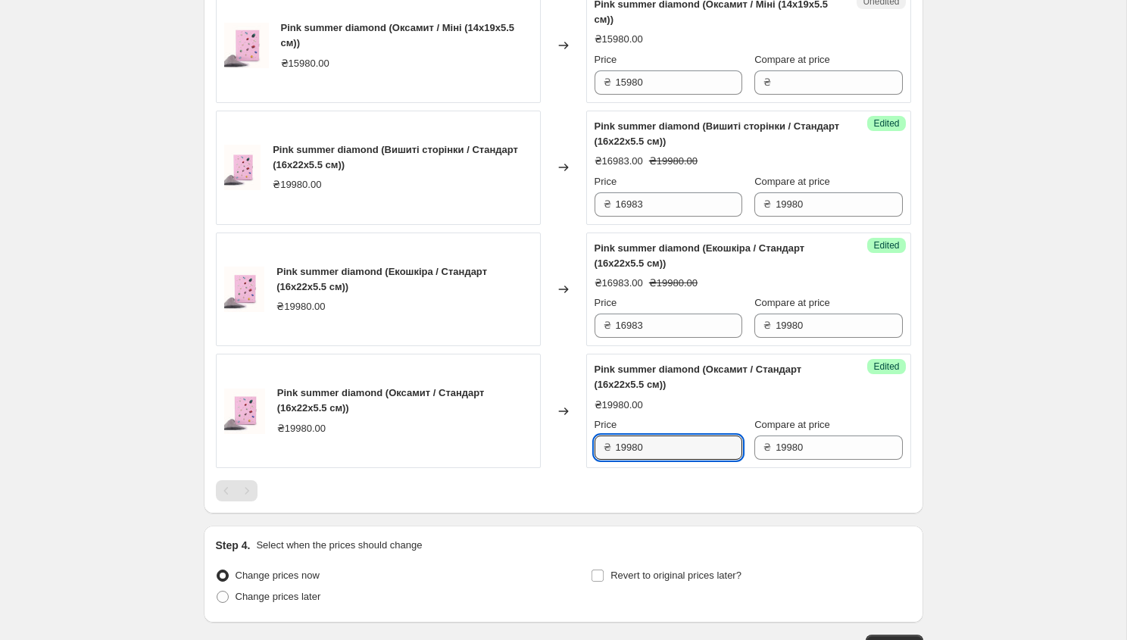
drag, startPoint x: 655, startPoint y: 444, endPoint x: 611, endPoint y: 441, distance: 44.8
click at [611, 441] on div "₴ 19980" at bounding box center [669, 448] width 148 height 24
paste input "16983"
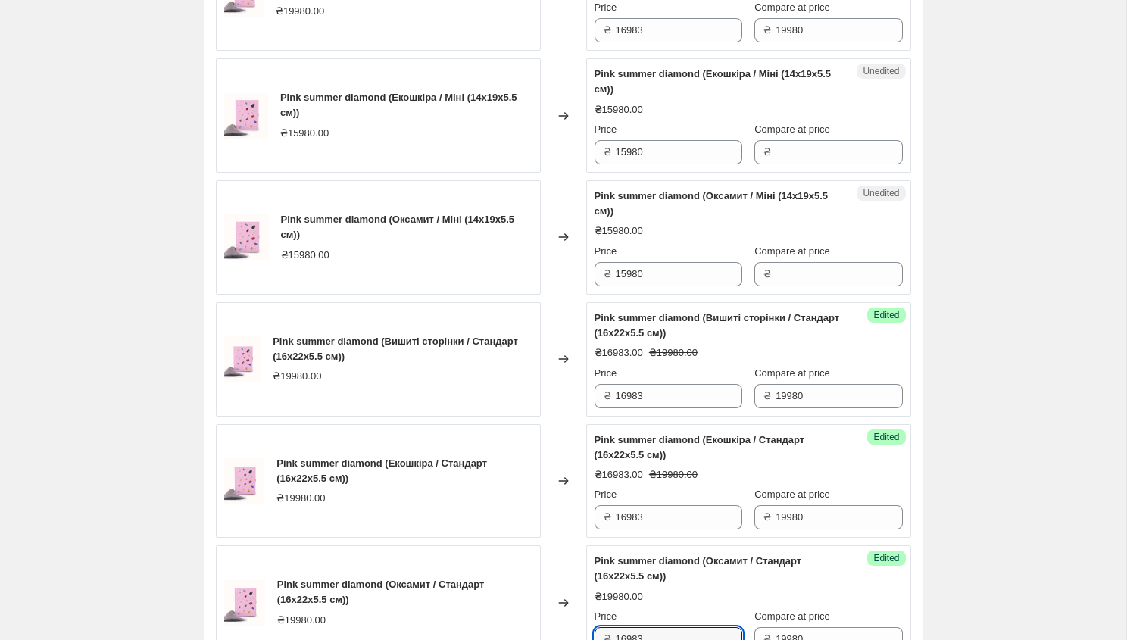
scroll to position [619, 0]
type input "16983"
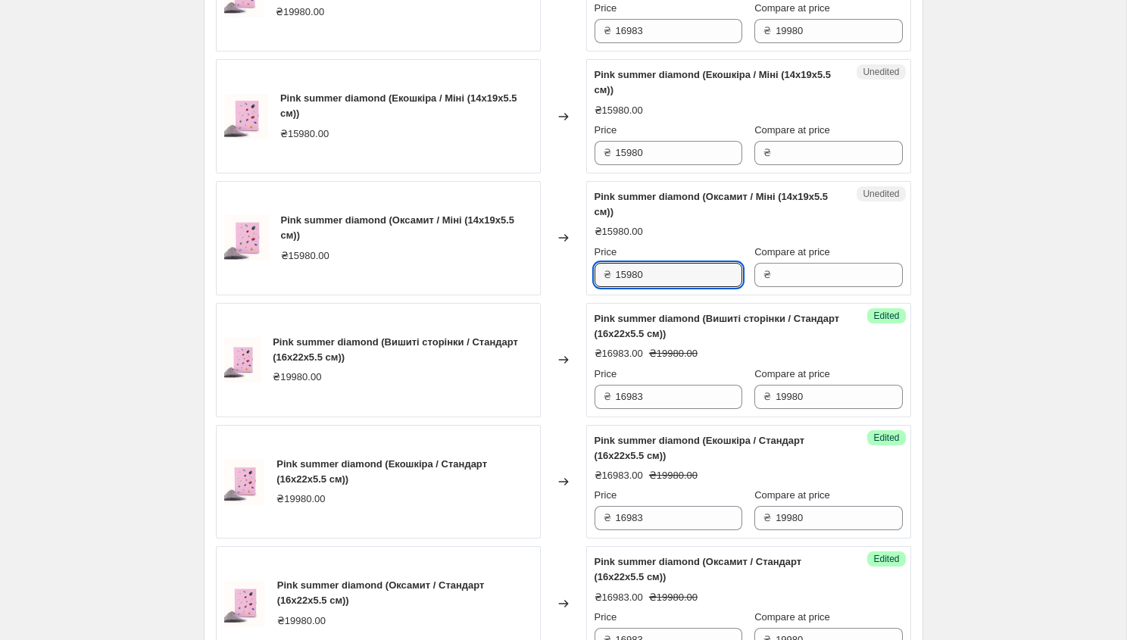
drag, startPoint x: 658, startPoint y: 275, endPoint x: 607, endPoint y: 277, distance: 51.6
click at [604, 277] on div "₴ 15980" at bounding box center [669, 275] width 148 height 24
type input "15980"
click at [784, 273] on input "Compare at price" at bounding box center [839, 275] width 126 height 24
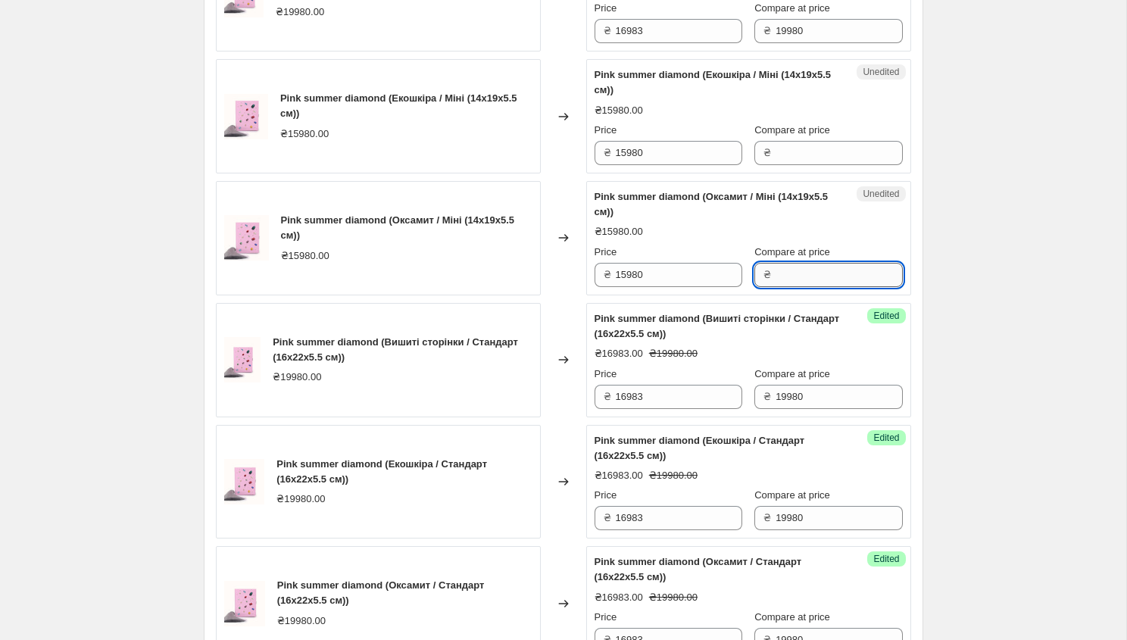
paste input "15980"
type input "15980"
click at [645, 270] on input "15980" at bounding box center [679, 275] width 126 height 24
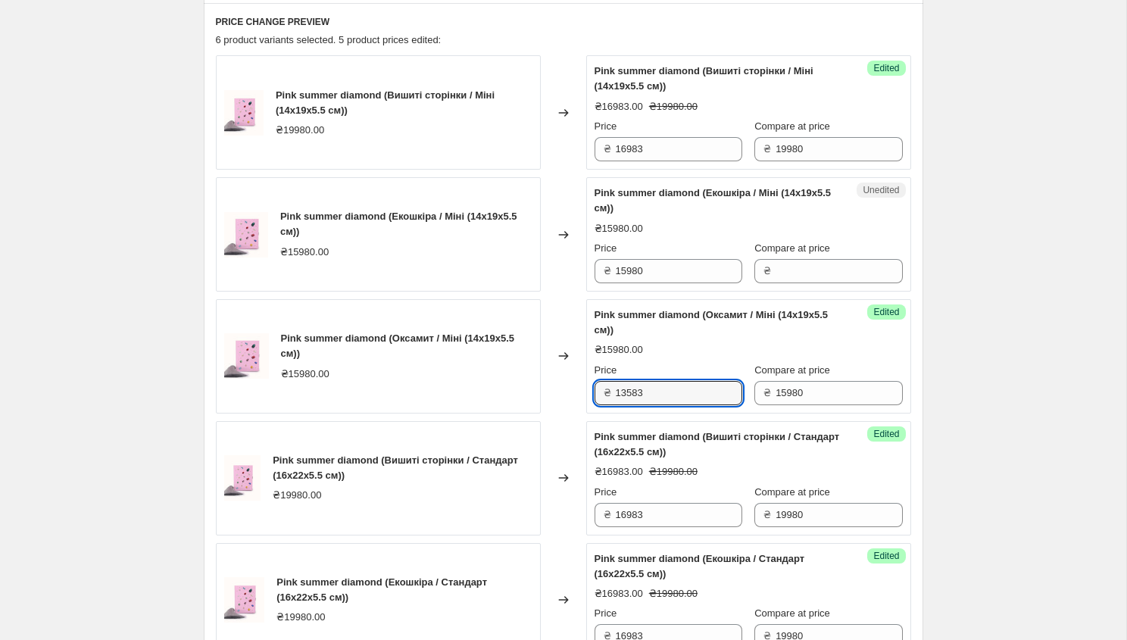
scroll to position [486, 0]
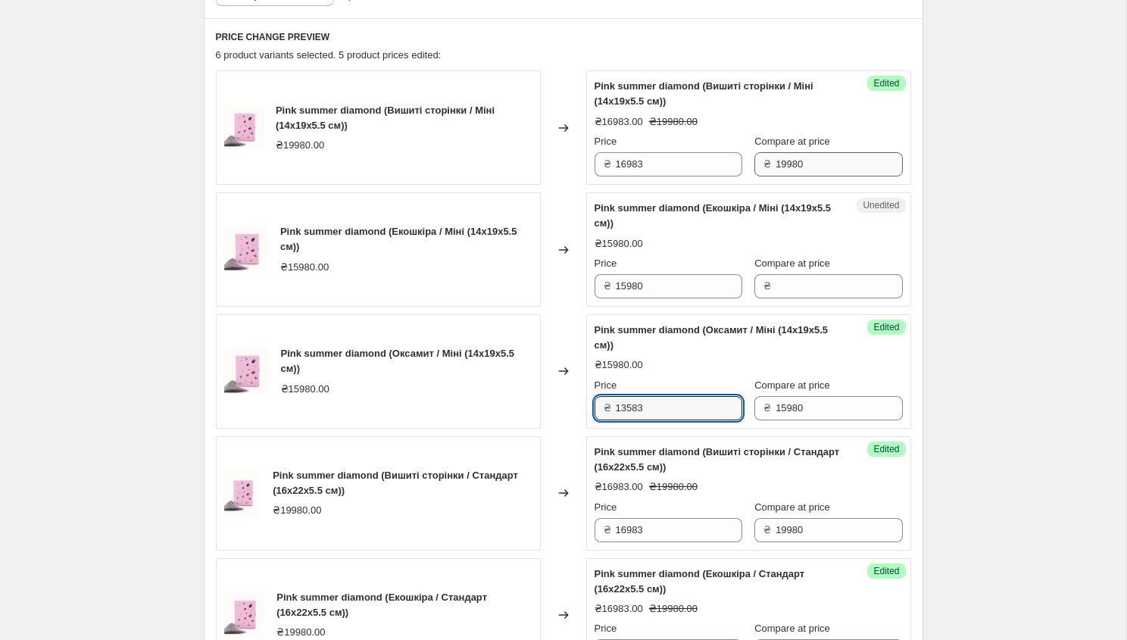
type input "13583"
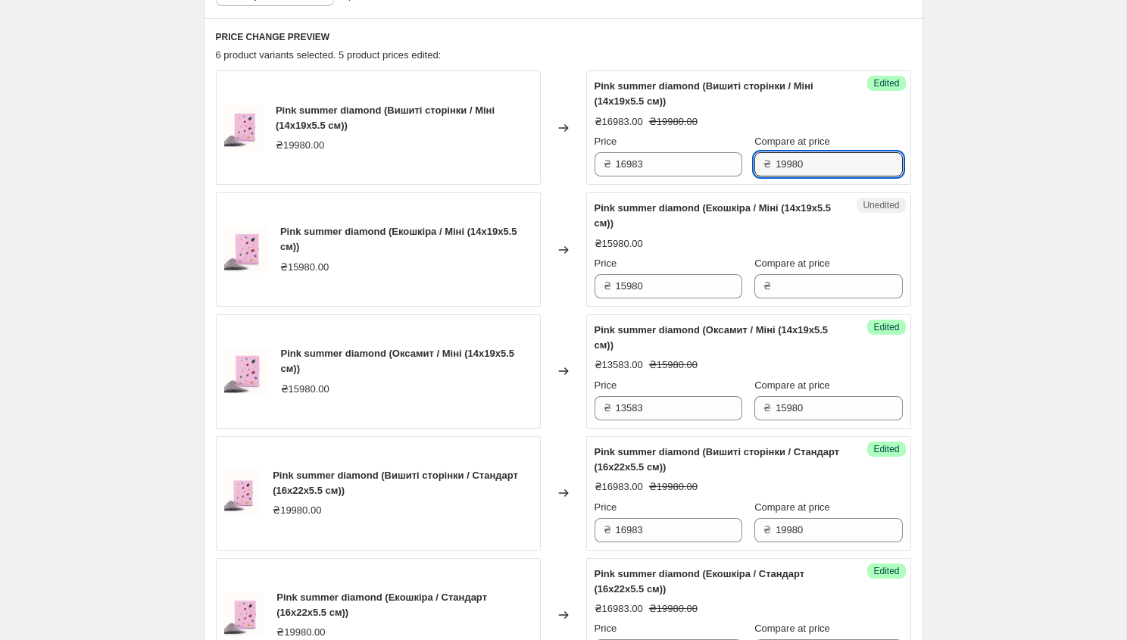
drag, startPoint x: 806, startPoint y: 164, endPoint x: 763, endPoint y: 166, distance: 43.2
click at [763, 166] on div "₴ 19980" at bounding box center [828, 164] width 148 height 24
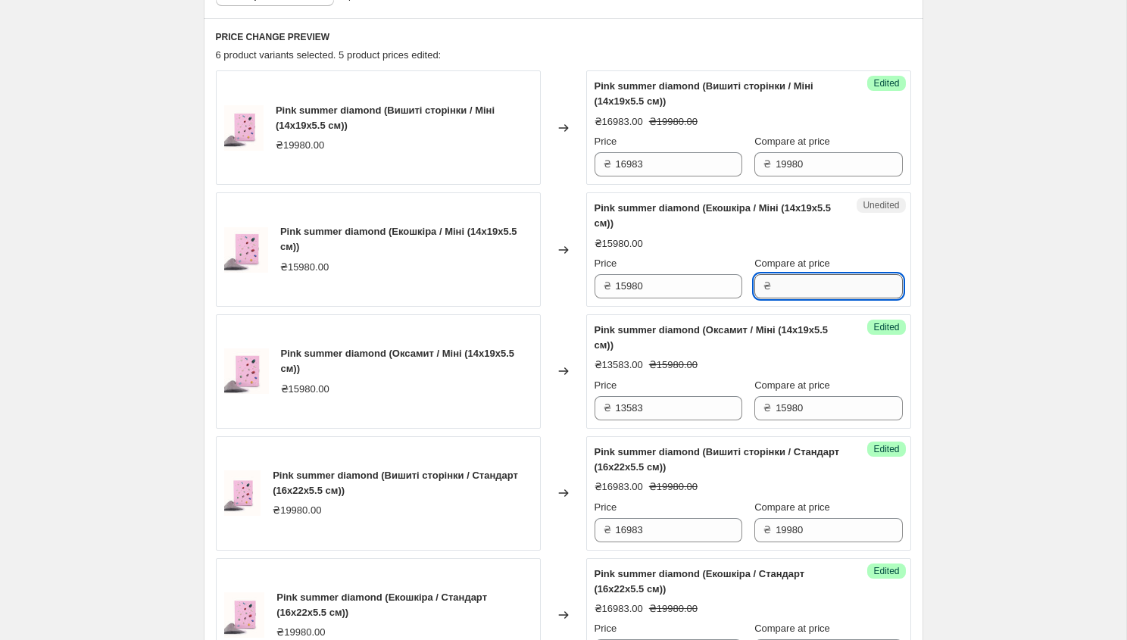
click at [798, 287] on input "Compare at price" at bounding box center [839, 286] width 126 height 24
paste input "19980"
type input "19980"
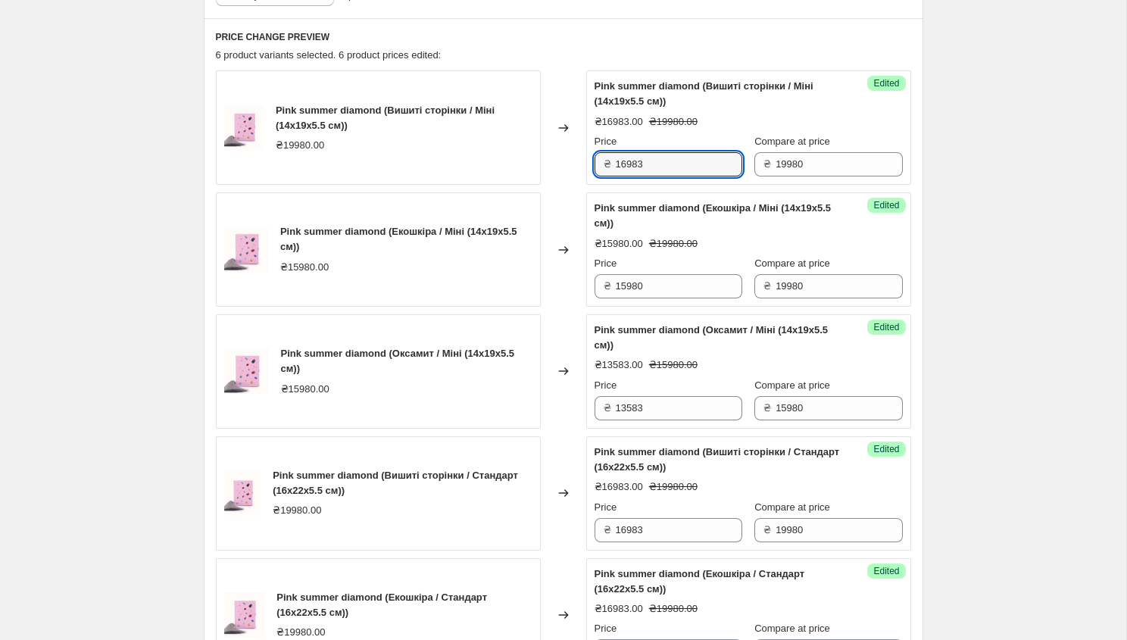
drag, startPoint x: 690, startPoint y: 158, endPoint x: 608, endPoint y: 157, distance: 81.8
click at [607, 158] on div "₴ 16983" at bounding box center [669, 164] width 148 height 24
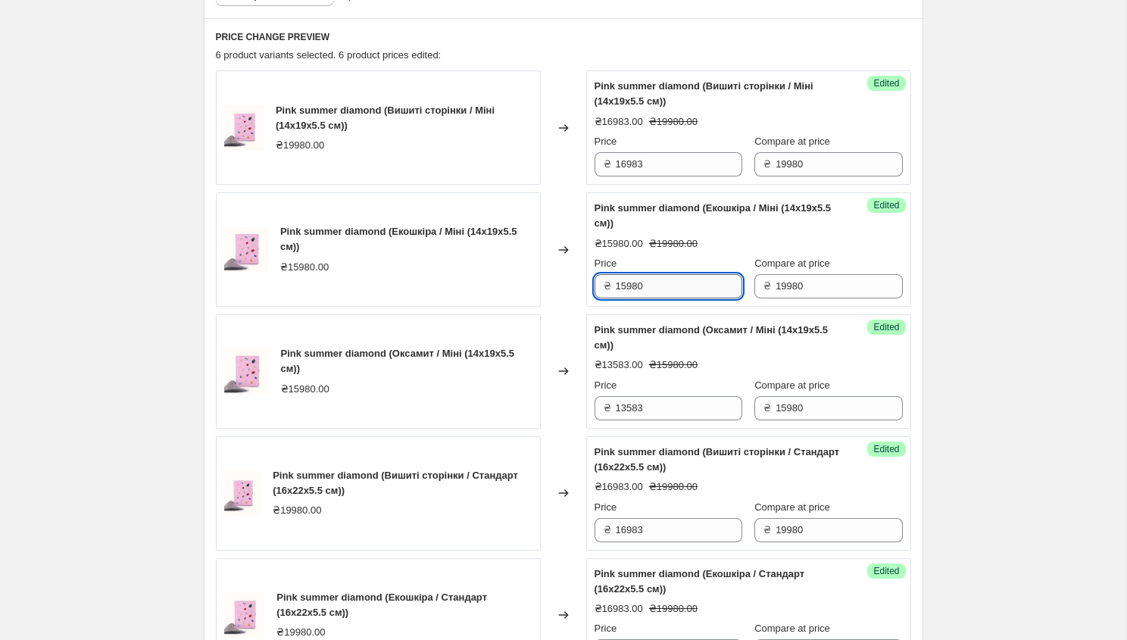
drag, startPoint x: 676, startPoint y: 286, endPoint x: 616, endPoint y: 285, distance: 59.9
click at [616, 285] on input "15980" at bounding box center [679, 286] width 126 height 24
paste input "16983"
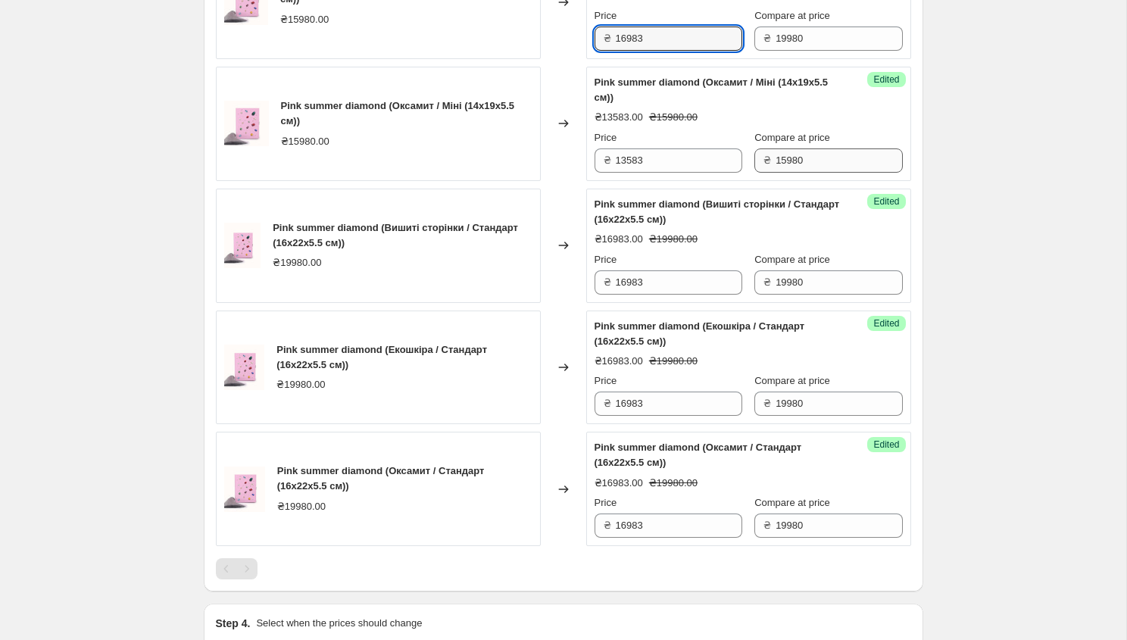
scroll to position [740, 0]
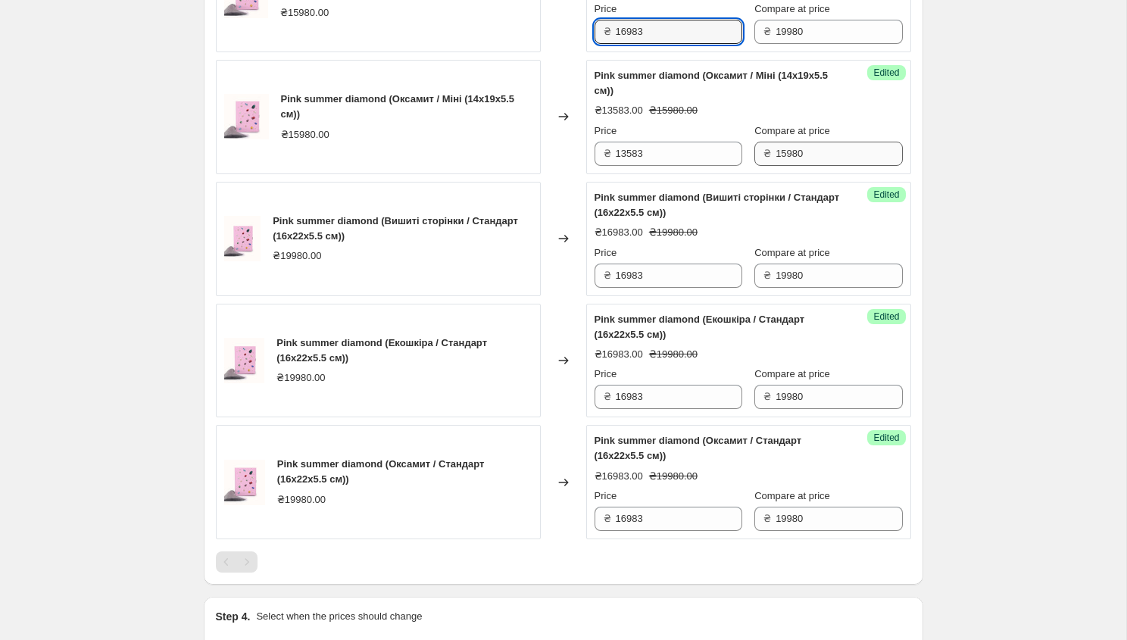
type input "16983"
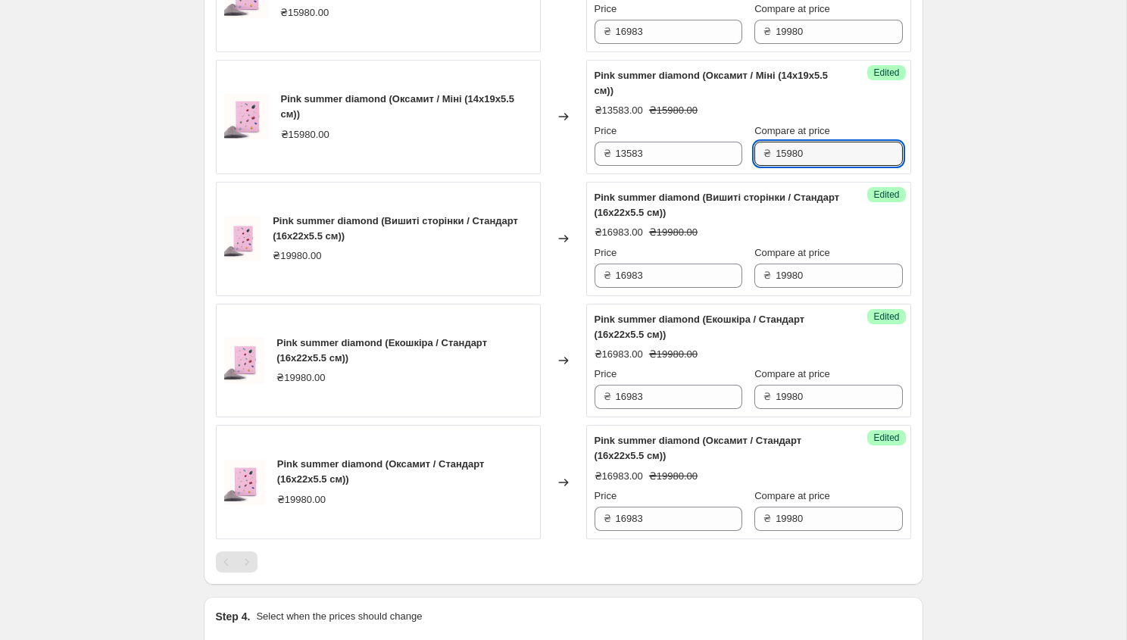
drag, startPoint x: 800, startPoint y: 150, endPoint x: 750, endPoint y: 151, distance: 50.0
click at [754, 151] on div "₴ 15980" at bounding box center [828, 154] width 148 height 24
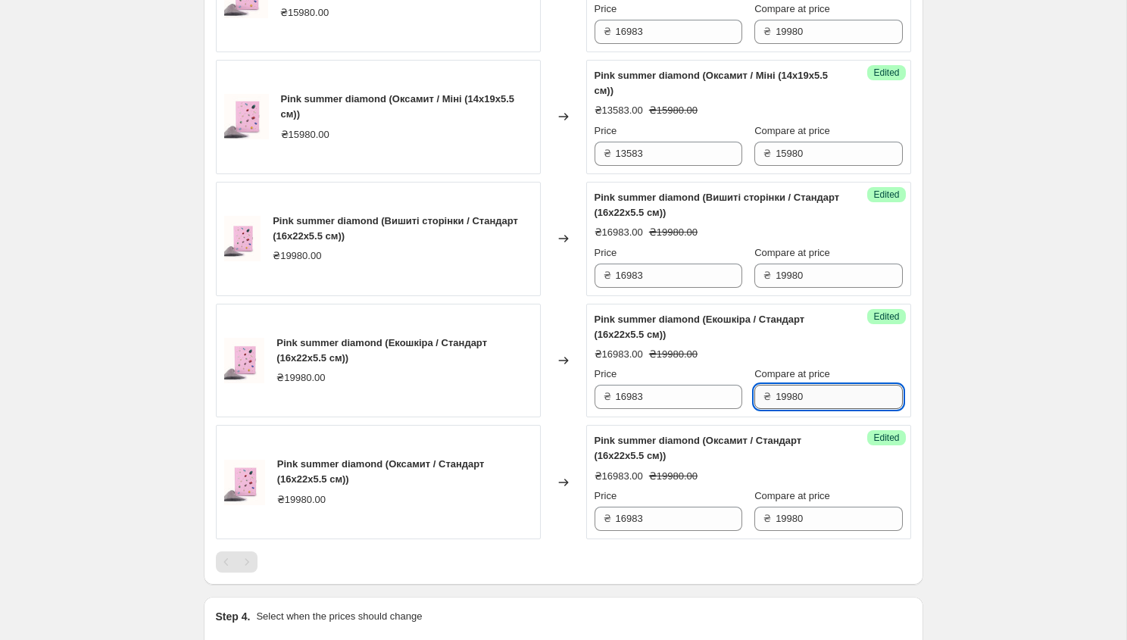
click at [798, 393] on input "19980" at bounding box center [839, 397] width 126 height 24
type input "1"
paste input "15980"
type input "15980"
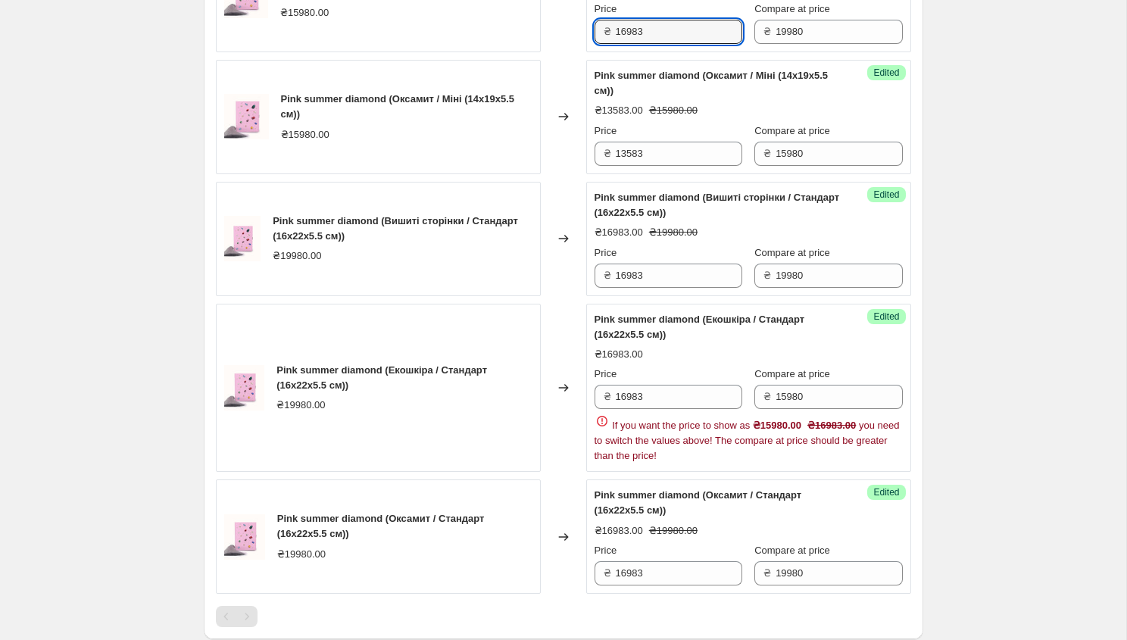
drag, startPoint x: 657, startPoint y: 31, endPoint x: 613, endPoint y: 31, distance: 44.7
click at [613, 31] on div "₴ 16983" at bounding box center [669, 32] width 148 height 24
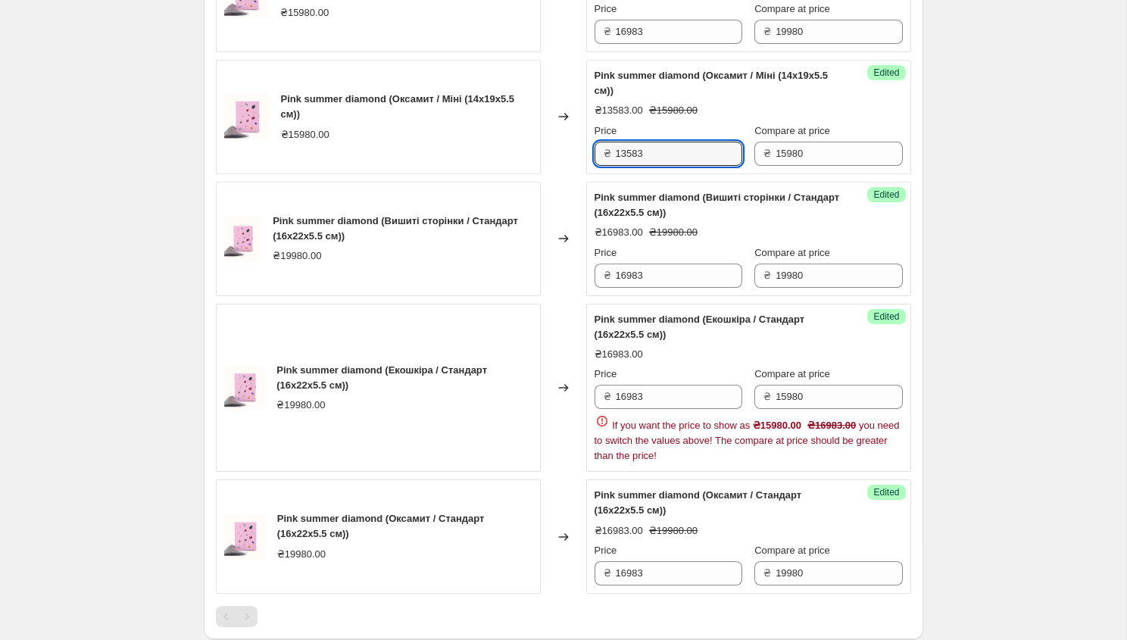
drag, startPoint x: 651, startPoint y: 156, endPoint x: 606, endPoint y: 156, distance: 45.4
click at [606, 156] on div "₴ 13583" at bounding box center [669, 154] width 148 height 24
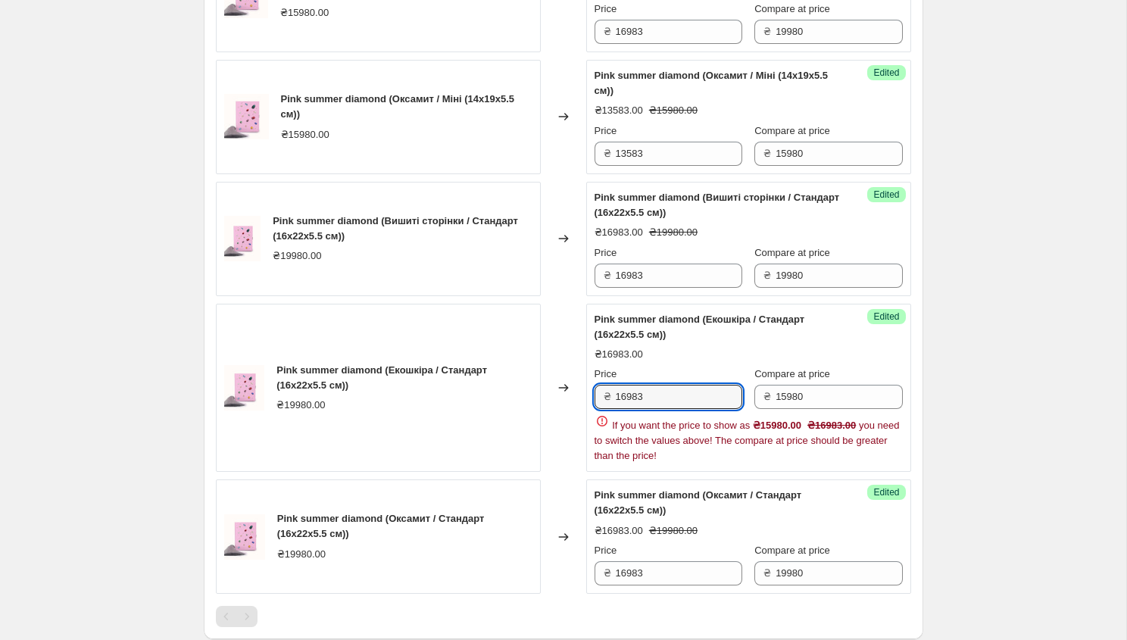
drag, startPoint x: 654, startPoint y: 394, endPoint x: 607, endPoint y: 392, distance: 46.2
click at [605, 393] on div "₴ 16983" at bounding box center [669, 397] width 148 height 24
paste input "13583"
type input "13583"
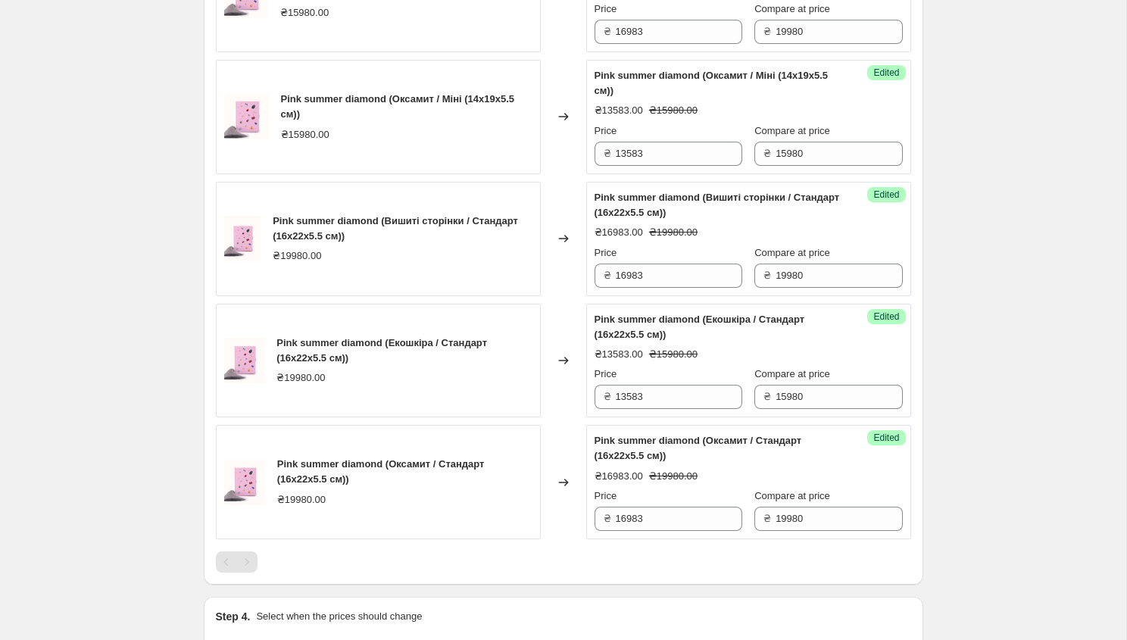
click at [991, 445] on div "Create new price [MEDICAL_DATA]. This page is ready Create new price [MEDICAL_D…" at bounding box center [563, 40] width 1126 height 1560
drag, startPoint x: 798, startPoint y: 398, endPoint x: 755, endPoint y: 397, distance: 43.2
click at [754, 397] on div "₴ 15980" at bounding box center [828, 397] width 148 height 24
drag, startPoint x: 811, startPoint y: 519, endPoint x: 759, endPoint y: 519, distance: 52.3
click at [759, 519] on div "₴ 19980" at bounding box center [828, 519] width 148 height 24
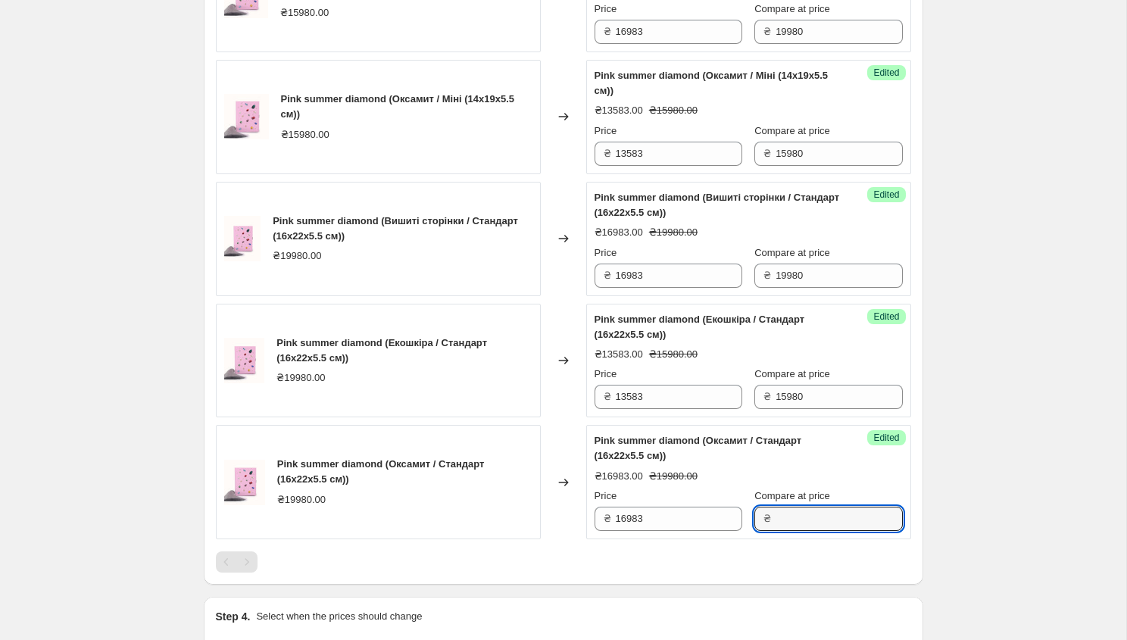
paste input "15980"
type input "15980"
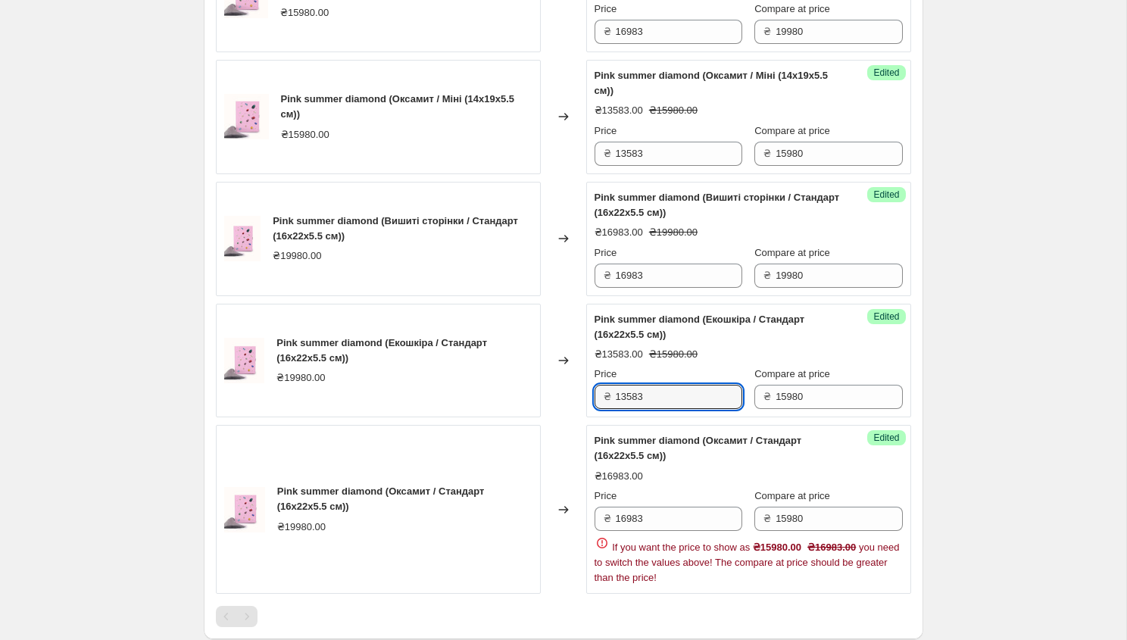
drag, startPoint x: 648, startPoint y: 396, endPoint x: 591, endPoint y: 394, distance: 56.9
click at [591, 394] on div "Success Edited Pink summer diamond (Екошкіра / Стандарт (16x22x5.5 см)) ₴13583.…" at bounding box center [748, 361] width 325 height 114
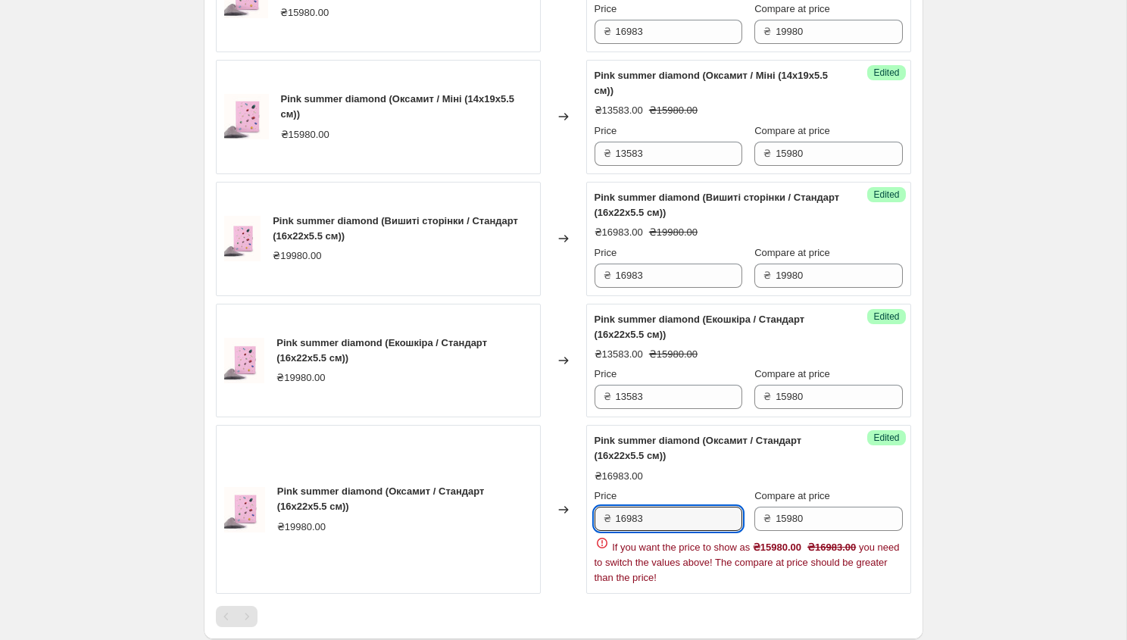
drag, startPoint x: 668, startPoint y: 516, endPoint x: 578, endPoint y: 516, distance: 90.1
click at [578, 516] on div "Pink summer diamond (Оксамит / Стандарт (16x22x5.5 см)) ₴19980.00 Changed to Su…" at bounding box center [563, 509] width 695 height 169
paste input "13583"
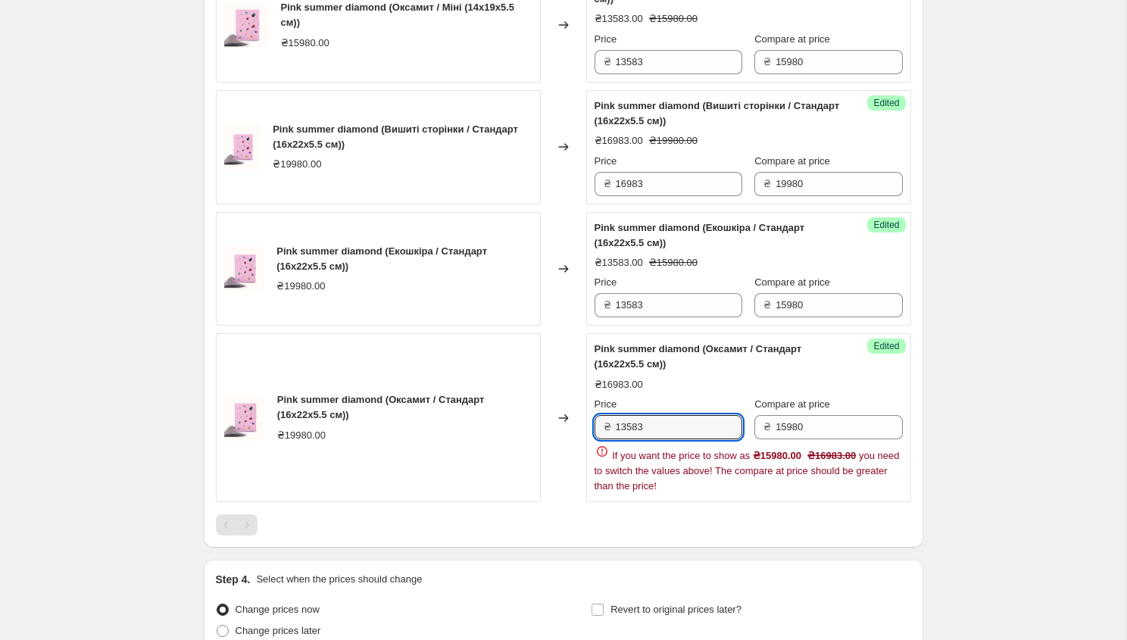
scroll to position [973, 0]
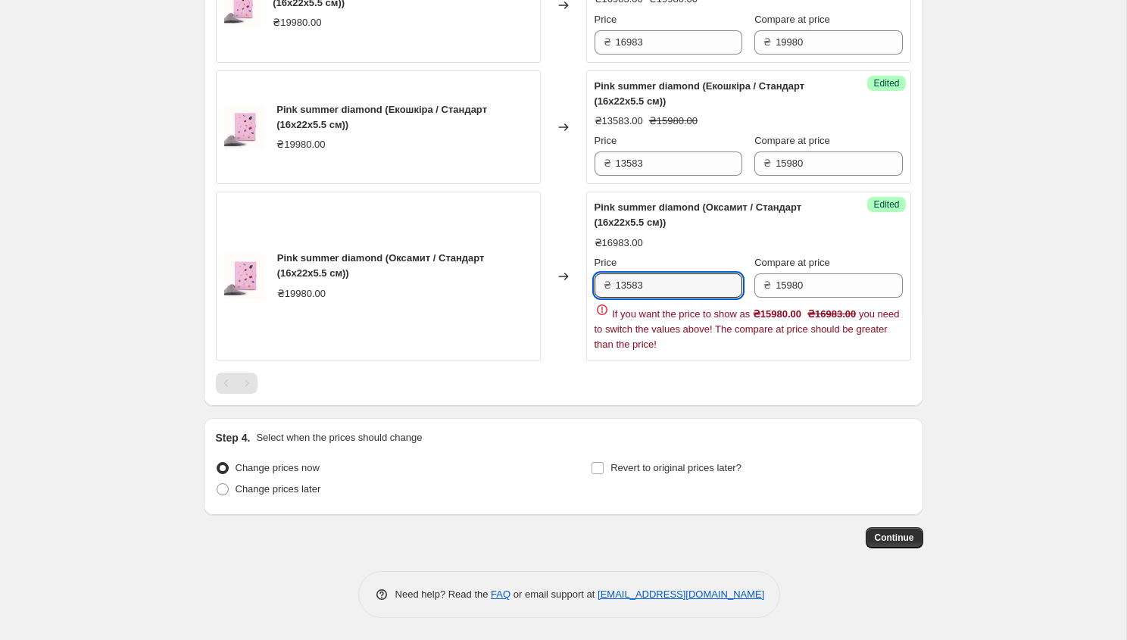
type input "13583"
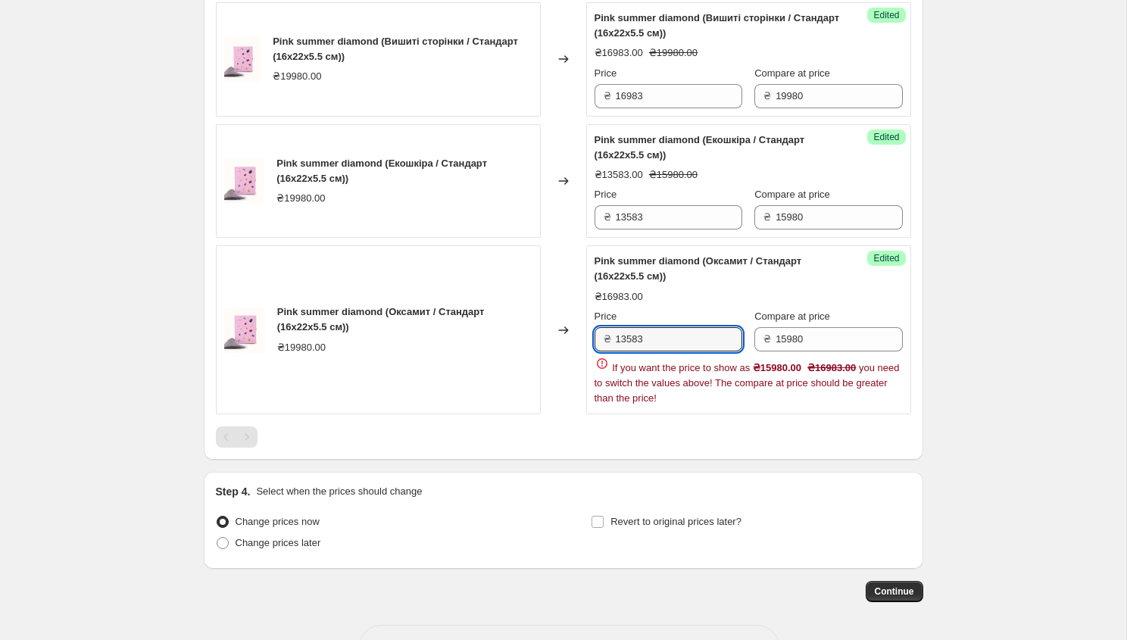
click at [690, 371] on div "Pink summer diamond (Вишиті сторінки / Міні (14x19x5.5 см)) ₴19980.00 Changed t…" at bounding box center [563, 41] width 695 height 811
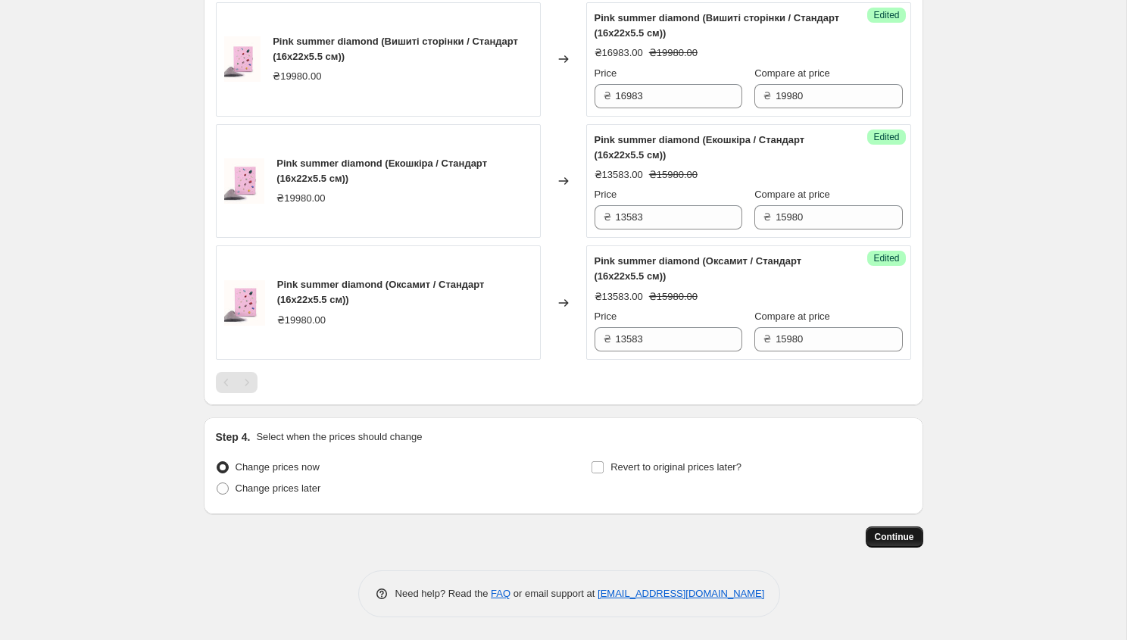
click at [896, 541] on span "Continue" at bounding box center [894, 537] width 39 height 12
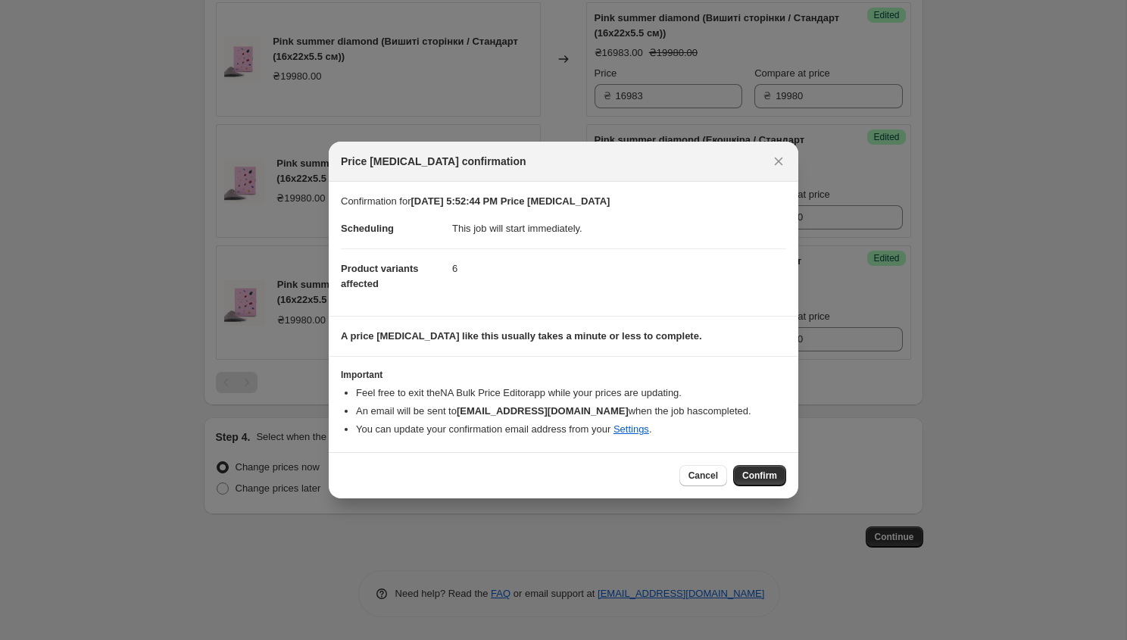
click at [649, 436] on li "You can update your confirmation email address from your Settings ." at bounding box center [571, 429] width 430 height 15
click at [649, 432] on link "Settings" at bounding box center [632, 428] width 36 height 11
click at [747, 478] on span "Confirm" at bounding box center [759, 476] width 35 height 12
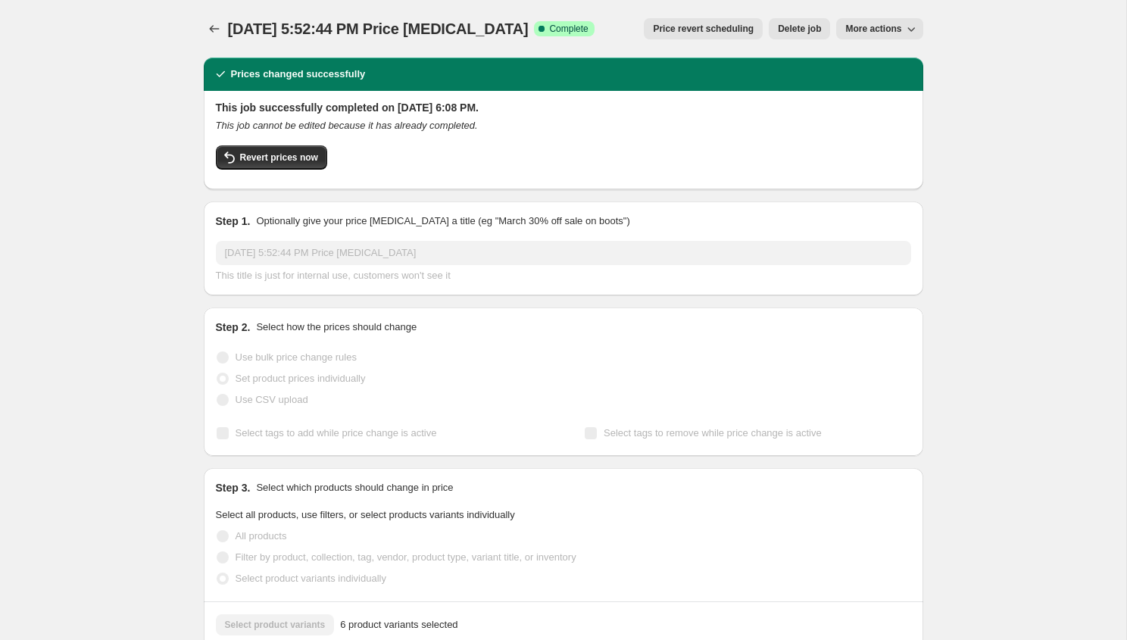
click at [899, 24] on span "More actions" at bounding box center [873, 29] width 56 height 12
click at [790, 30] on span "Delete job" at bounding box center [799, 29] width 43 height 12
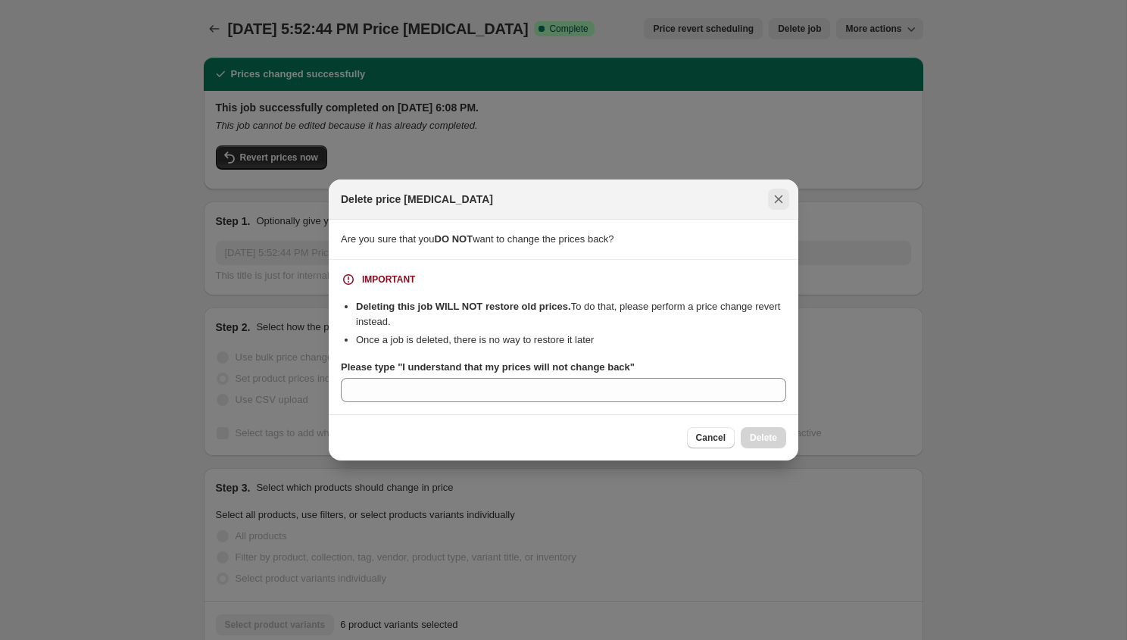
click at [775, 192] on icon "Close" at bounding box center [778, 199] width 15 height 15
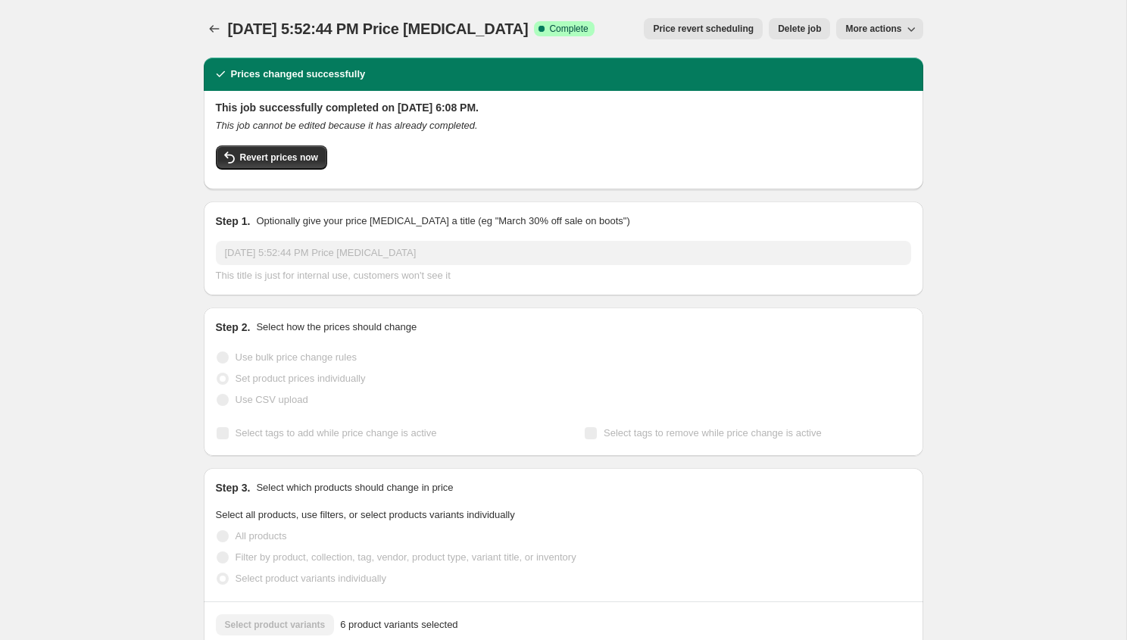
click at [717, 23] on span "Price revert scheduling" at bounding box center [703, 29] width 101 height 12
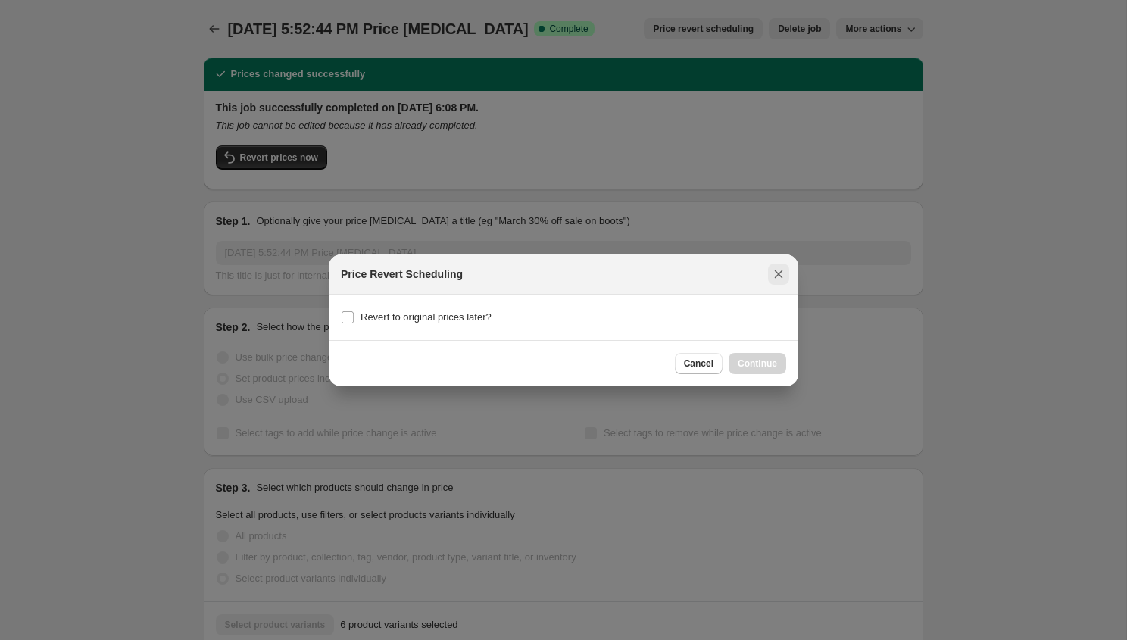
click at [778, 273] on icon "Close" at bounding box center [779, 274] width 8 height 8
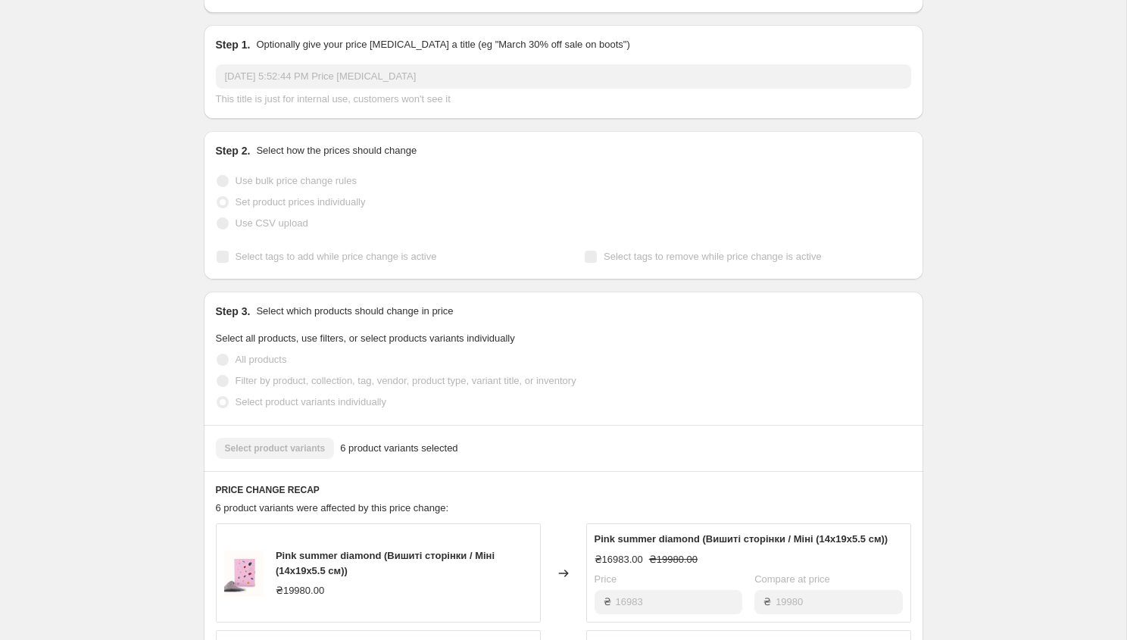
scroll to position [103, 0]
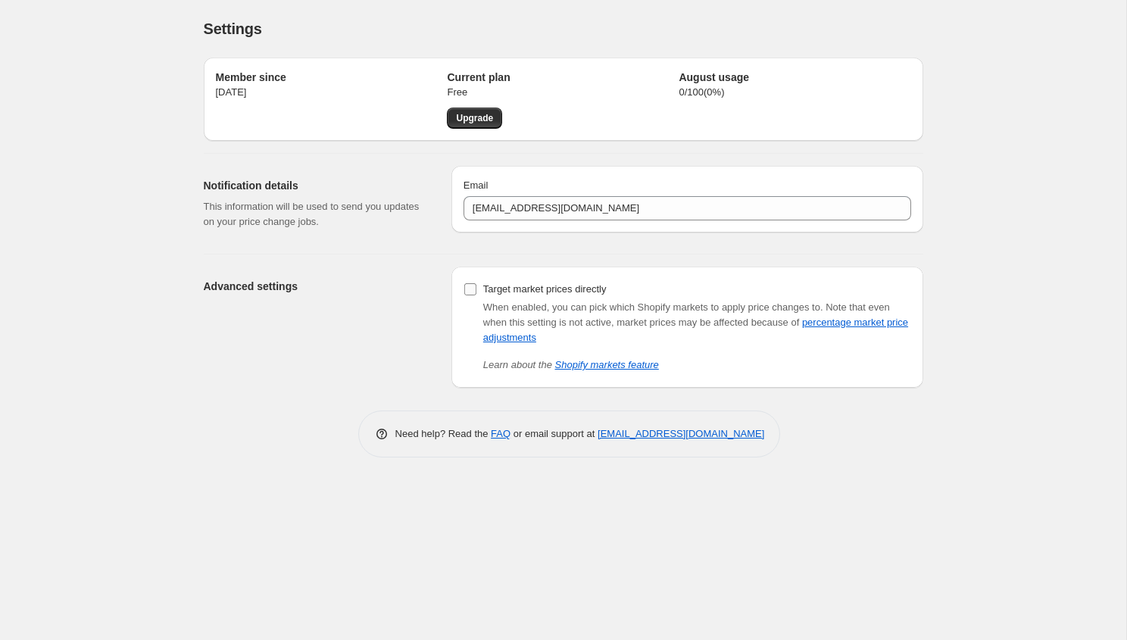
click at [478, 292] on label "Target market prices directly" at bounding box center [535, 289] width 143 height 21
click at [476, 292] on input "Target market prices directly" at bounding box center [470, 289] width 12 height 12
click at [478, 292] on label "Target market prices directly" at bounding box center [535, 289] width 143 height 21
click at [476, 292] on input "Target market prices directly" at bounding box center [470, 289] width 12 height 12
checkbox input "false"
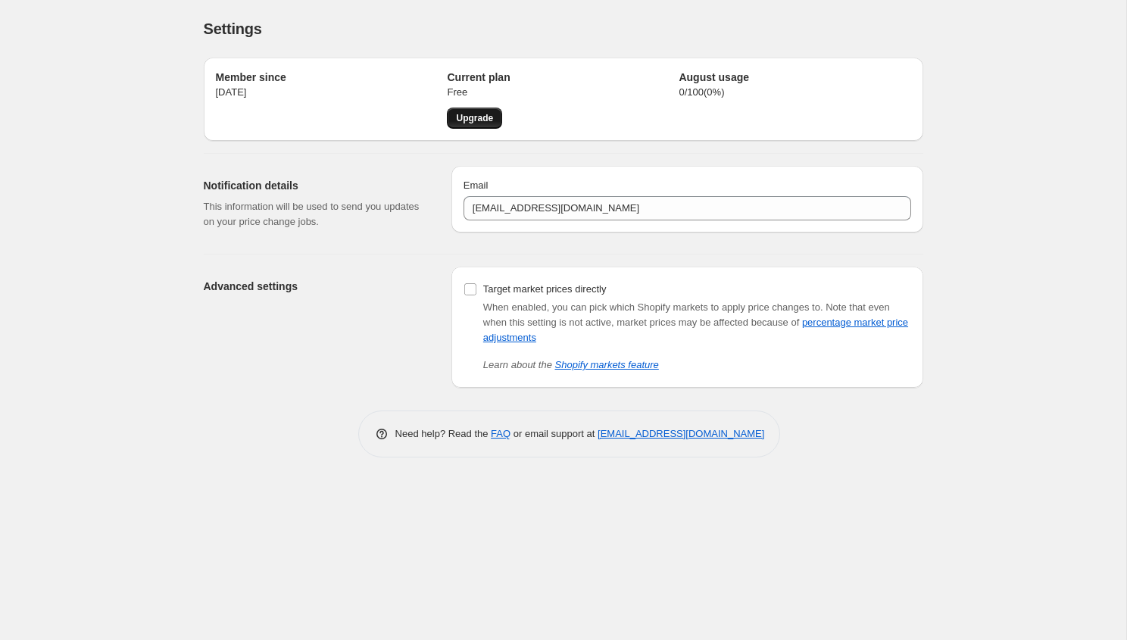
click at [476, 118] on span "Upgrade" at bounding box center [474, 118] width 37 height 12
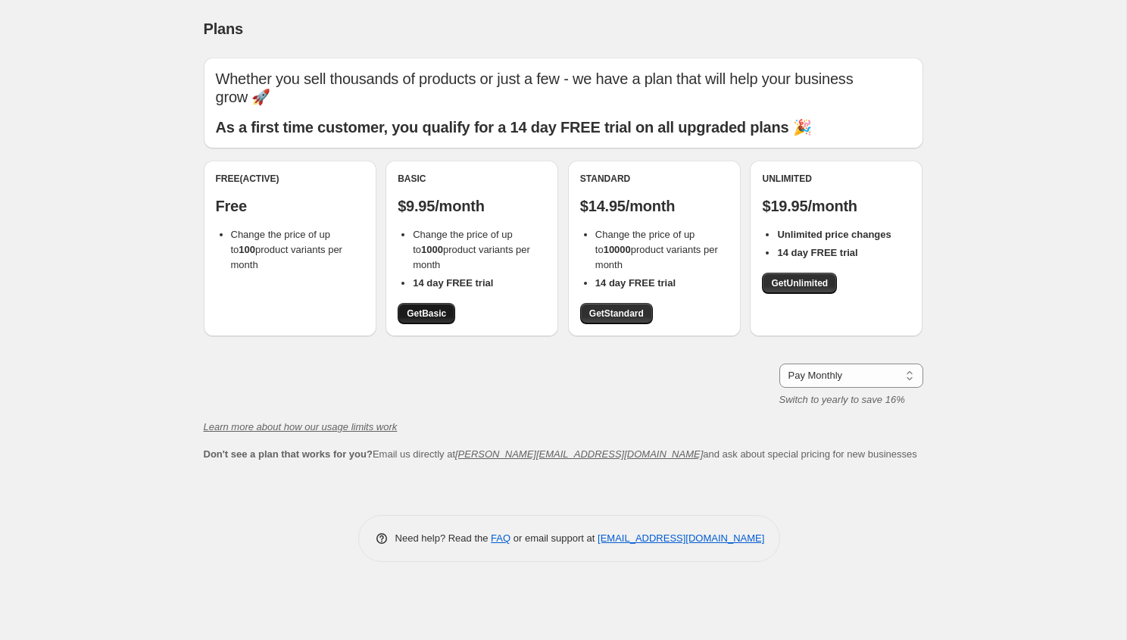
click at [430, 313] on span "Get Basic" at bounding box center [426, 314] width 39 height 12
click at [861, 379] on select "Pay Monthly Pay Yearly (Save 16%)" at bounding box center [851, 376] width 144 height 24
click at [429, 312] on span "Get Basic" at bounding box center [426, 314] width 39 height 12
